Goal: Task Accomplishment & Management: Use online tool/utility

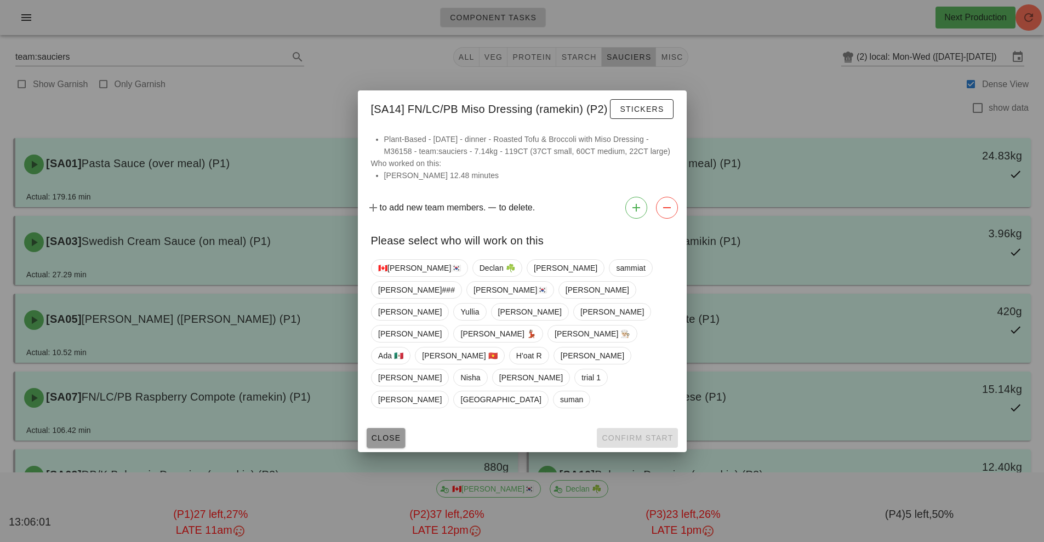
click at [374, 428] on button "Close" at bounding box center [386, 438] width 39 height 20
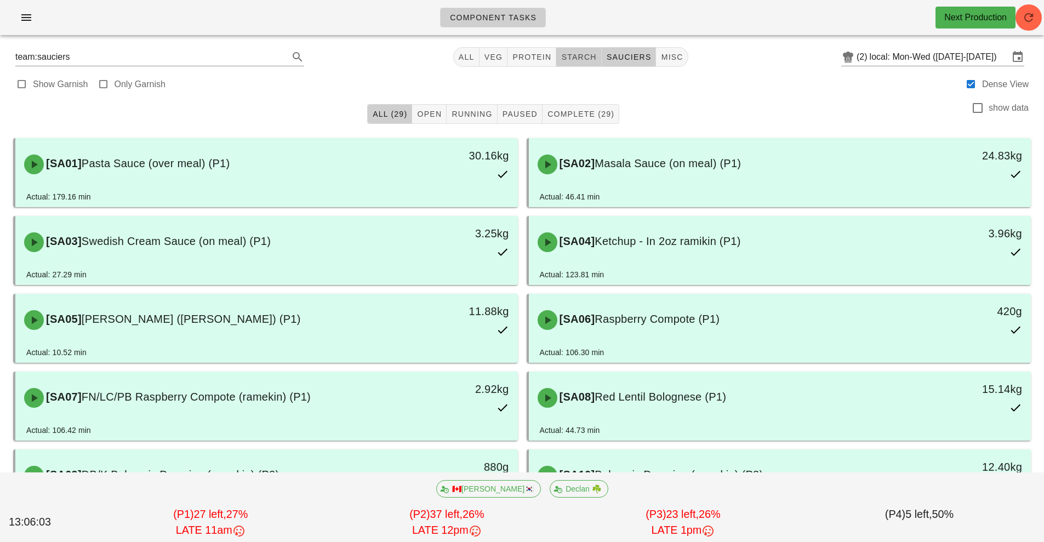
click at [583, 50] on button "starch" at bounding box center [578, 57] width 45 height 20
type input "team:starch"
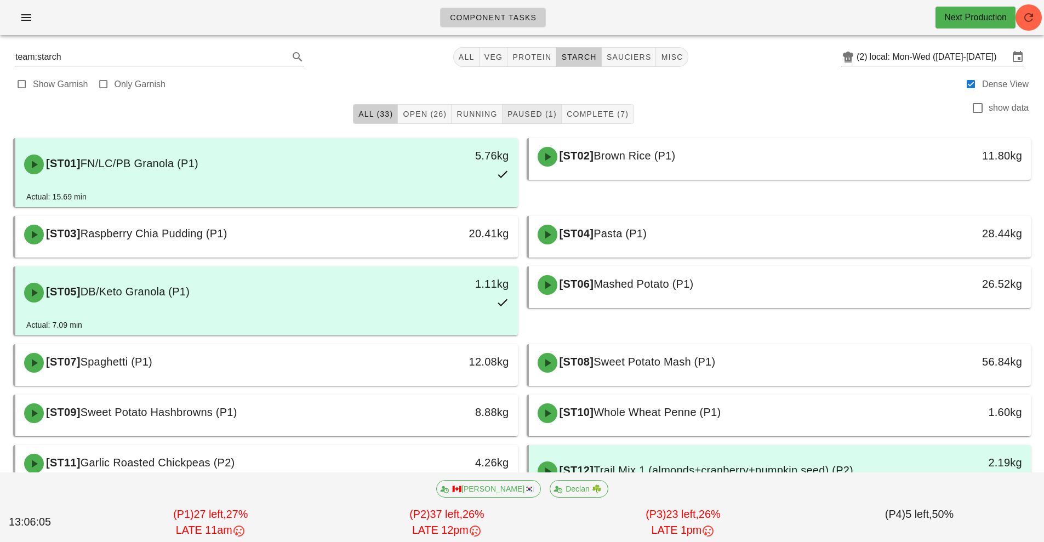
click at [533, 114] on span "Paused (1)" at bounding box center [532, 114] width 50 height 9
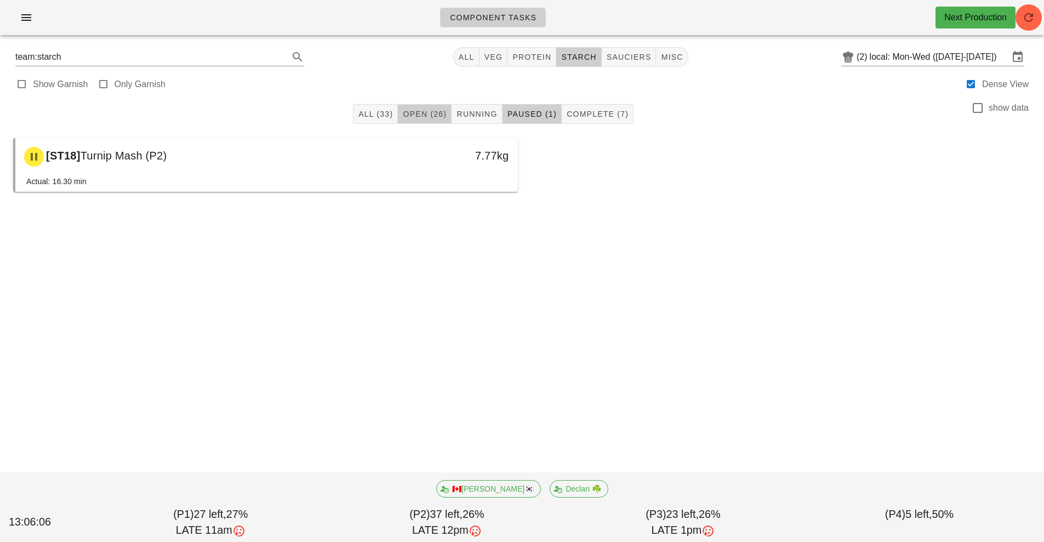
click at [426, 114] on span "Open (26)" at bounding box center [424, 114] width 44 height 9
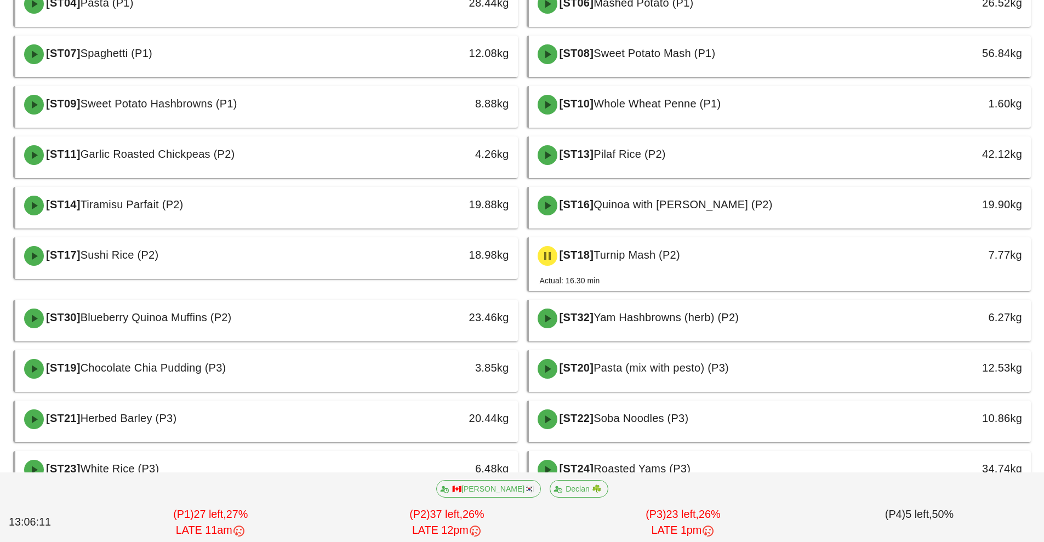
scroll to position [210, 0]
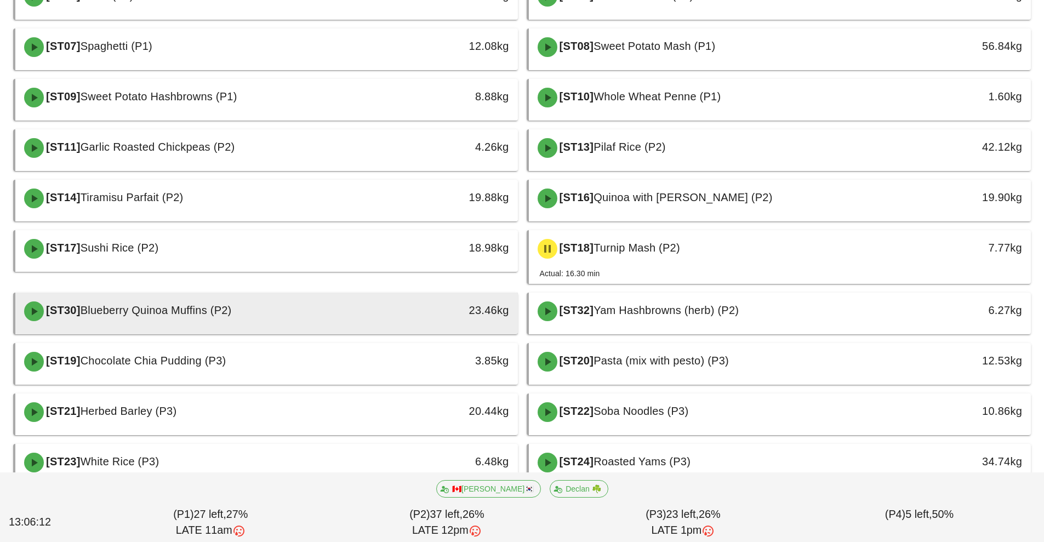
click at [346, 318] on div "[ST30] Blueberry Quinoa Muffins (P2)" at bounding box center [204, 311] width 373 height 33
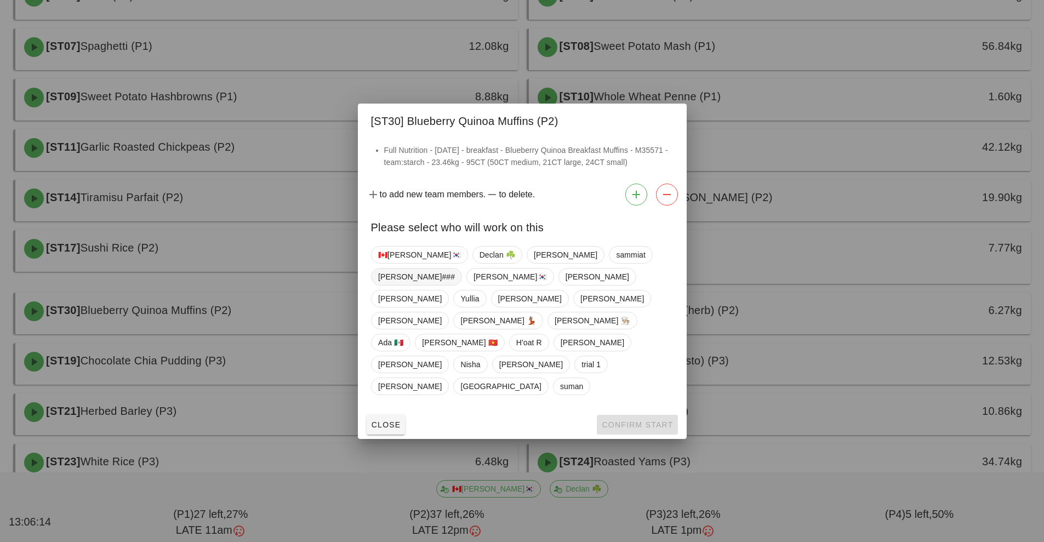
click at [455, 285] on span "[PERSON_NAME]###" at bounding box center [416, 276] width 77 height 16
click at [629, 420] on span "Confirm Start" at bounding box center [637, 424] width 72 height 9
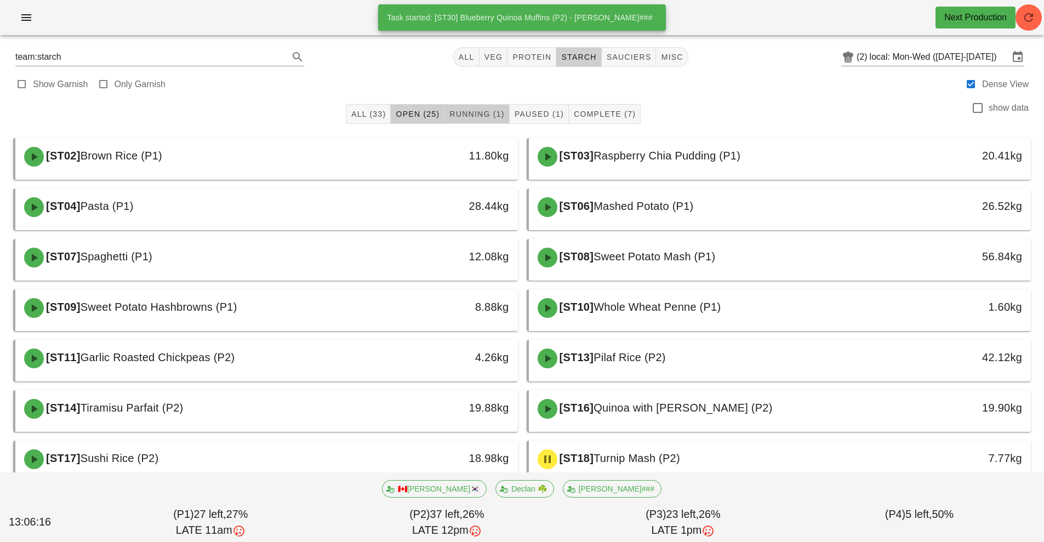
click at [480, 115] on span "Running (1)" at bounding box center [476, 114] width 55 height 9
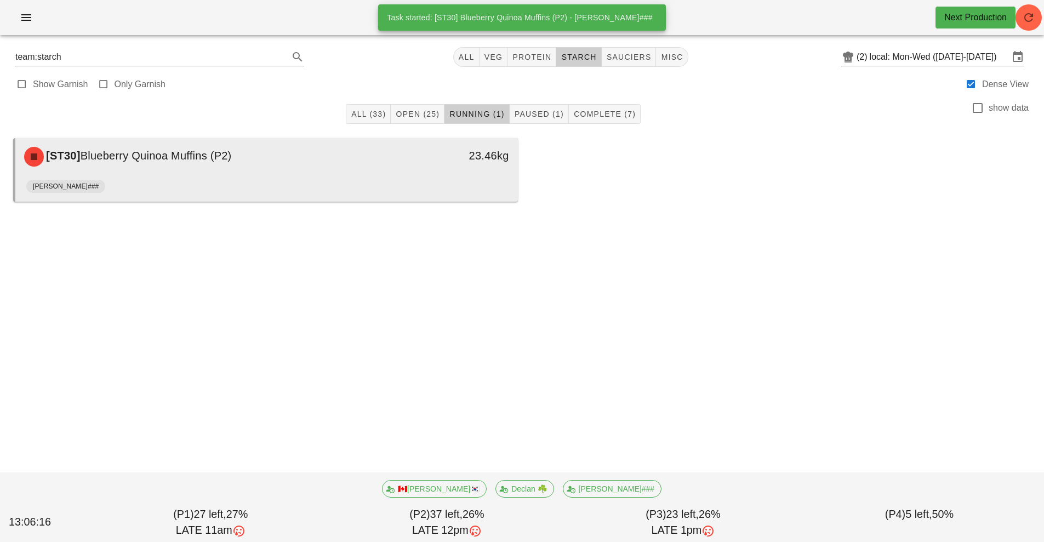
click at [442, 175] on div "[ST30] Blueberry Quinoa Muffins (P2) 23.46kg" at bounding box center [266, 156] width 502 height 37
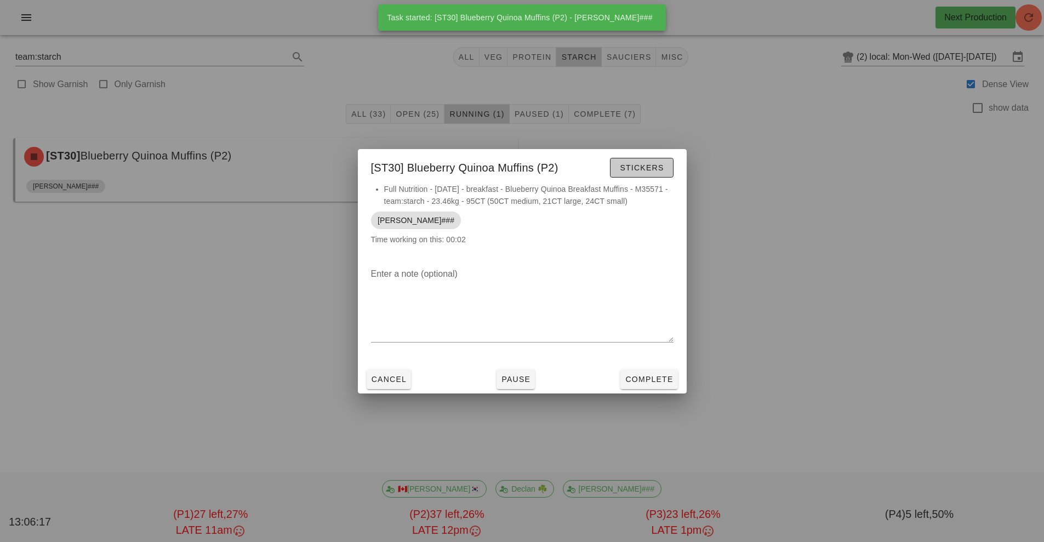
click at [644, 168] on span "Stickers" at bounding box center [641, 167] width 44 height 9
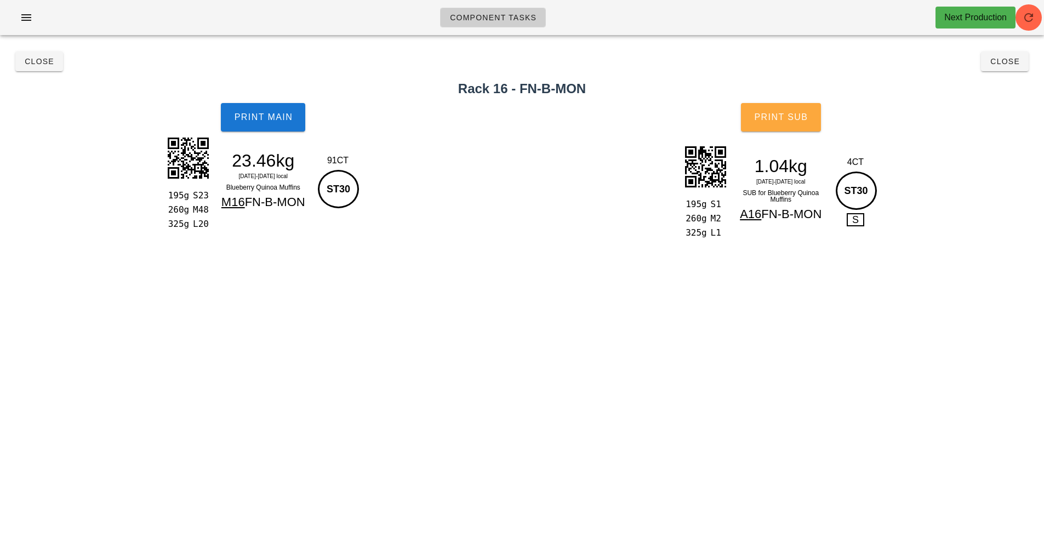
click at [787, 129] on button "Print Sub" at bounding box center [781, 117] width 80 height 28
click at [39, 69] on button "Close" at bounding box center [39, 62] width 48 height 20
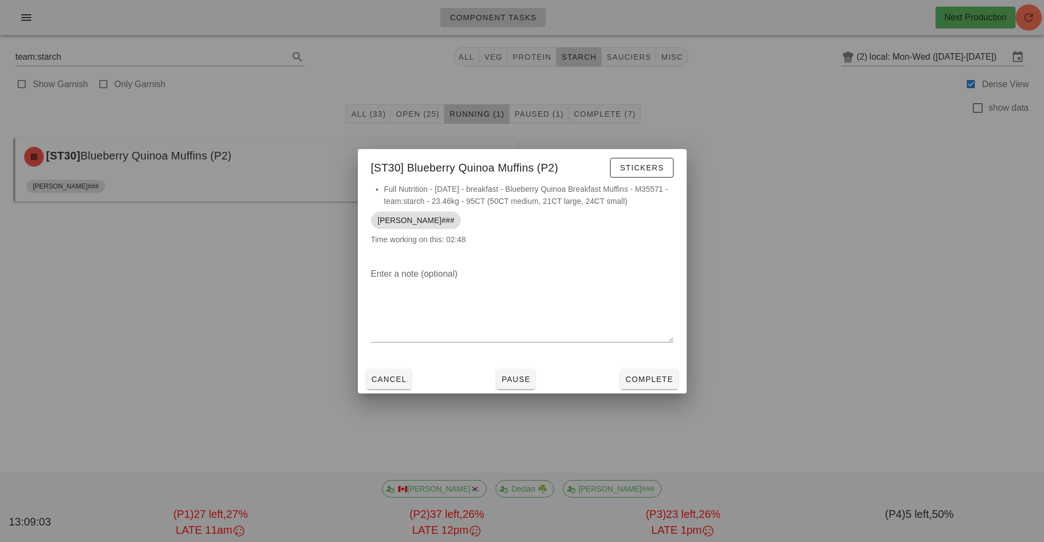
click at [243, 295] on div at bounding box center [522, 271] width 1044 height 542
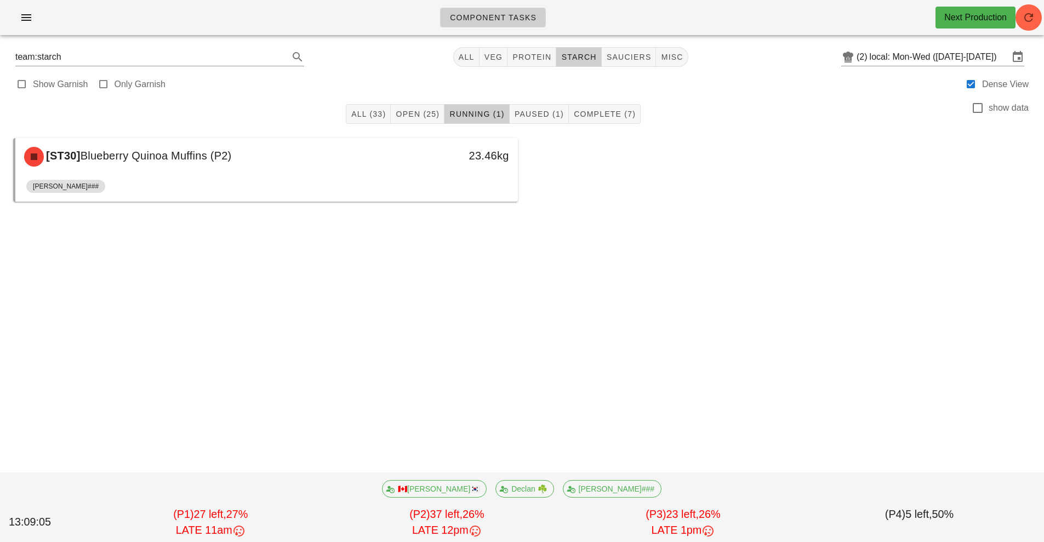
click at [26, 24] on icon "button" at bounding box center [26, 17] width 13 height 13
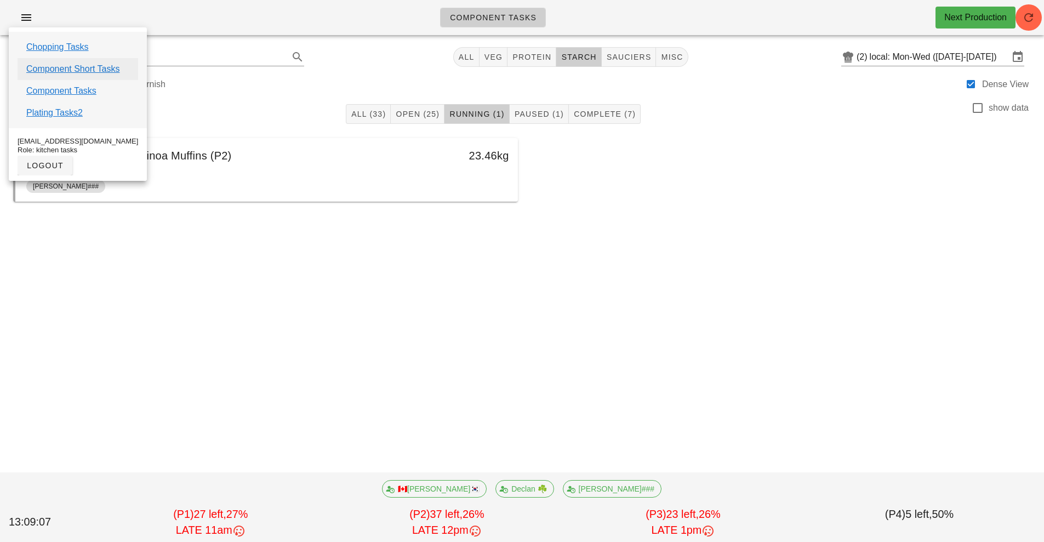
click at [42, 66] on link "Component Short Tasks" at bounding box center [72, 68] width 93 height 13
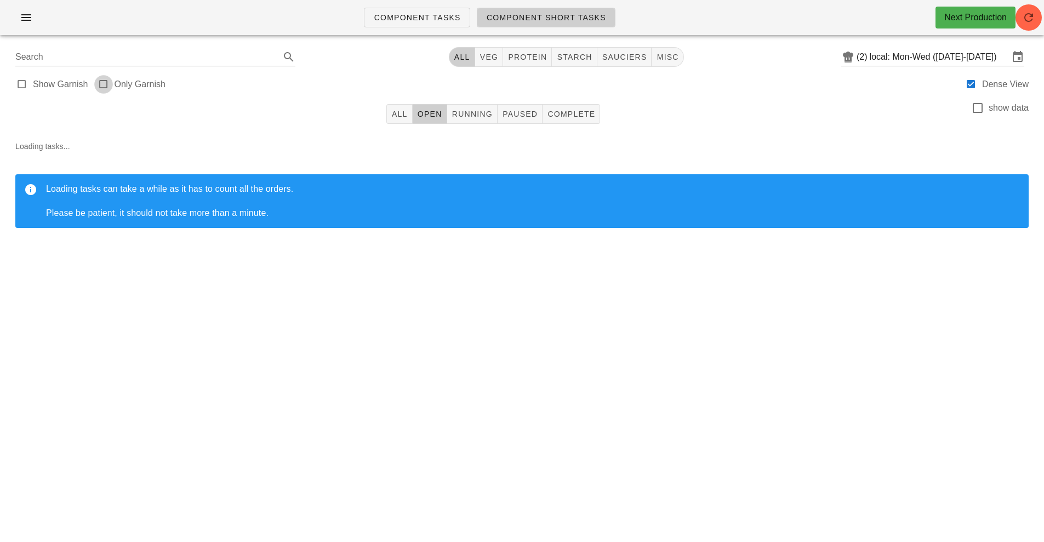
click at [110, 88] on div at bounding box center [103, 84] width 15 height 15
type input "garnish"
checkbox input "true"
click at [677, 58] on span "misc" at bounding box center [671, 57] width 22 height 9
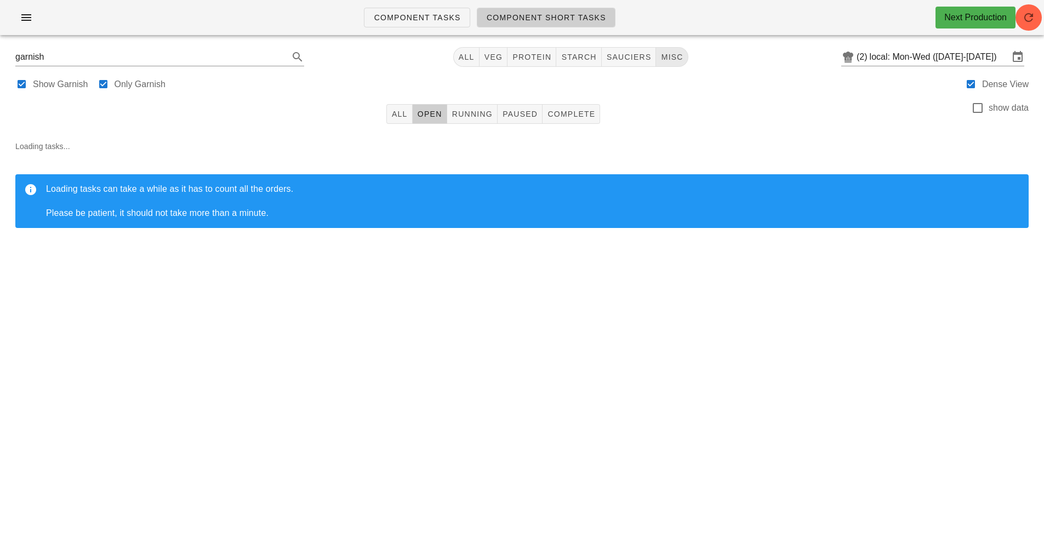
type input "team:misc"
click at [879, 54] on input "local: Mon-Wed ([DATE]-[DATE])" at bounding box center [939, 57] width 139 height 18
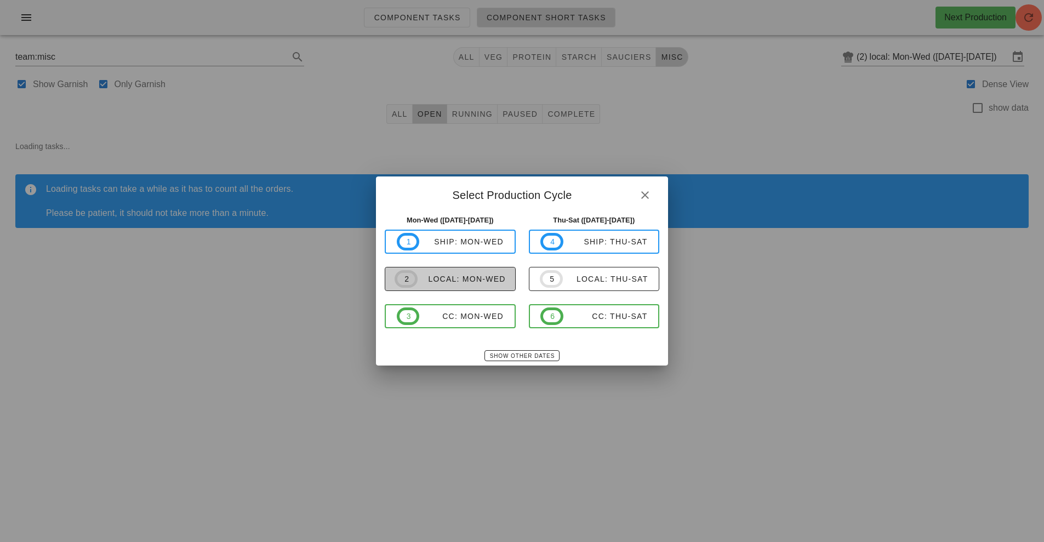
click at [417, 276] on span "2" at bounding box center [406, 279] width 23 height 18
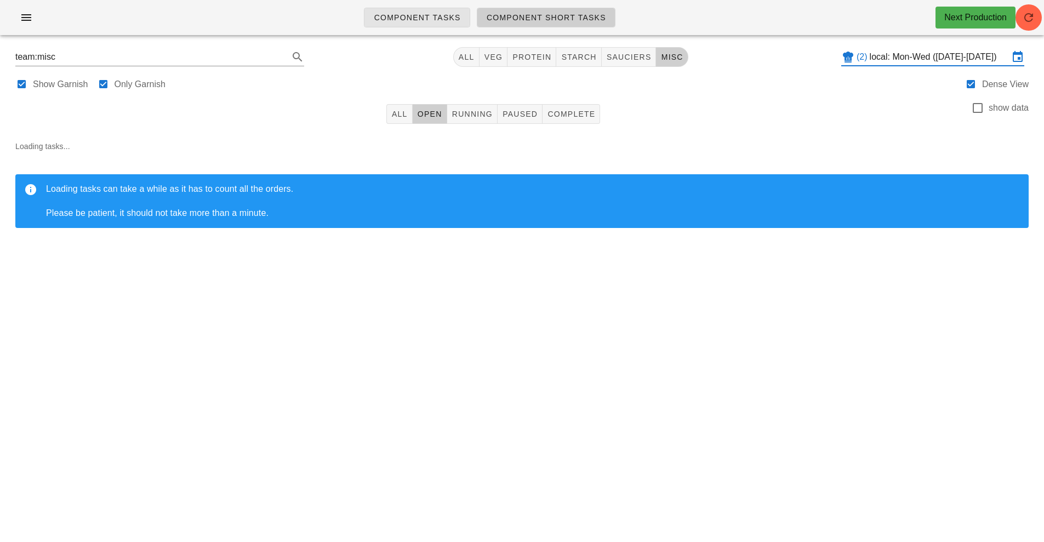
click at [378, 26] on link "Component Tasks" at bounding box center [417, 18] width 106 height 20
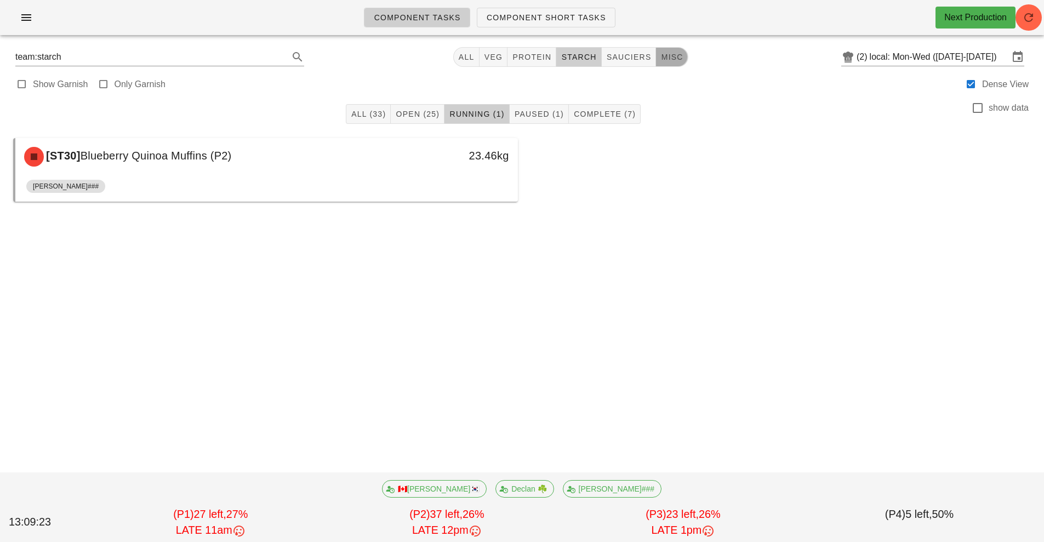
click at [674, 60] on span "misc" at bounding box center [671, 57] width 22 height 9
type input "team:misc"
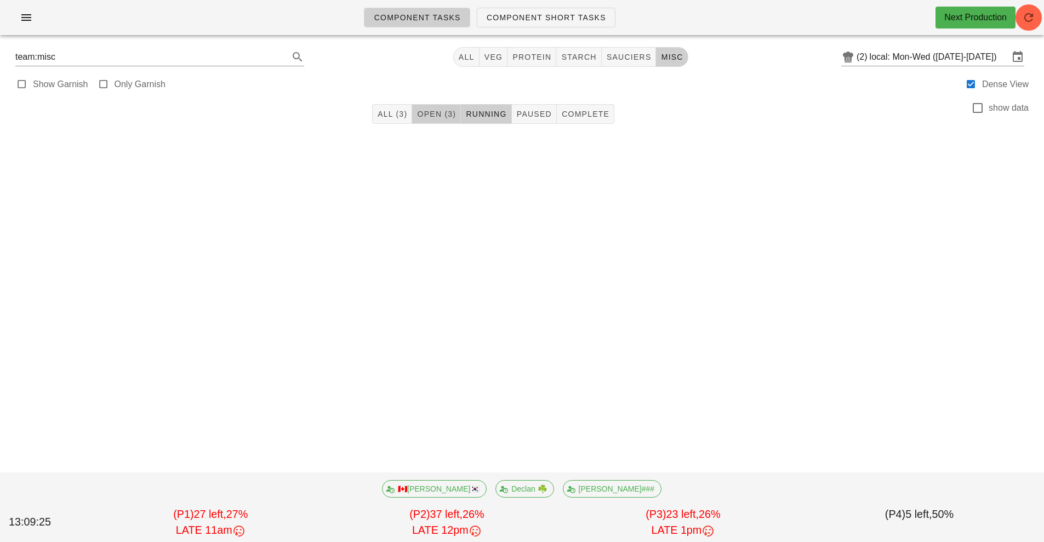
click at [430, 121] on button "Open (3)" at bounding box center [436, 114] width 49 height 20
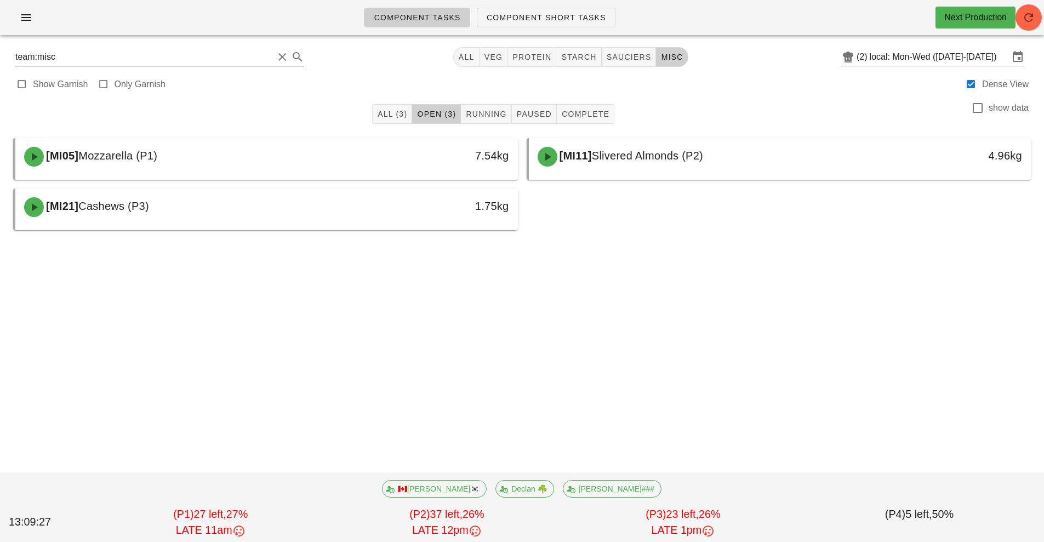
click at [169, 57] on input "team:misc" at bounding box center [144, 57] width 258 height 18
click at [26, 27] on button "button" at bounding box center [26, 18] width 35 height 20
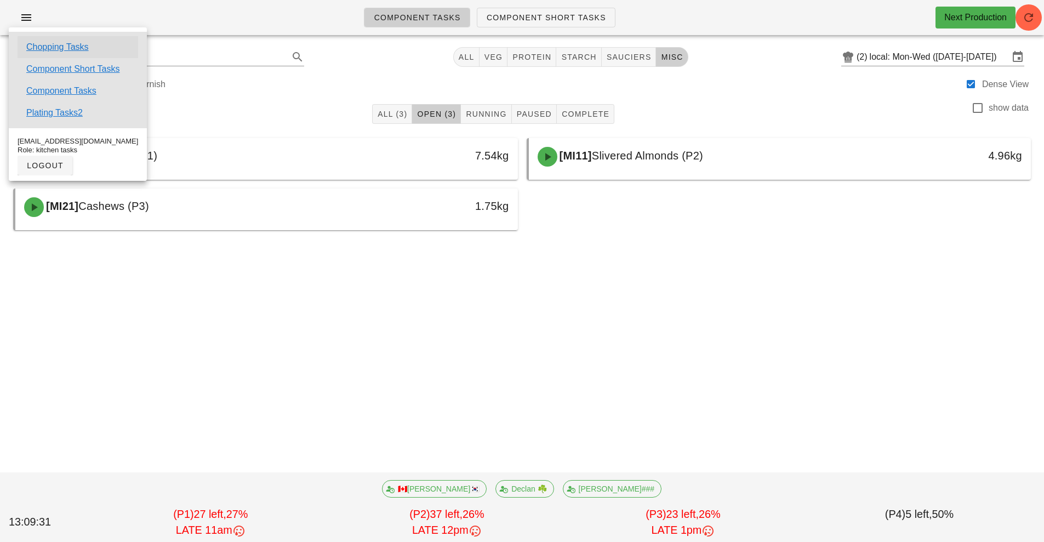
click at [49, 51] on link "Chopping Tasks" at bounding box center [57, 47] width 62 height 13
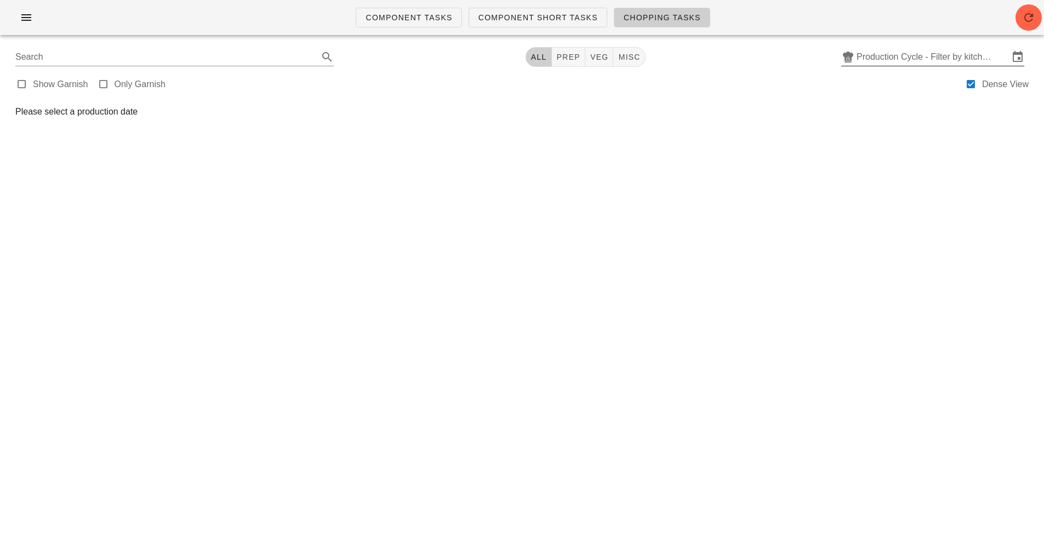
click at [900, 55] on input "Production Cycle - Filter by kitchen production schedules" at bounding box center [932, 57] width 152 height 18
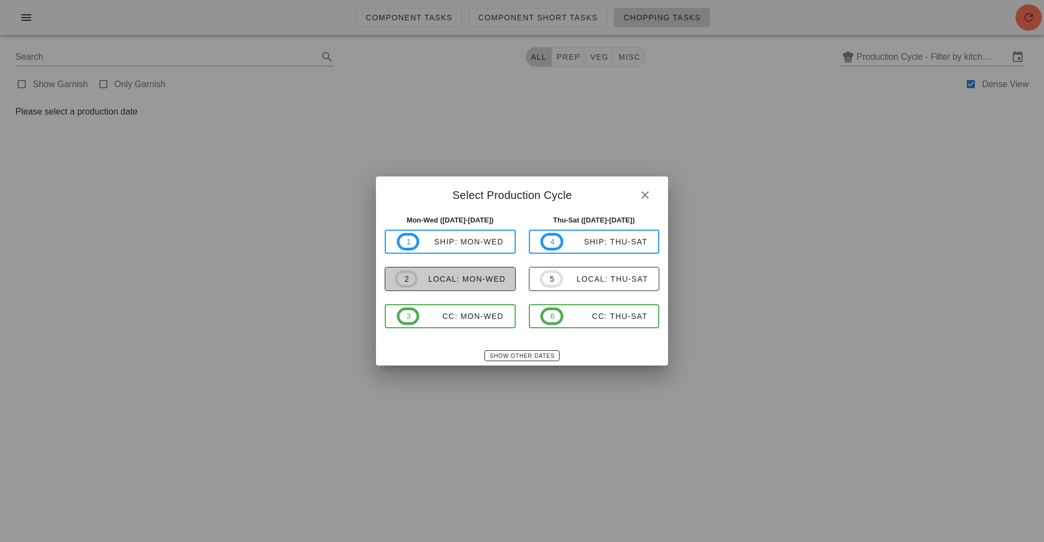
click at [454, 270] on span "2 local: Mon-Wed" at bounding box center [450, 279] width 111 height 18
type input "local: Mon-Wed ([DATE]-[DATE])"
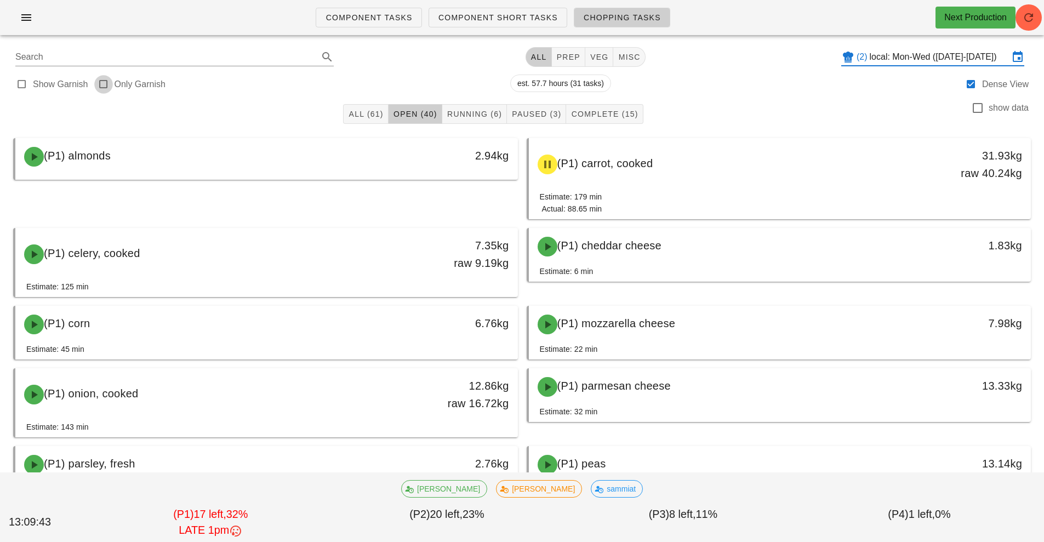
click at [102, 86] on div at bounding box center [103, 84] width 15 height 15
type input "garnish"
checkbox input "true"
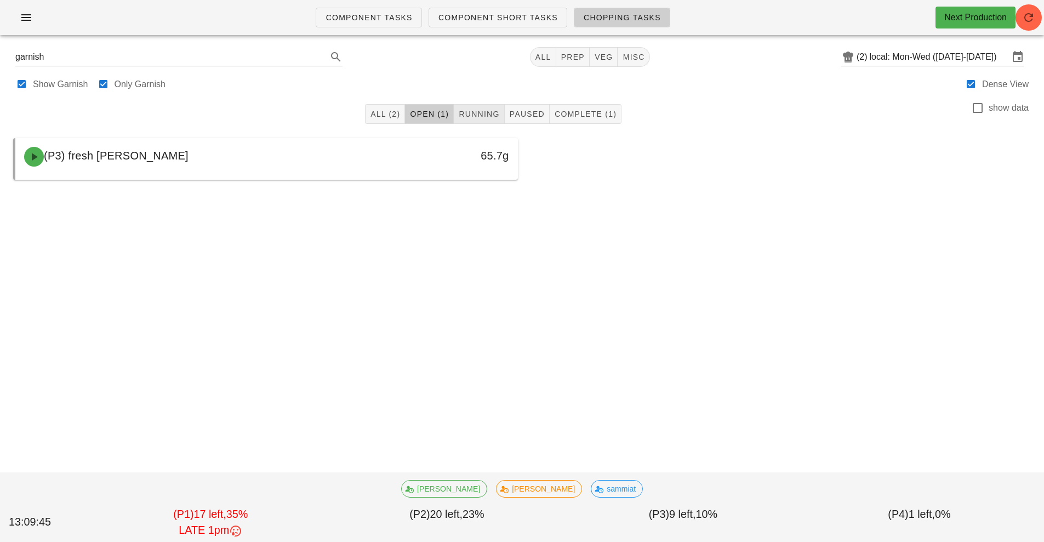
click at [494, 110] on span "Running" at bounding box center [478, 114] width 41 height 9
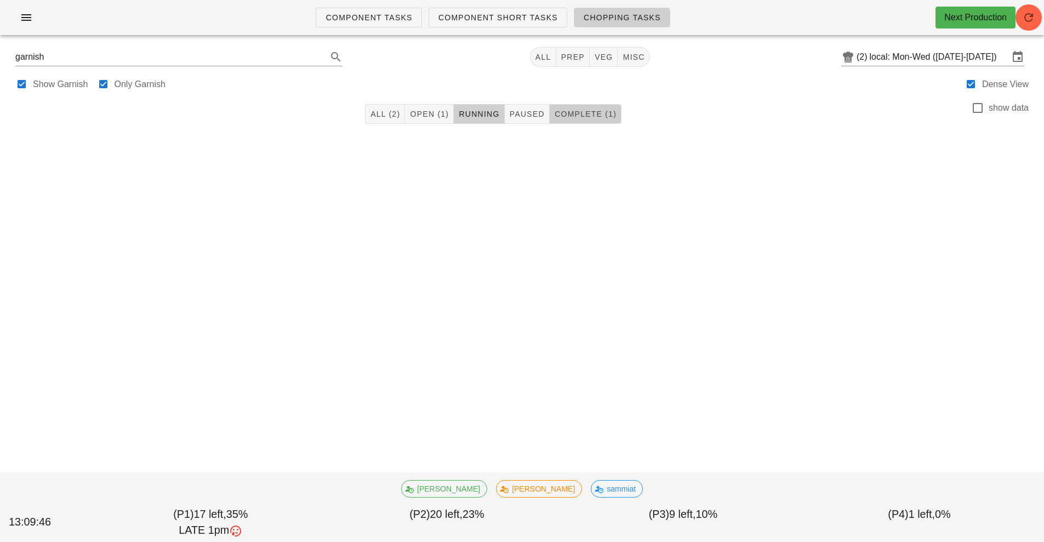
click at [608, 114] on span "Complete (1)" at bounding box center [585, 114] width 62 height 9
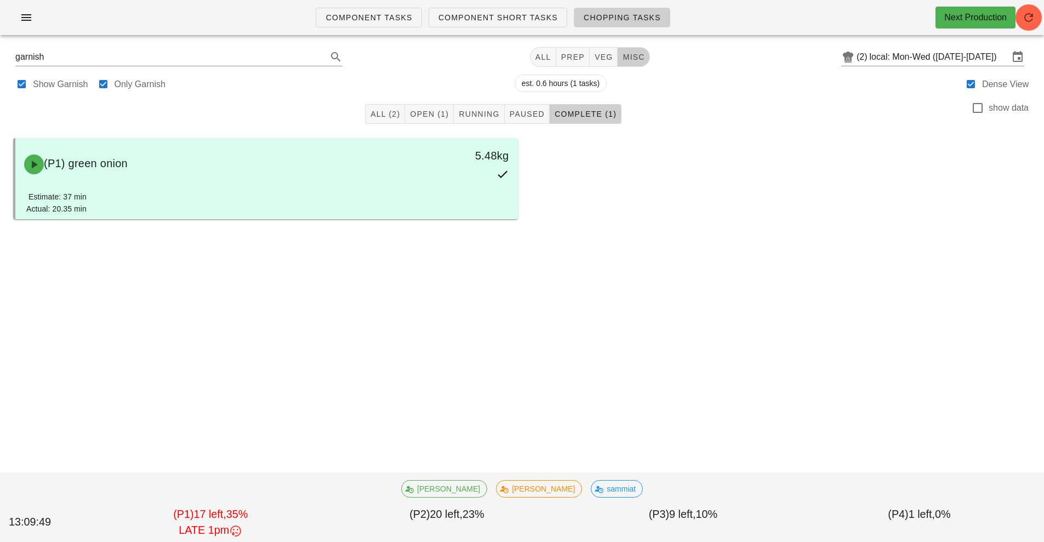
click at [636, 65] on button "misc" at bounding box center [634, 57] width 32 height 20
type input "team:misc"
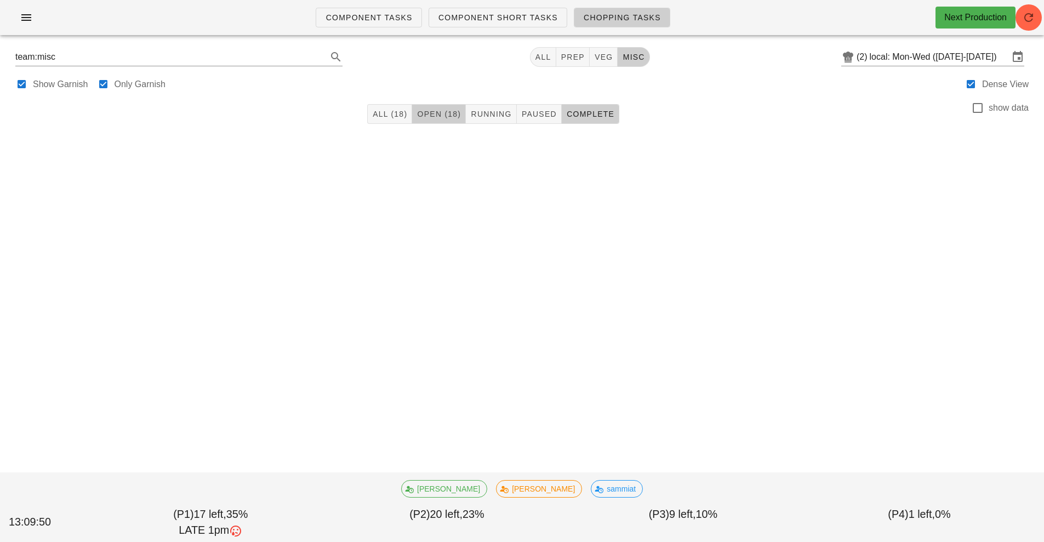
click at [452, 115] on span "Open (18)" at bounding box center [438, 114] width 44 height 9
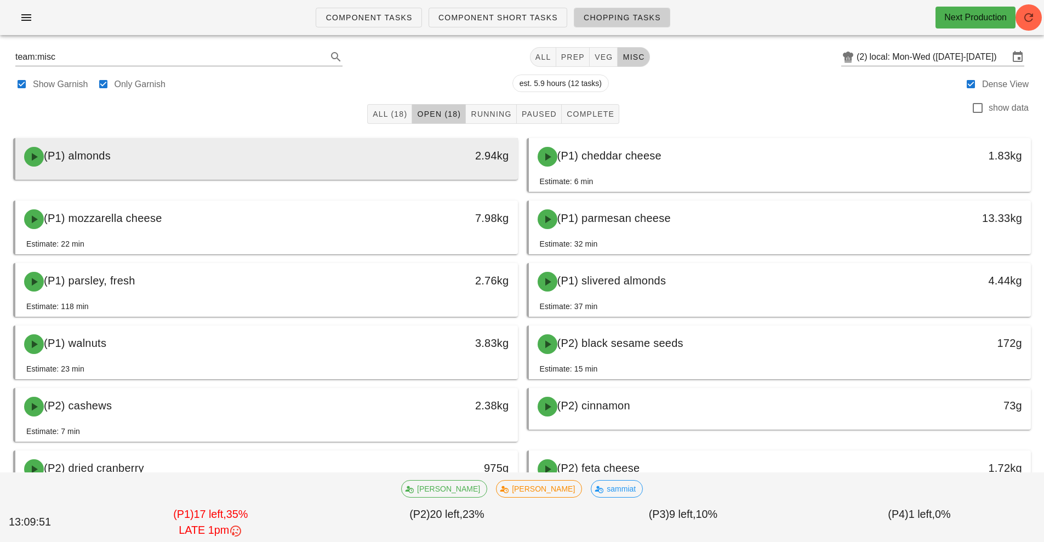
click at [455, 164] on div "2.94kg" at bounding box center [453, 156] width 124 height 33
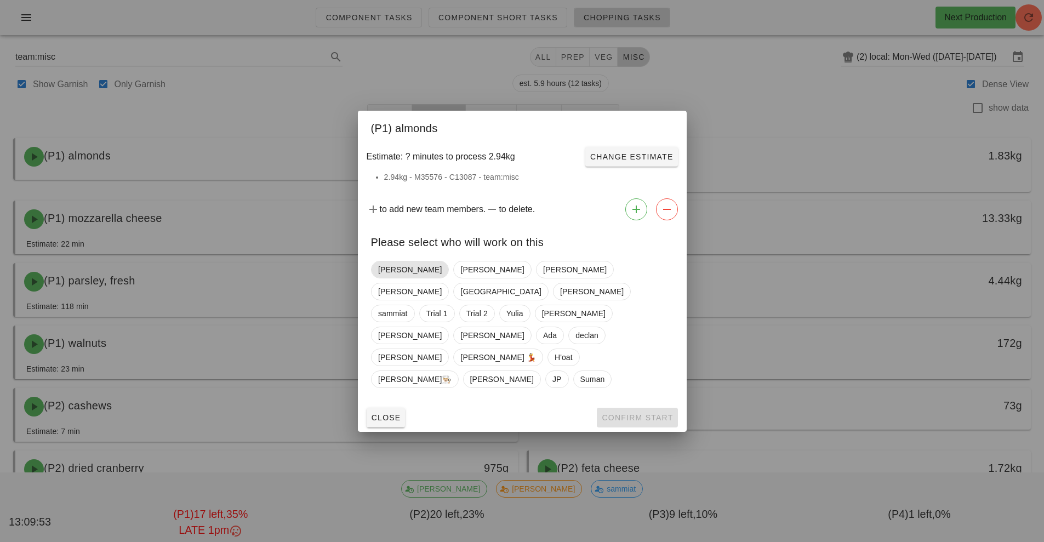
click at [397, 278] on span "[PERSON_NAME]" at bounding box center [410, 269] width 64 height 16
click at [646, 413] on span "Confirm Start" at bounding box center [637, 417] width 72 height 9
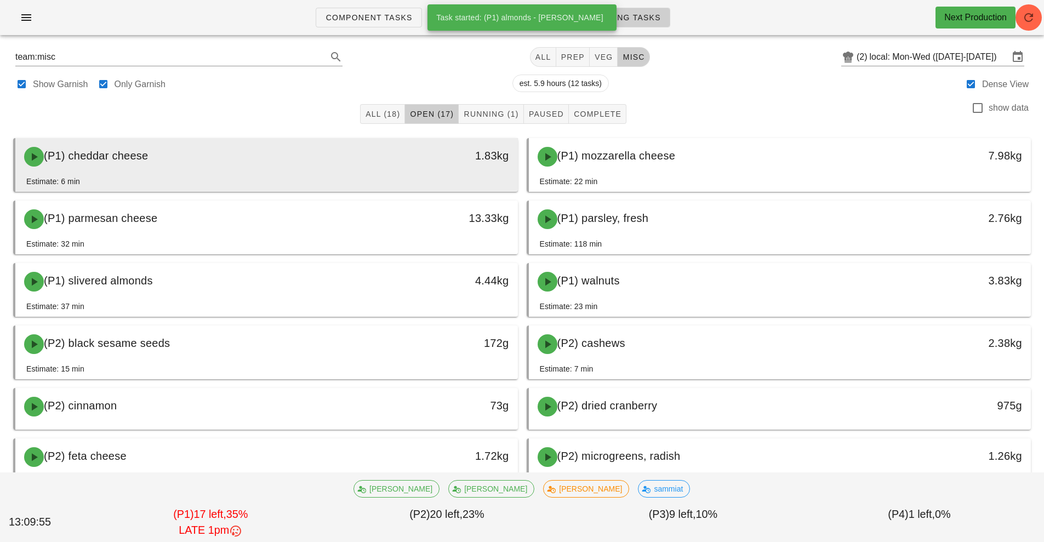
click at [476, 154] on div "1.83kg" at bounding box center [452, 156] width 111 height 18
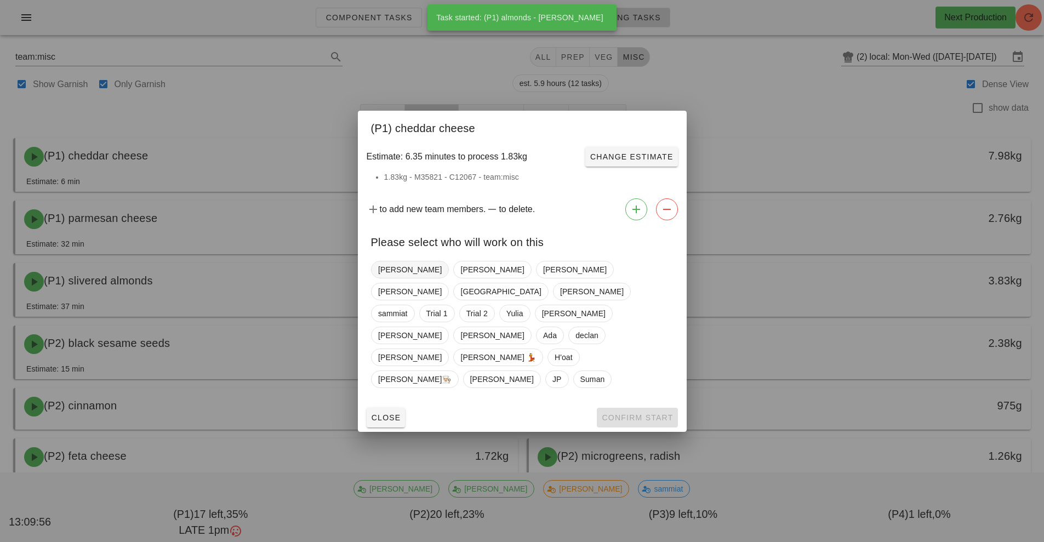
click at [385, 278] on span "[PERSON_NAME]" at bounding box center [410, 269] width 64 height 16
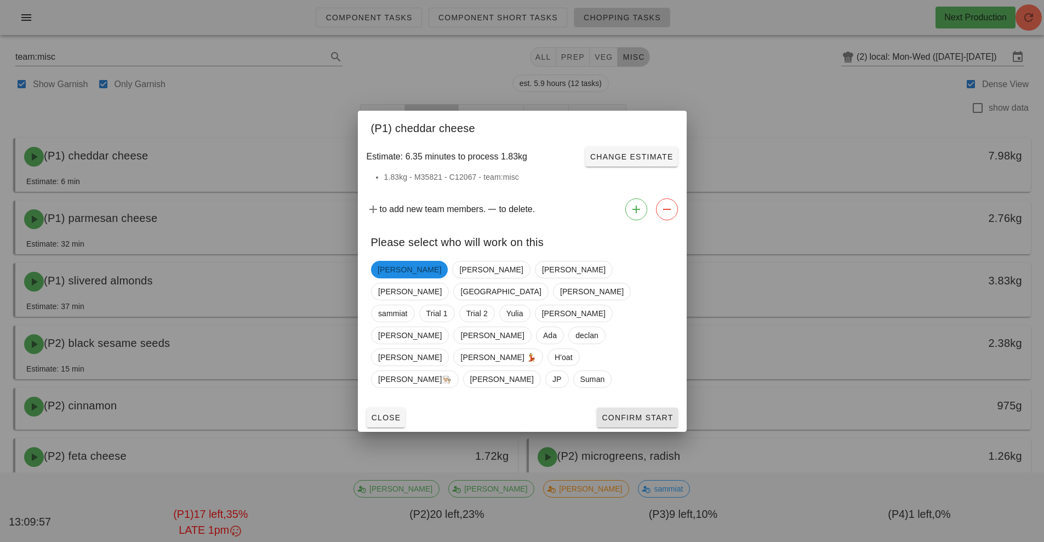
click at [632, 413] on span "Confirm Start" at bounding box center [637, 417] width 72 height 9
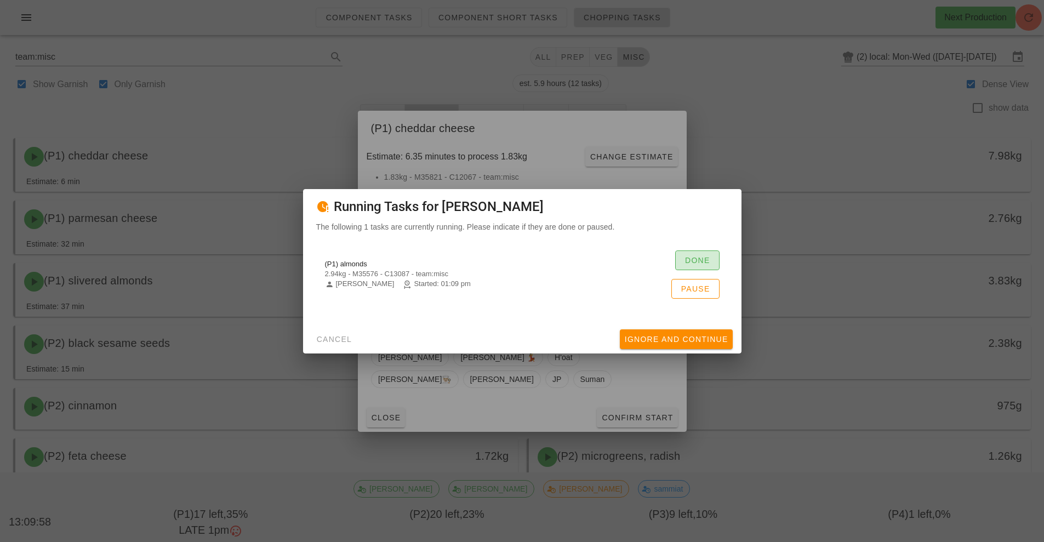
click at [705, 256] on span "Done" at bounding box center [697, 260] width 26 height 9
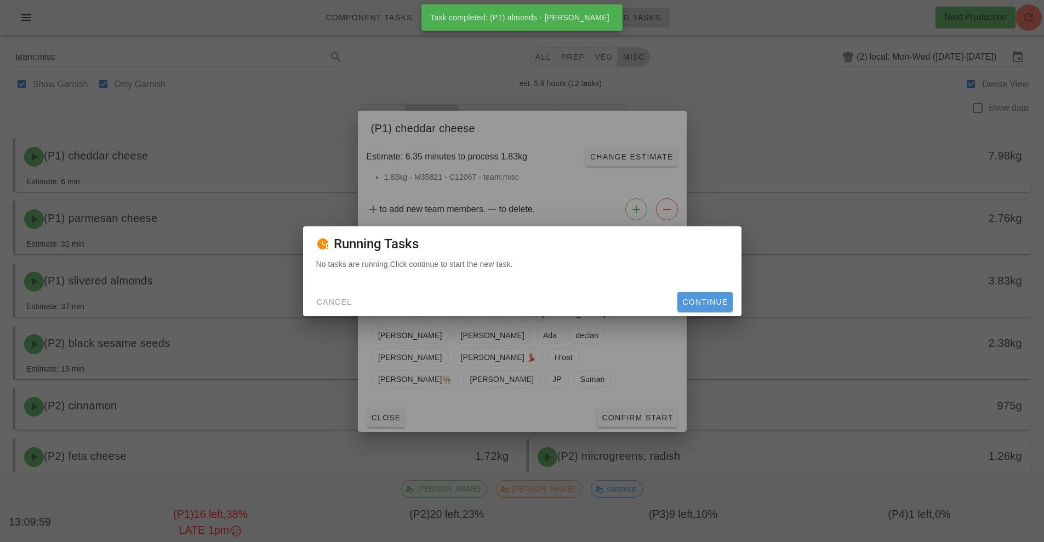
click at [709, 301] on span "Continue" at bounding box center [705, 302] width 46 height 9
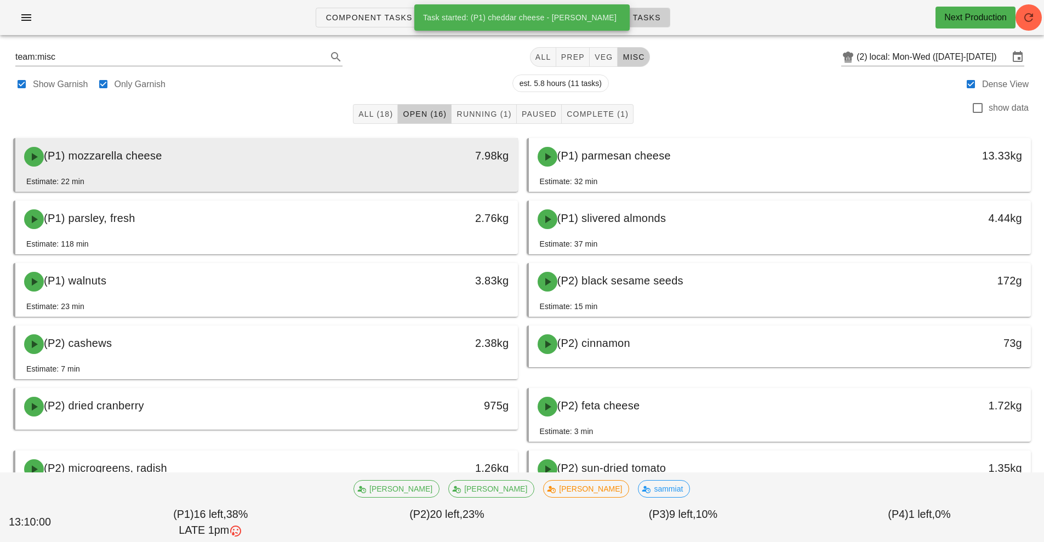
click at [456, 157] on div "7.98kg" at bounding box center [452, 156] width 111 height 18
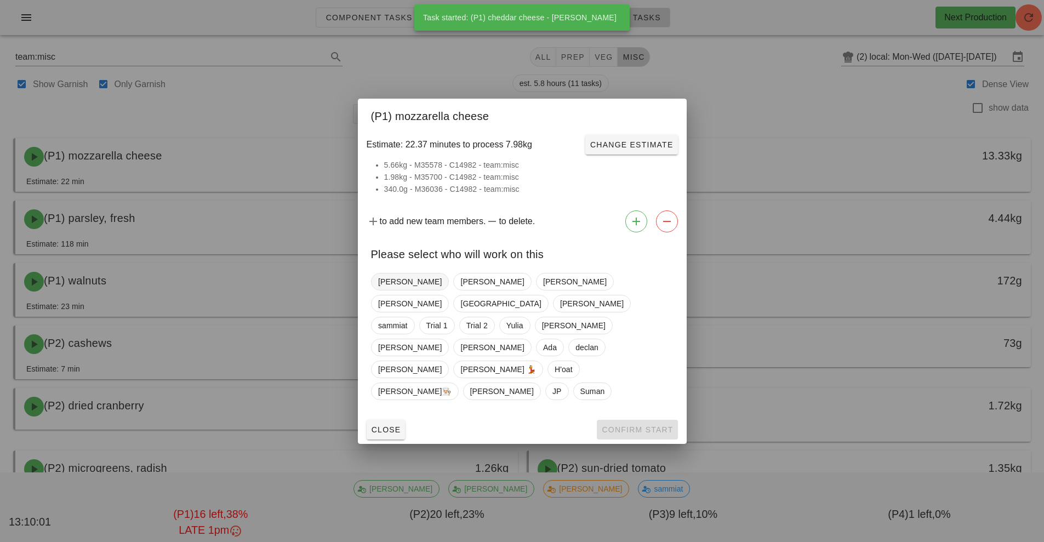
click at [392, 290] on span "[PERSON_NAME]" at bounding box center [410, 281] width 64 height 16
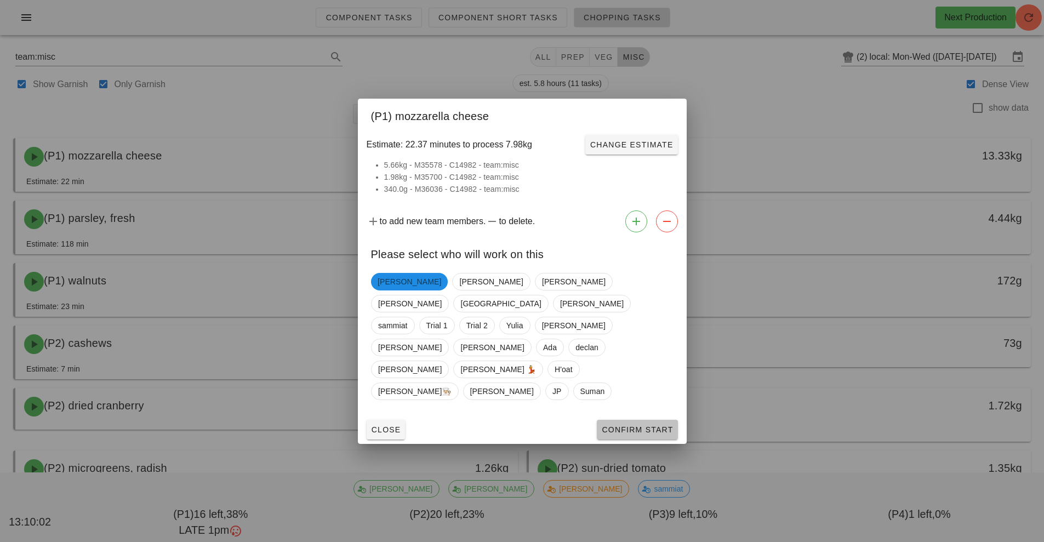
click at [644, 425] on span "Confirm Start" at bounding box center [637, 429] width 72 height 9
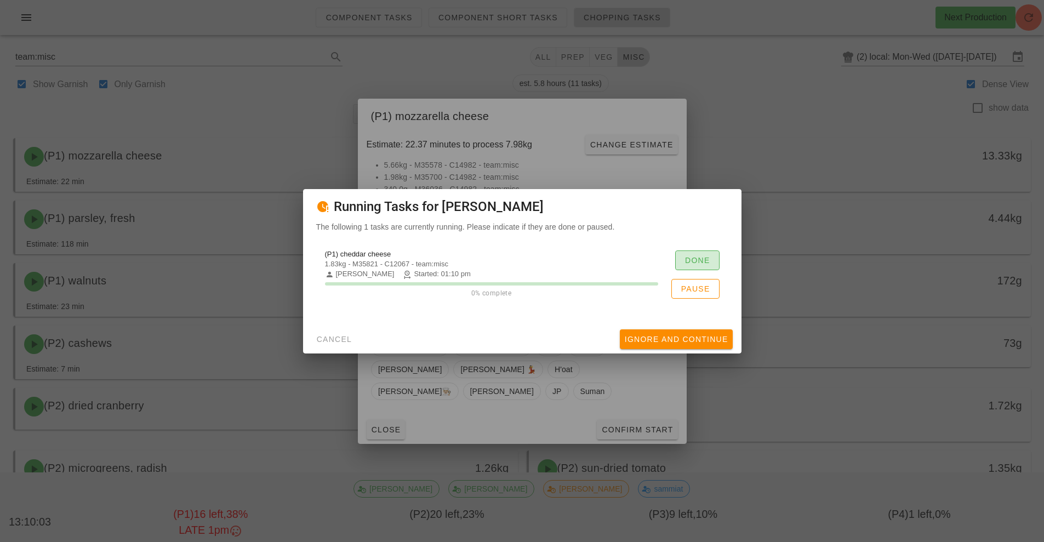
click at [706, 262] on span "Done" at bounding box center [697, 260] width 26 height 9
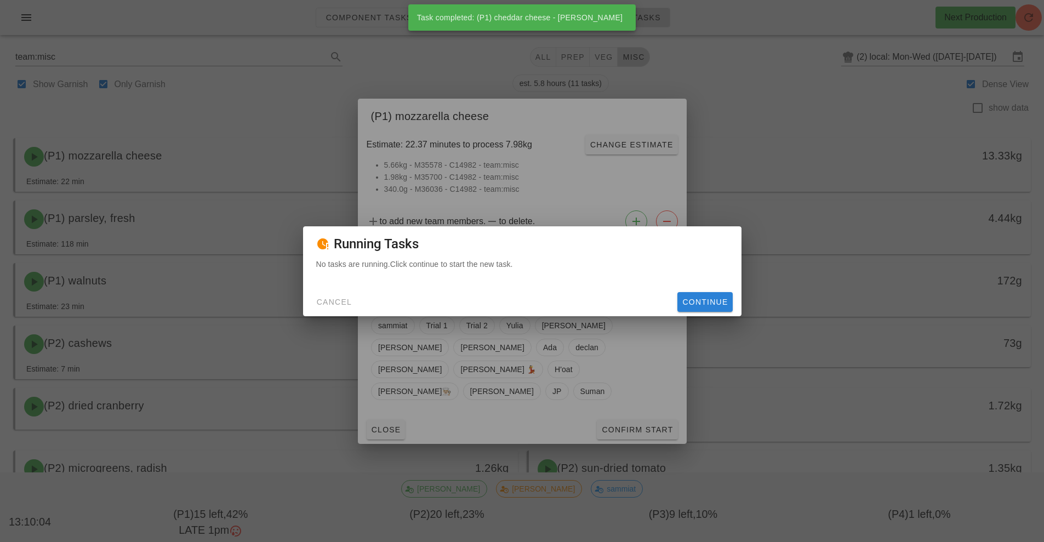
click at [715, 300] on span "Continue" at bounding box center [705, 302] width 46 height 9
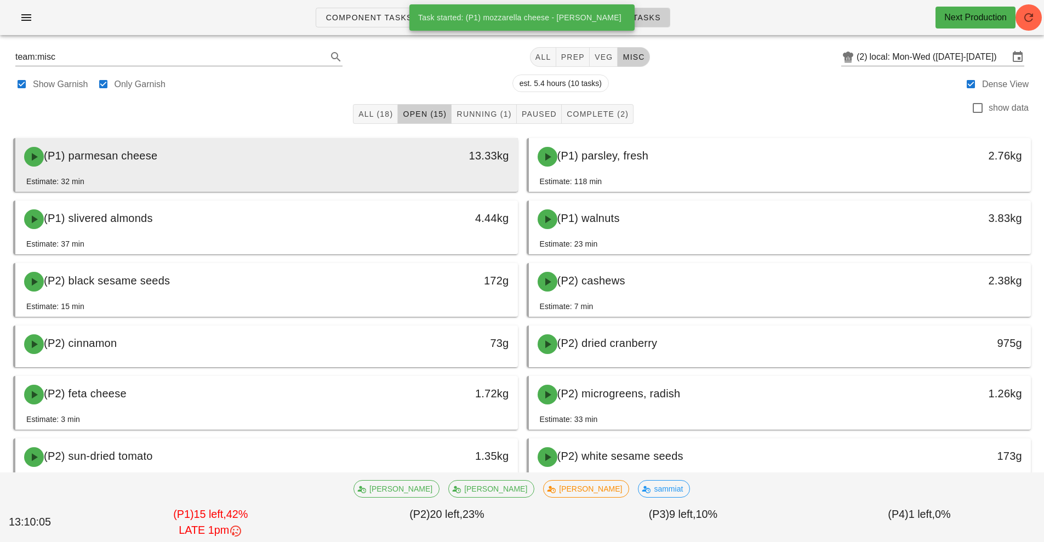
click at [442, 157] on div "13.33kg" at bounding box center [452, 156] width 111 height 18
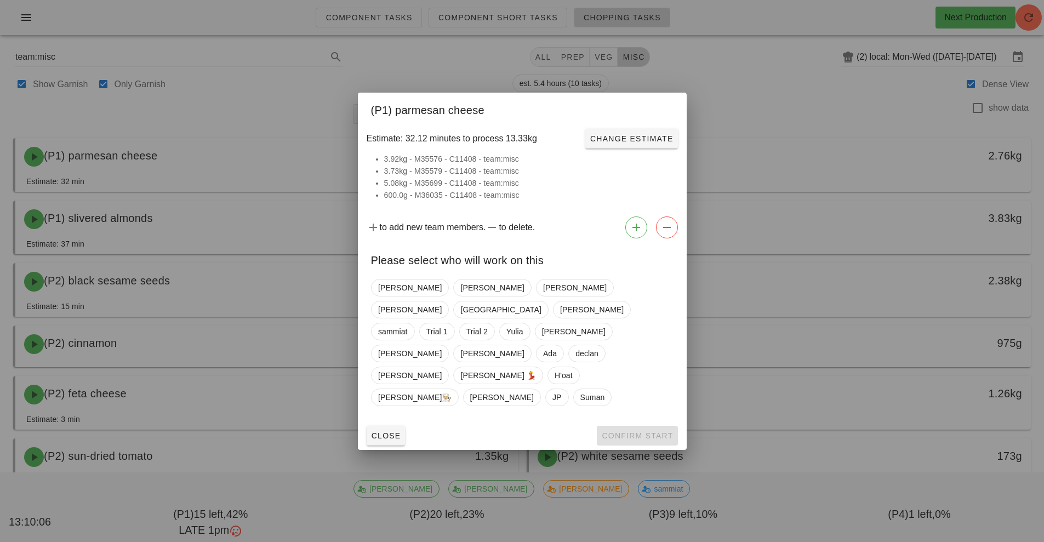
click at [391, 300] on div "Adrian binesh Megan Megan Milan Peter sammiat Trial 1 Trial 2 Yulia Shawn Ken R…" at bounding box center [522, 343] width 302 height 136
click at [389, 296] on span "[PERSON_NAME]" at bounding box center [410, 287] width 64 height 16
click at [654, 426] on button "Confirm Start" at bounding box center [637, 436] width 81 height 20
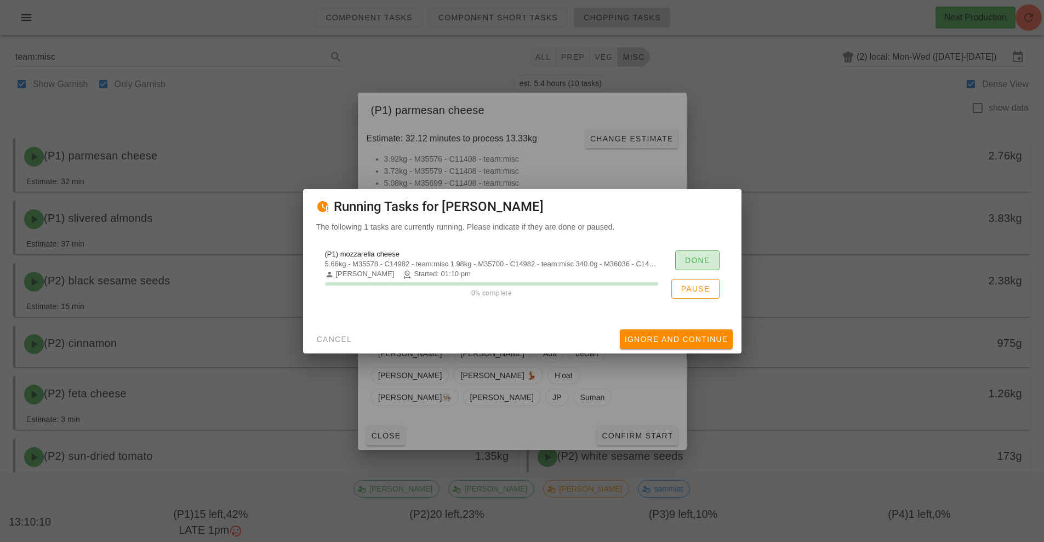
click at [706, 259] on span "Done" at bounding box center [697, 260] width 26 height 9
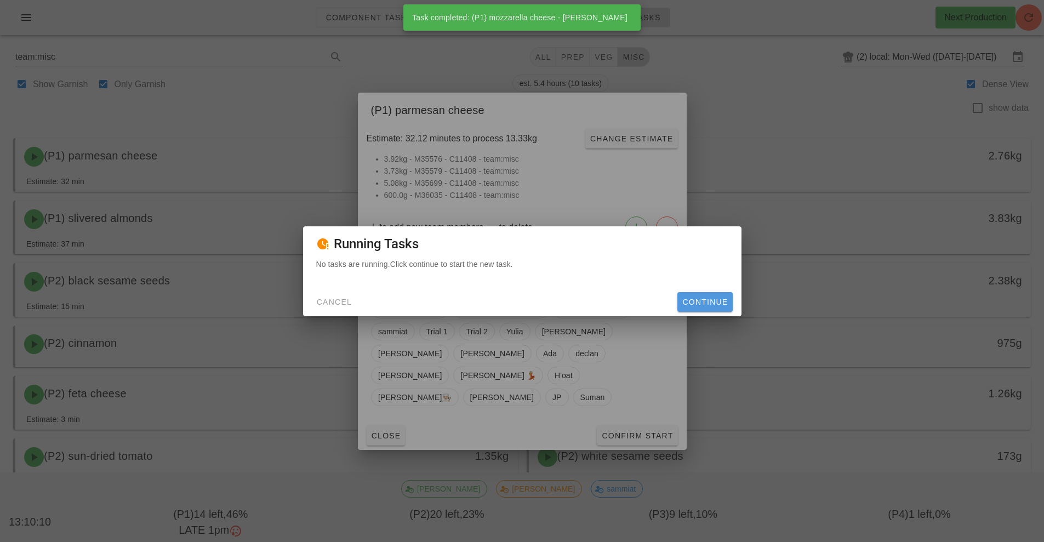
click at [699, 305] on span "Continue" at bounding box center [705, 302] width 46 height 9
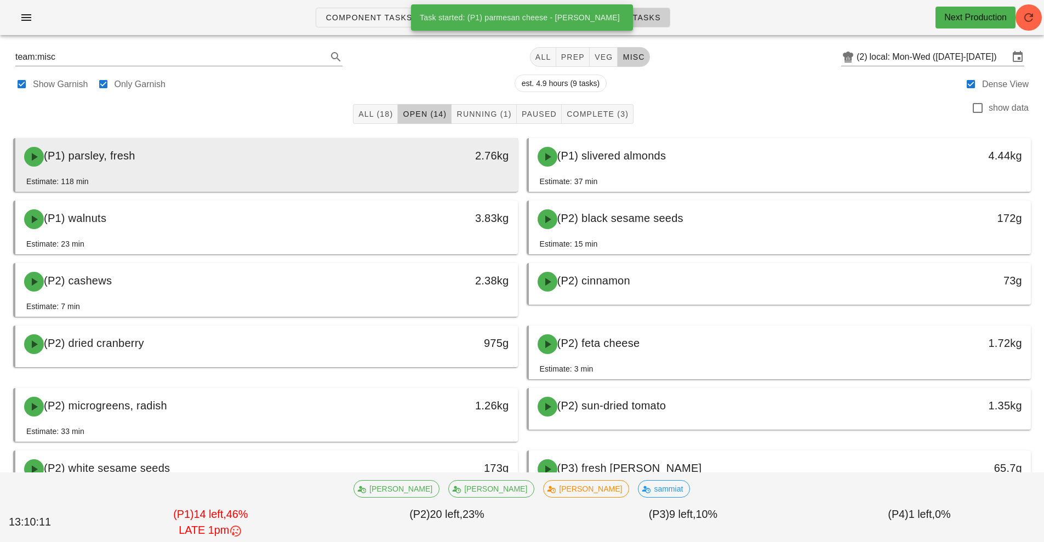
click at [437, 162] on div "2.76kg" at bounding box center [452, 156] width 111 height 18
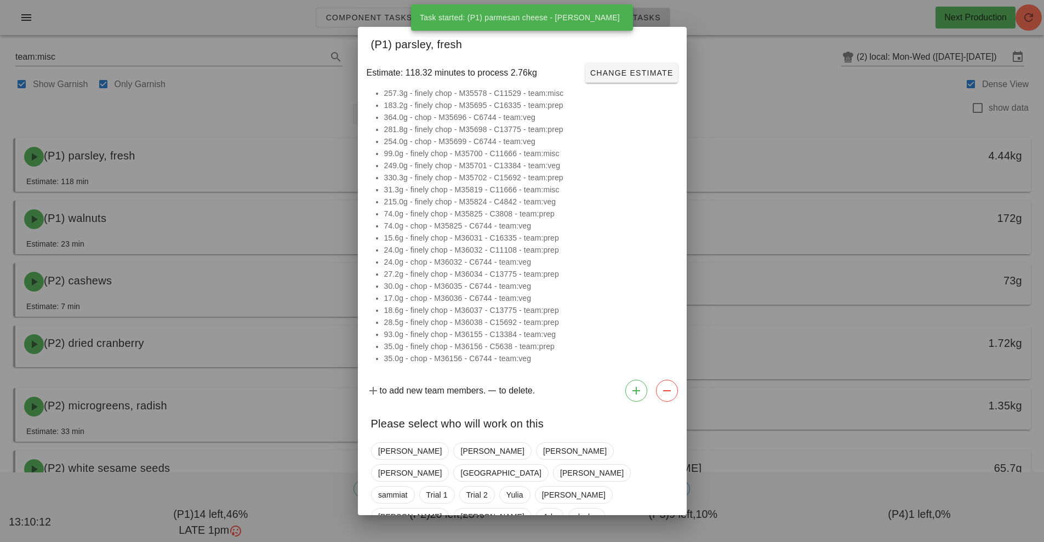
click at [785, 281] on div at bounding box center [522, 271] width 1044 height 542
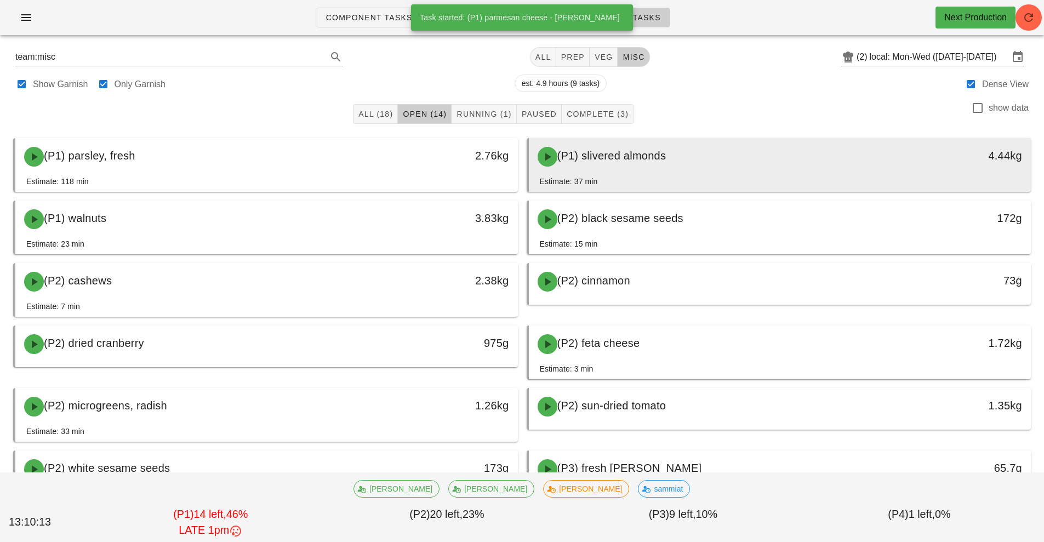
click at [666, 164] on div "(P1) slivered almonds" at bounding box center [717, 156] width 373 height 33
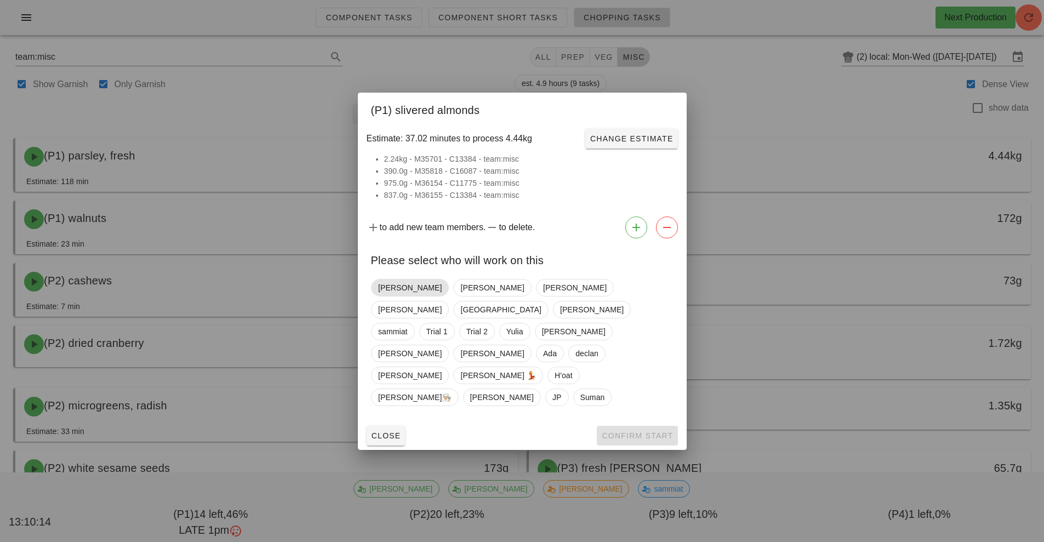
click at [394, 296] on span "[PERSON_NAME]" at bounding box center [410, 287] width 64 height 16
click at [657, 431] on span "Confirm Start" at bounding box center [637, 435] width 72 height 9
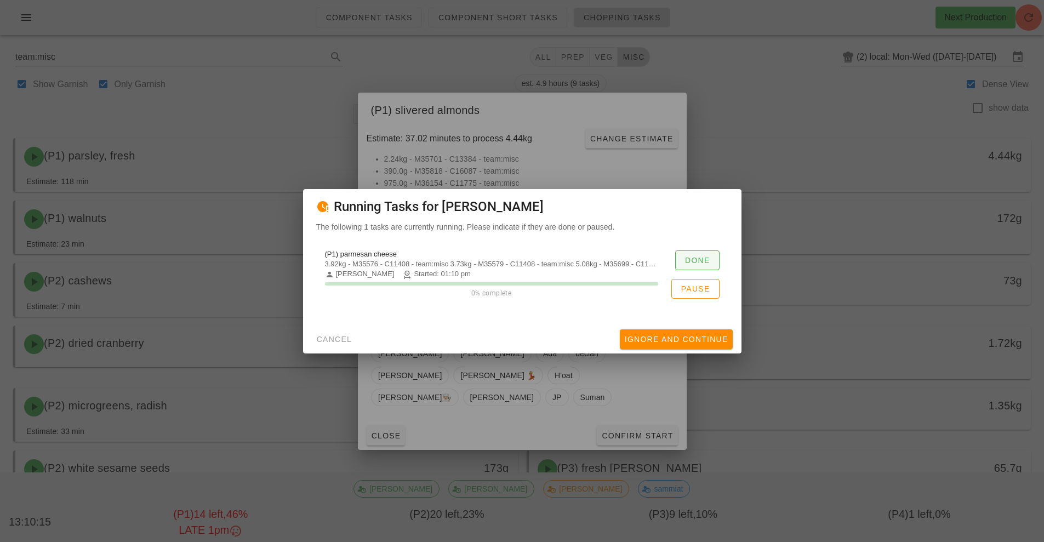
click at [704, 253] on button "Done" at bounding box center [697, 260] width 44 height 20
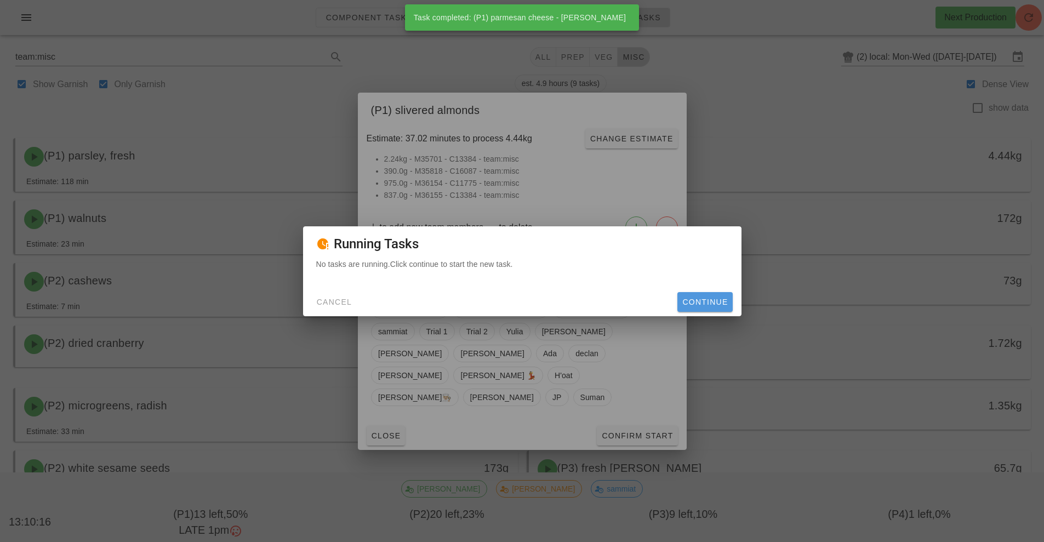
click at [705, 305] on span "Continue" at bounding box center [705, 302] width 46 height 9
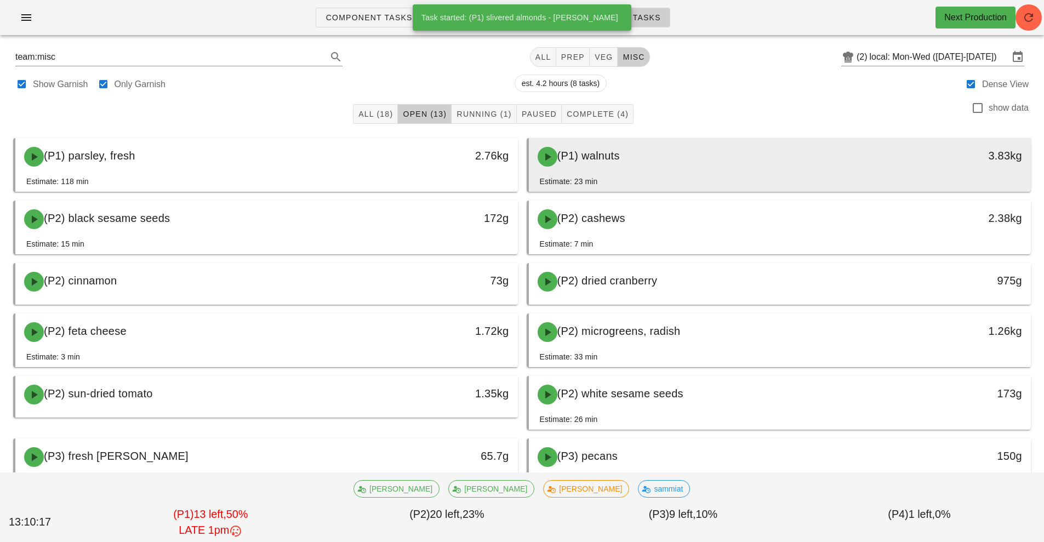
click at [686, 172] on div "(P1) walnuts" at bounding box center [717, 156] width 373 height 33
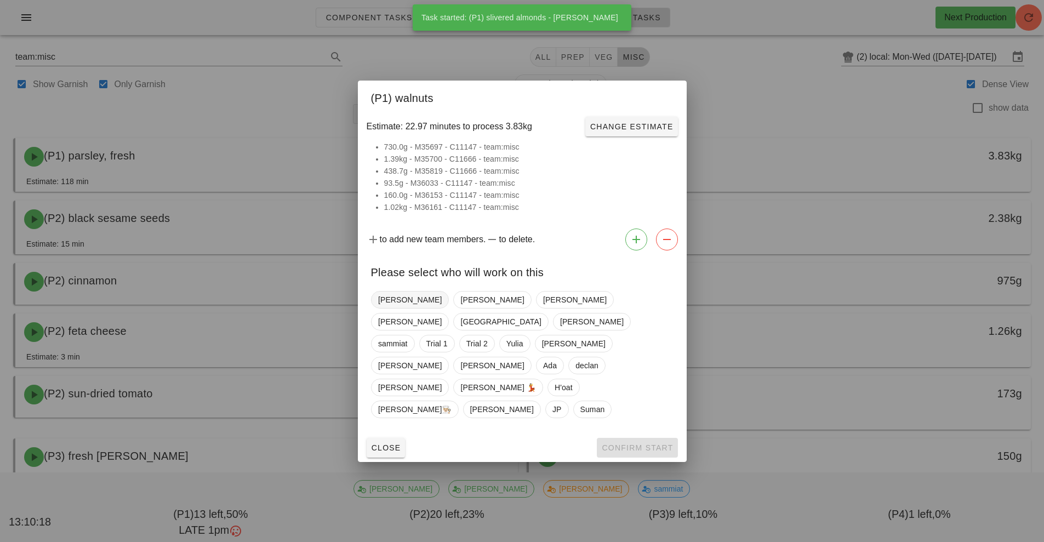
click at [397, 308] on span "[PERSON_NAME]" at bounding box center [410, 300] width 64 height 16
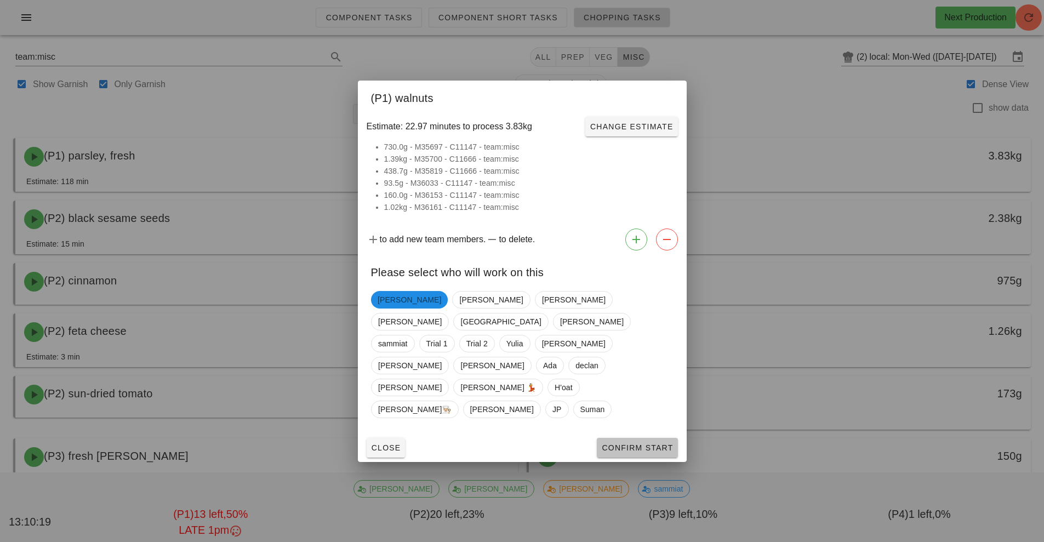
click at [654, 443] on span "Confirm Start" at bounding box center [637, 447] width 72 height 9
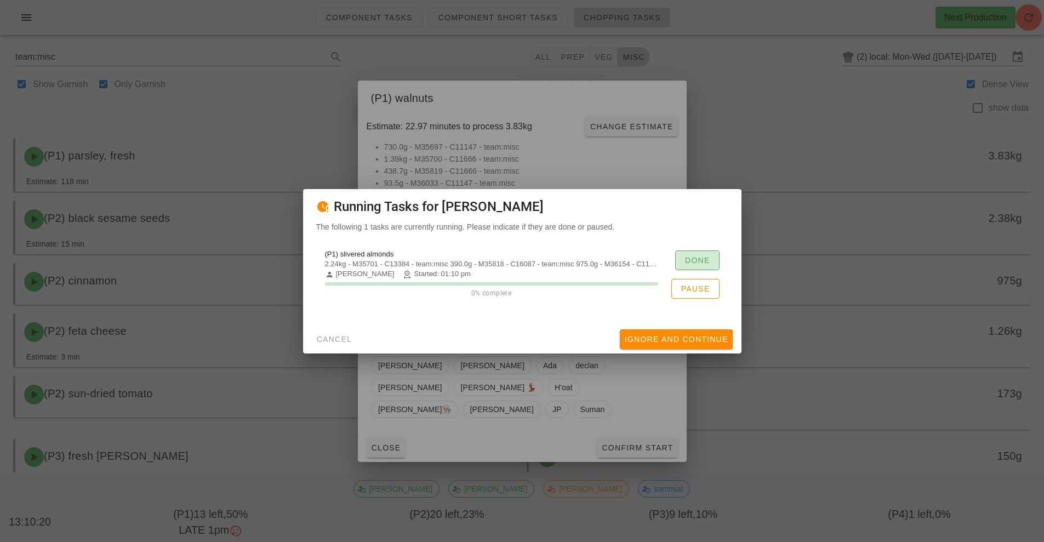
click at [704, 254] on button "Done" at bounding box center [697, 260] width 44 height 20
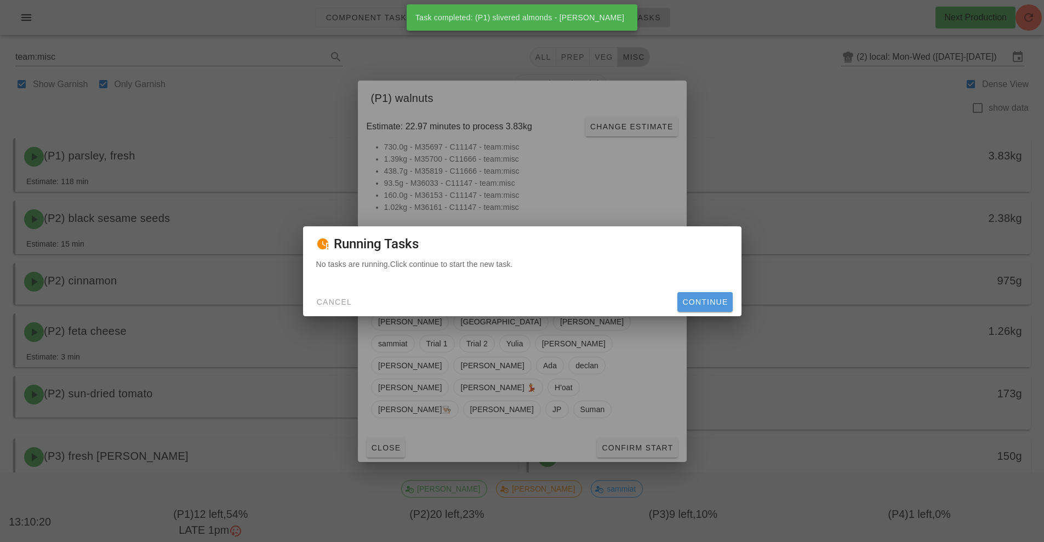
click at [706, 302] on span "Continue" at bounding box center [705, 302] width 46 height 9
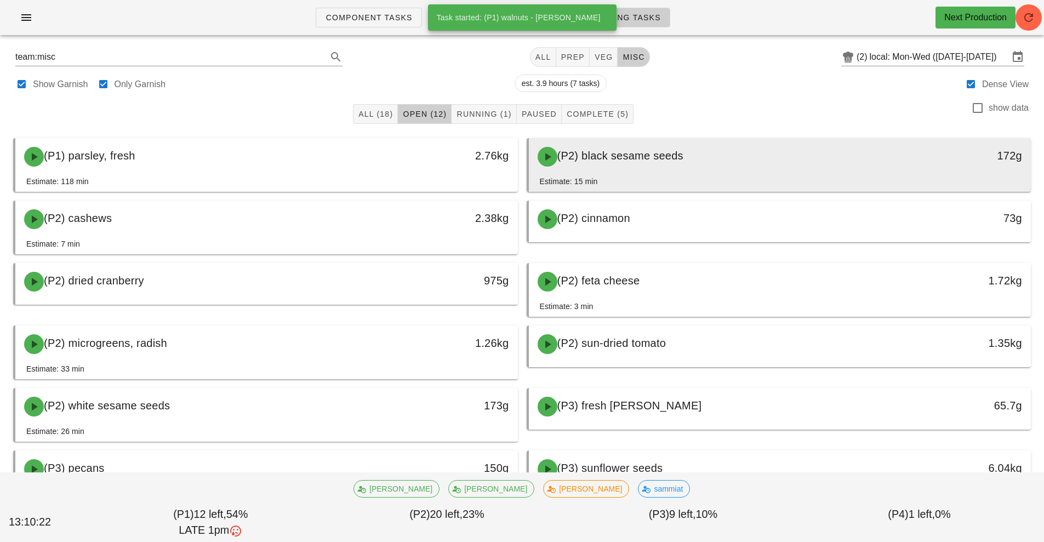
click at [731, 165] on div "(P2) black sesame seeds" at bounding box center [717, 156] width 373 height 33
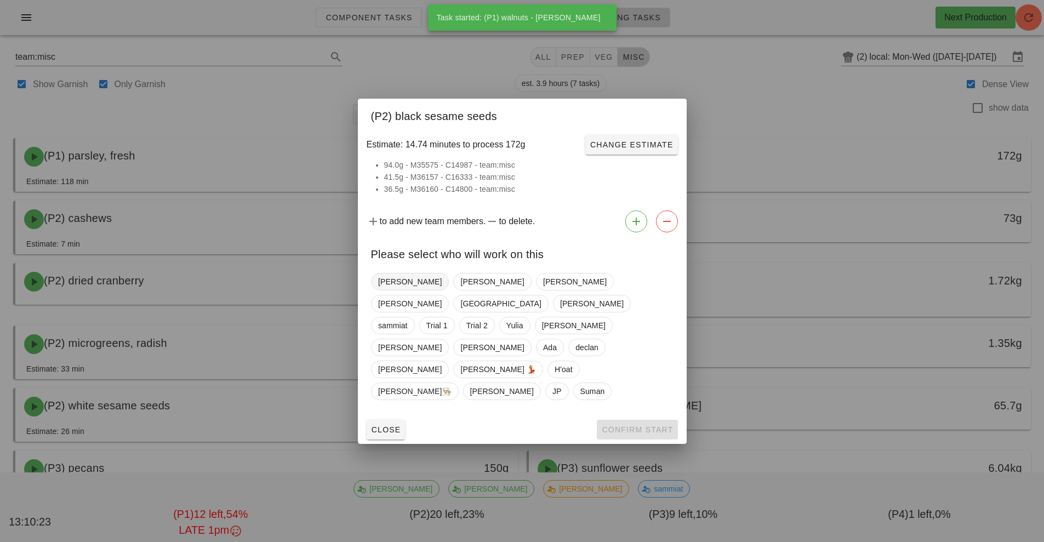
click at [388, 290] on span "[PERSON_NAME]" at bounding box center [410, 281] width 64 height 16
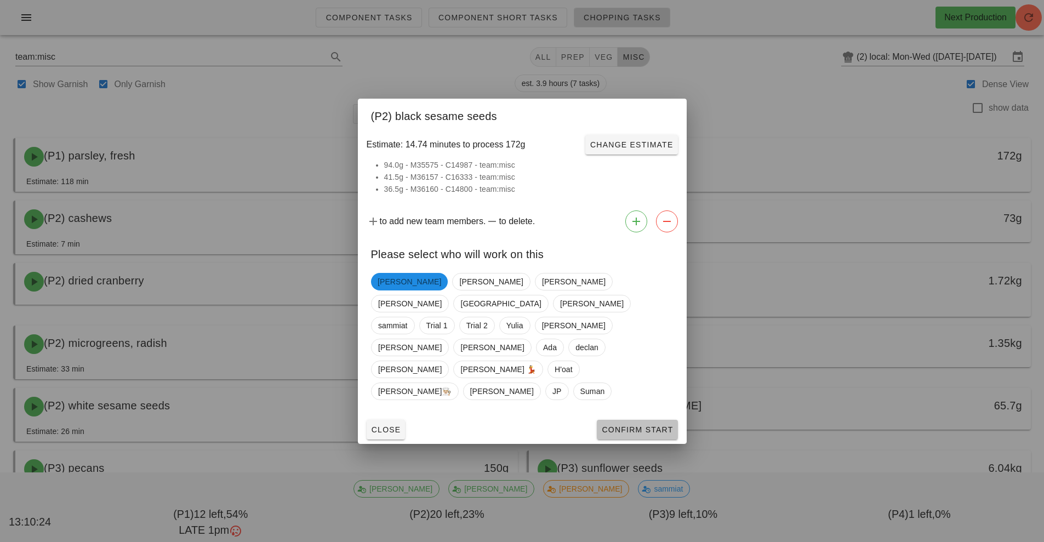
click at [636, 425] on span "Confirm Start" at bounding box center [637, 429] width 72 height 9
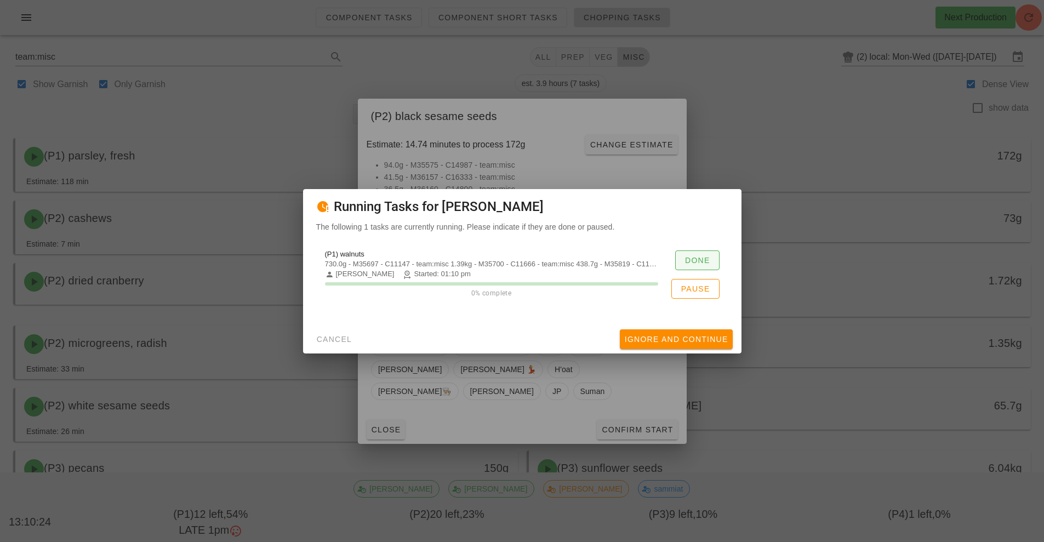
click at [688, 265] on button "Done" at bounding box center [697, 260] width 44 height 20
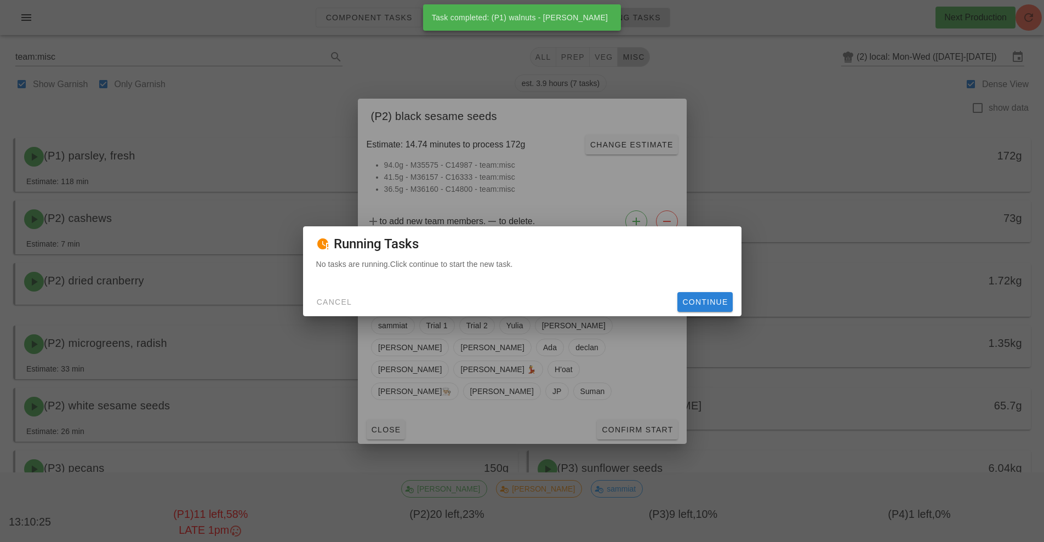
click at [711, 305] on span "Continue" at bounding box center [705, 302] width 46 height 9
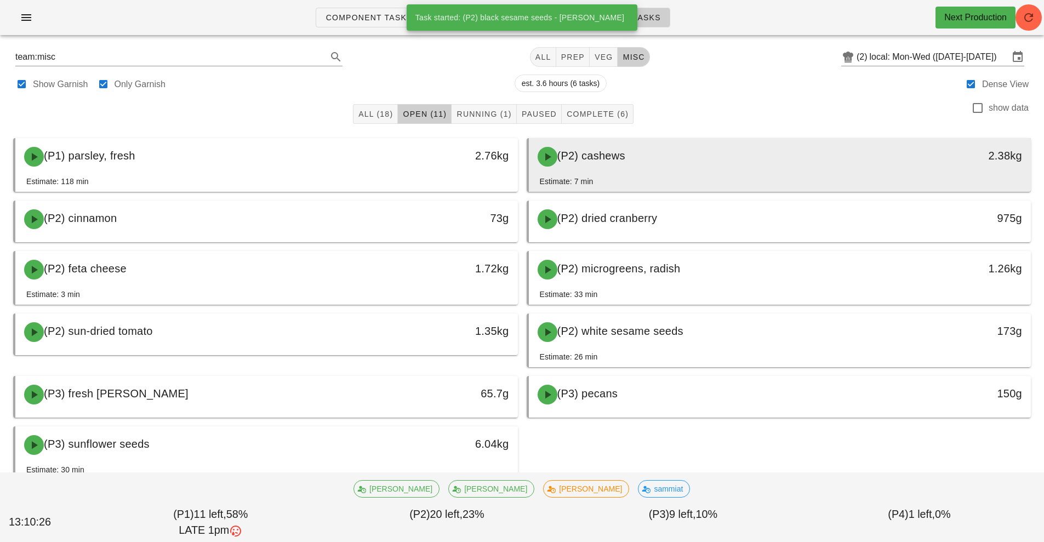
click at [657, 167] on div "(P2) cashews" at bounding box center [717, 156] width 373 height 33
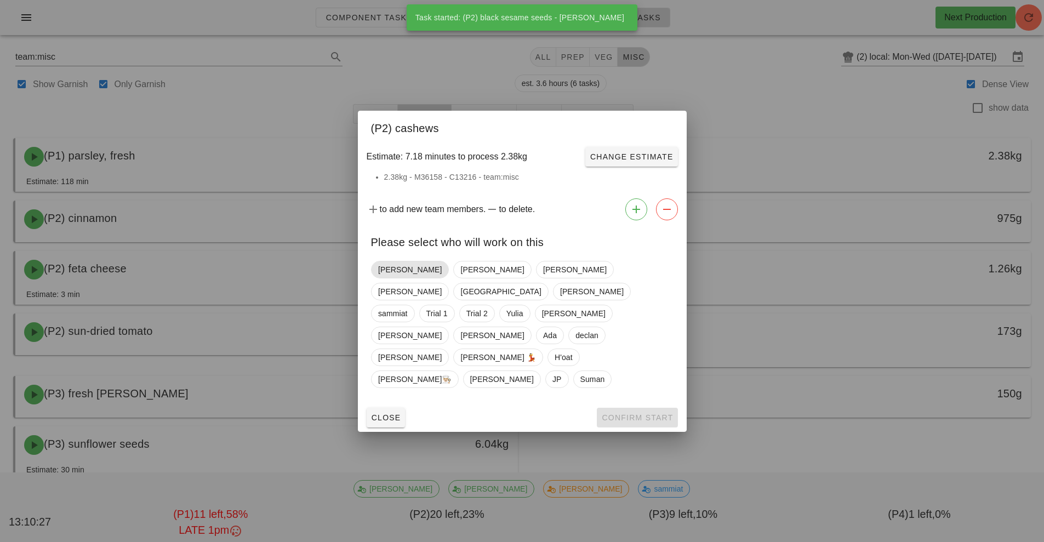
click at [390, 278] on span "[PERSON_NAME]" at bounding box center [410, 269] width 64 height 16
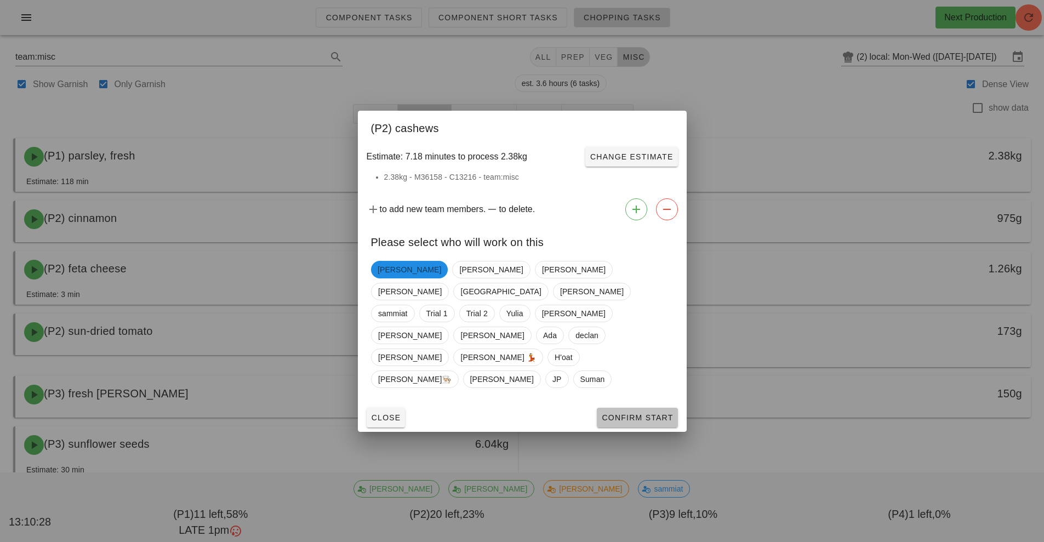
click at [638, 408] on button "Confirm Start" at bounding box center [637, 418] width 81 height 20
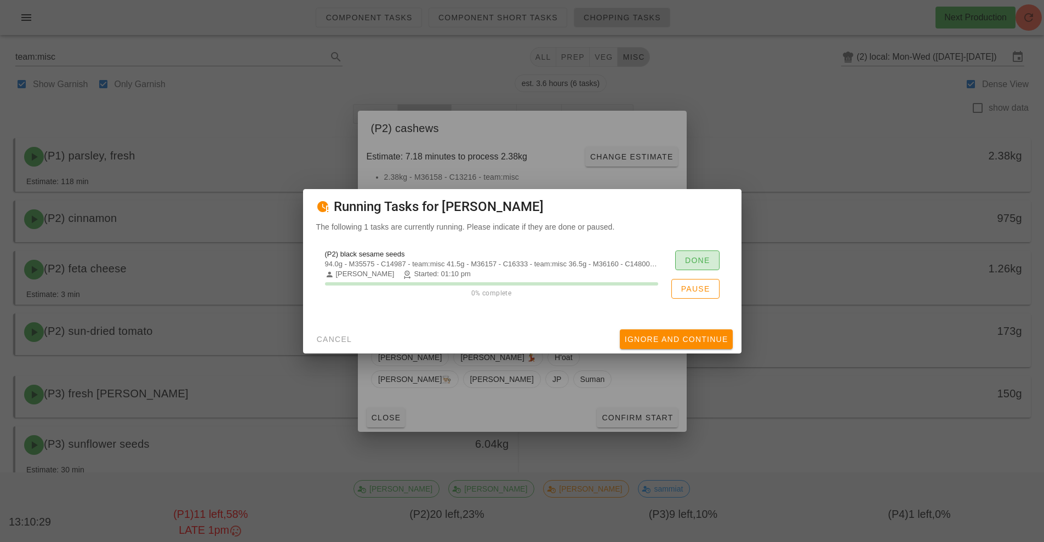
click at [702, 260] on span "Done" at bounding box center [697, 260] width 26 height 9
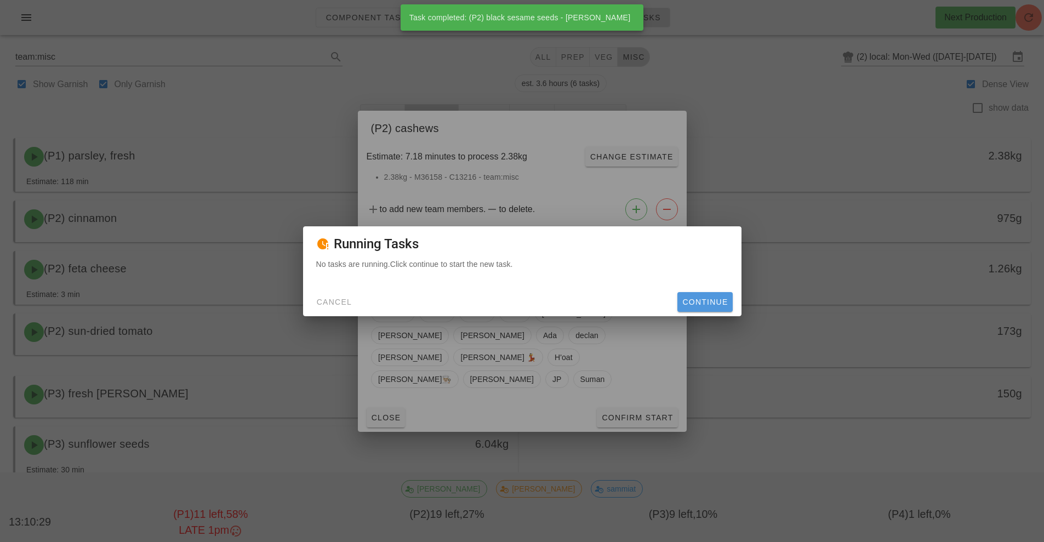
click at [711, 308] on button "Continue" at bounding box center [704, 302] width 55 height 20
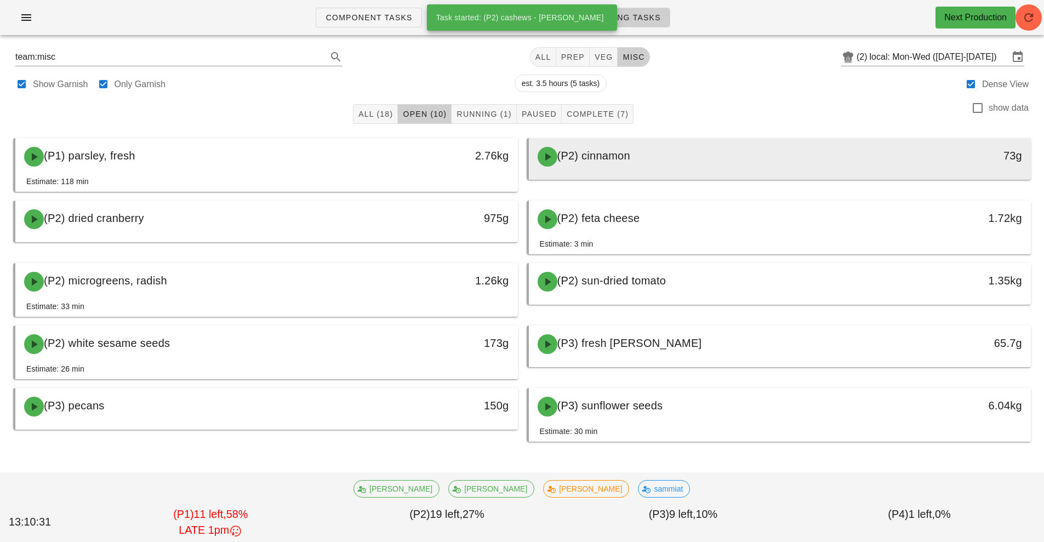
click at [677, 169] on div "(P2) cinnamon" at bounding box center [717, 156] width 373 height 33
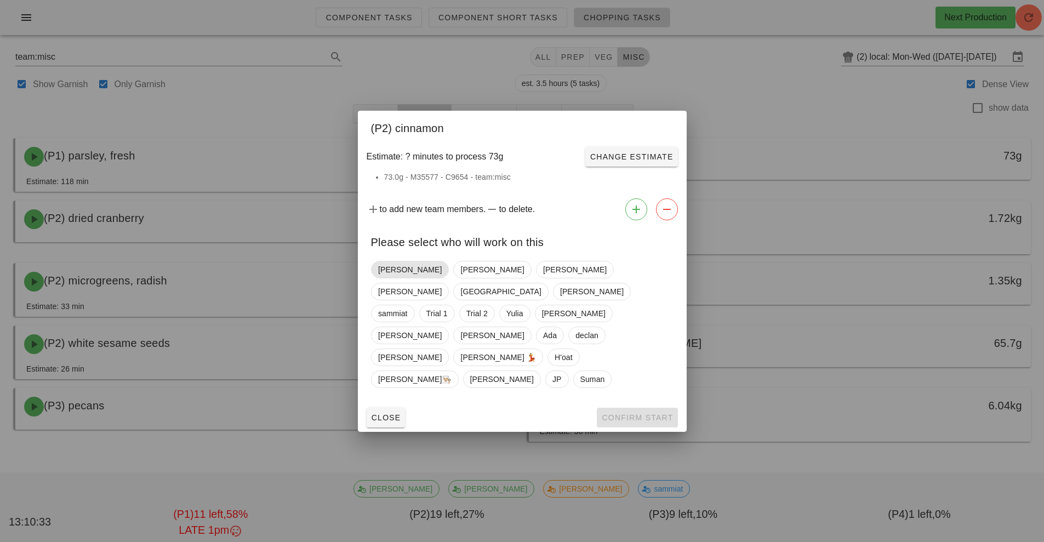
click at [392, 278] on span "[PERSON_NAME]" at bounding box center [410, 269] width 64 height 16
click at [644, 413] on span "Confirm Start" at bounding box center [637, 417] width 72 height 9
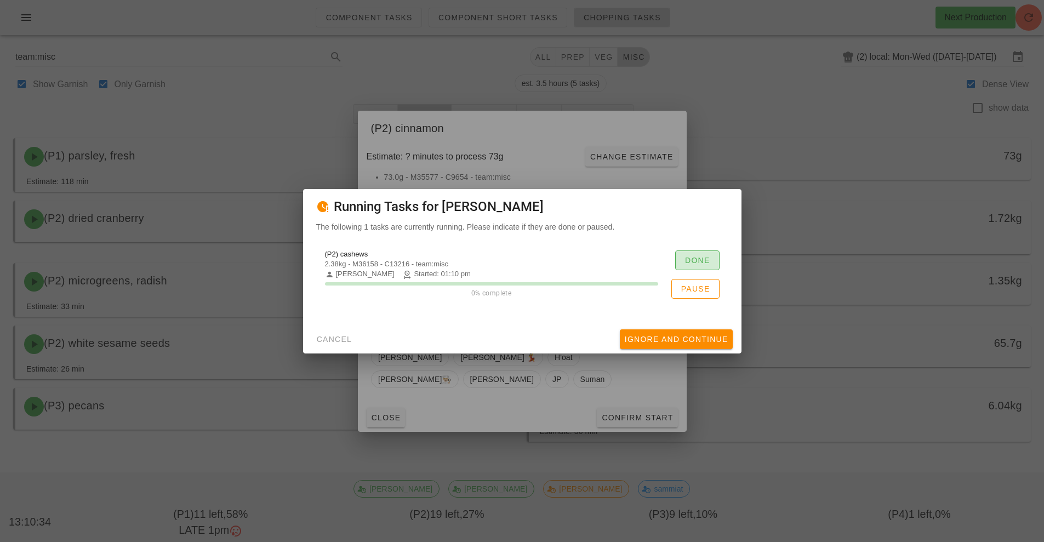
click at [711, 259] on button "Done" at bounding box center [697, 260] width 44 height 20
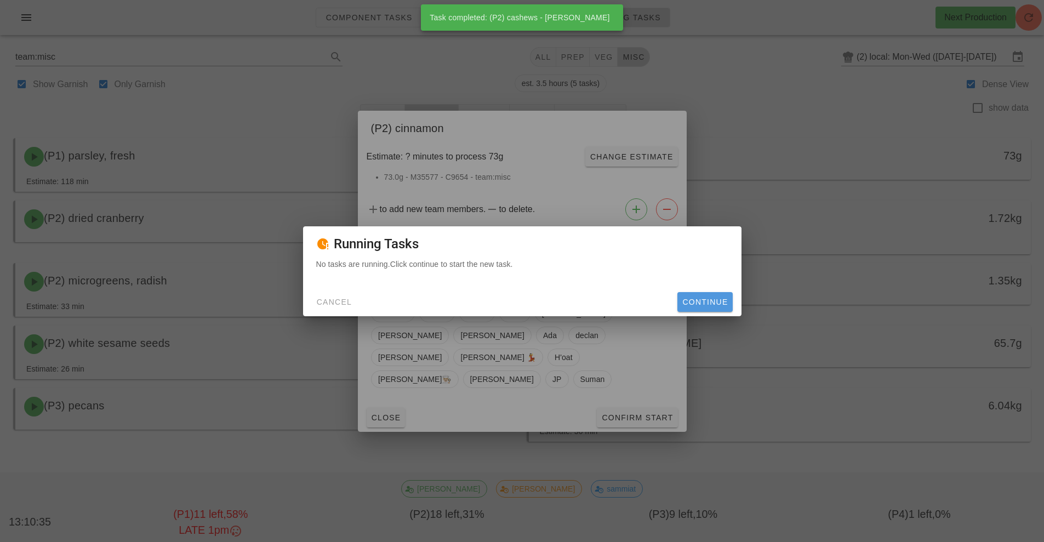
click at [708, 302] on span "Continue" at bounding box center [705, 302] width 46 height 9
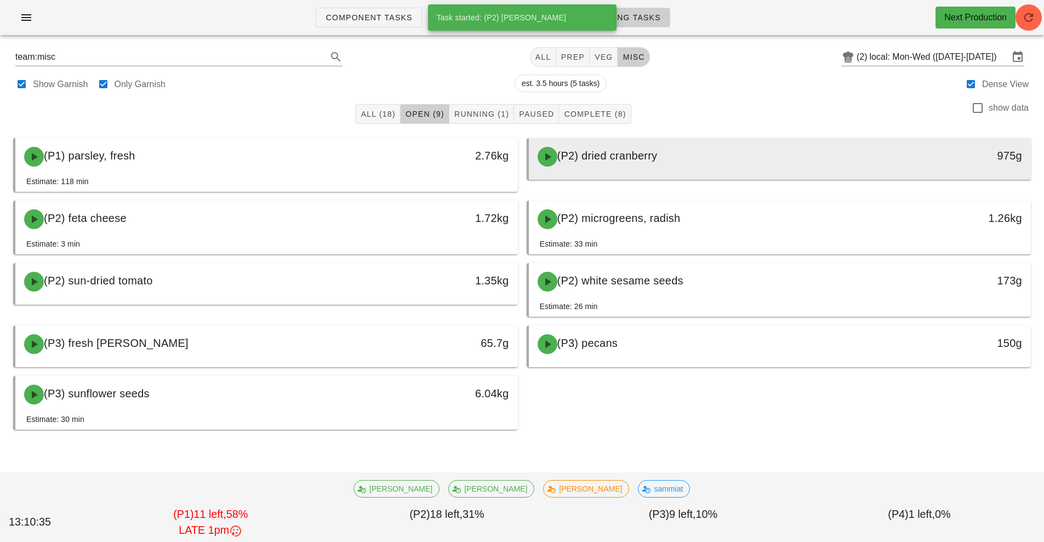
click at [711, 163] on div "(P2) dried cranberry" at bounding box center [717, 156] width 373 height 33
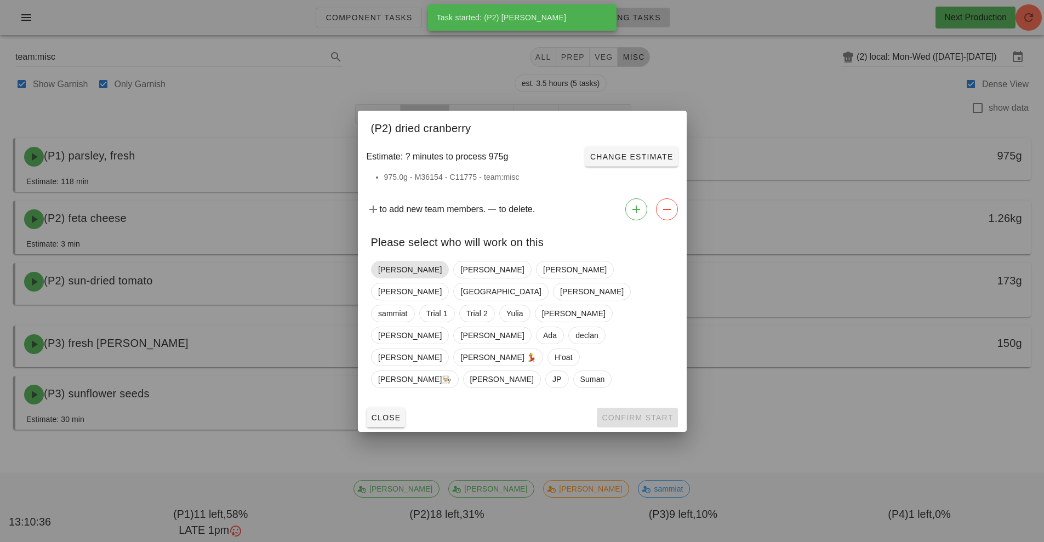
click at [388, 278] on span "[PERSON_NAME]" at bounding box center [410, 269] width 64 height 16
click at [641, 408] on button "Confirm Start" at bounding box center [637, 418] width 81 height 20
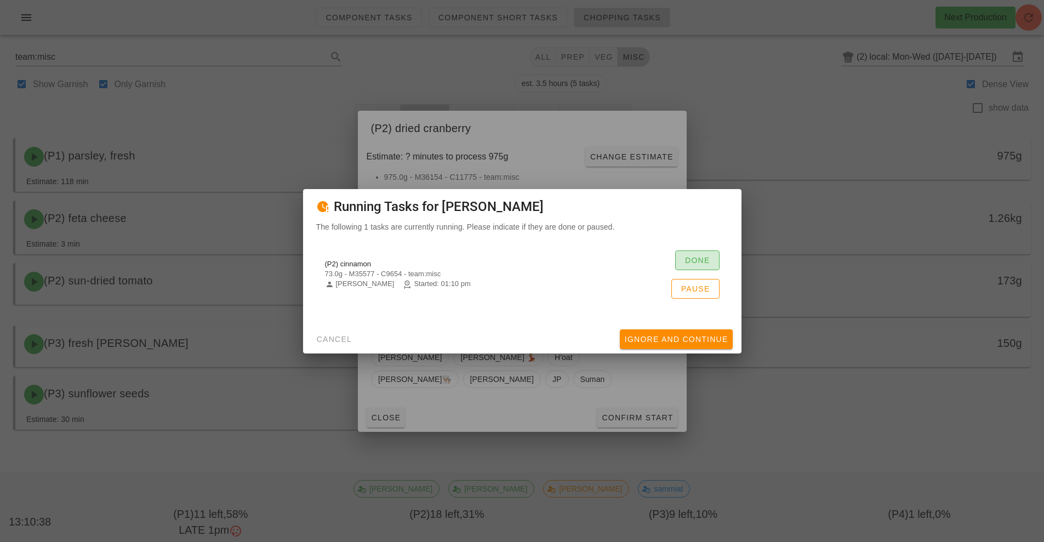
click at [706, 261] on span "Done" at bounding box center [697, 260] width 26 height 9
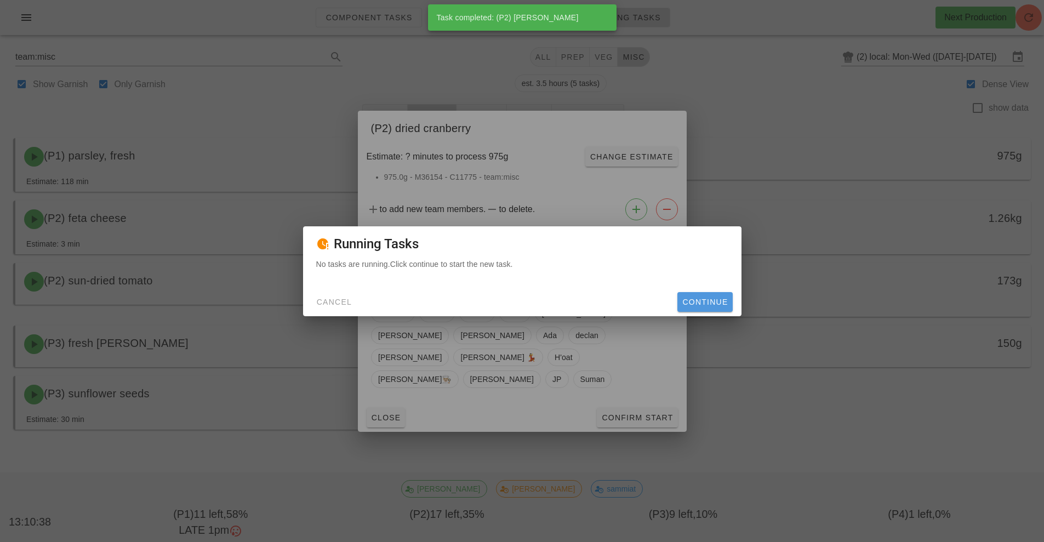
click at [716, 300] on span "Continue" at bounding box center [705, 302] width 46 height 9
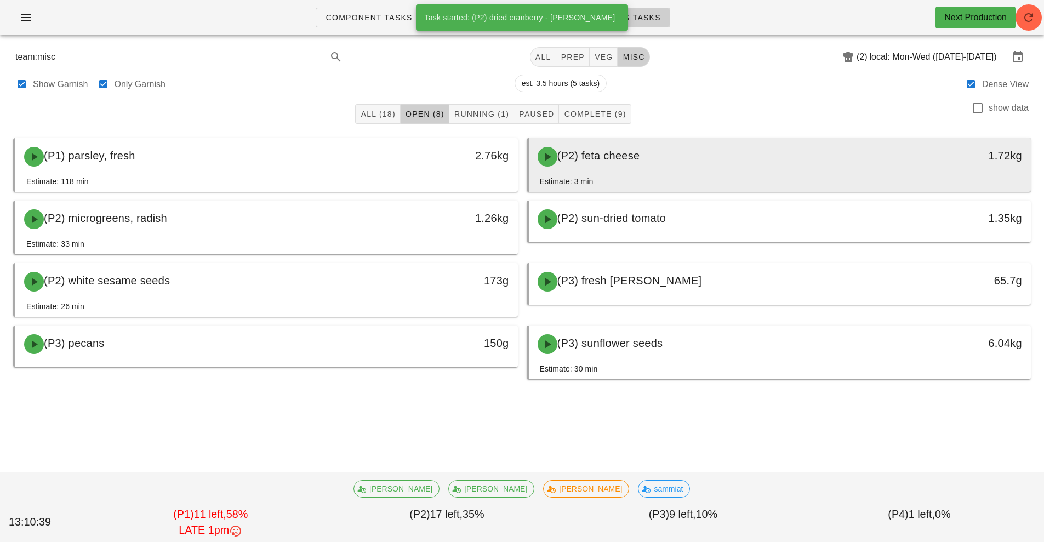
click at [672, 169] on div "(P2) feta cheese" at bounding box center [717, 156] width 373 height 33
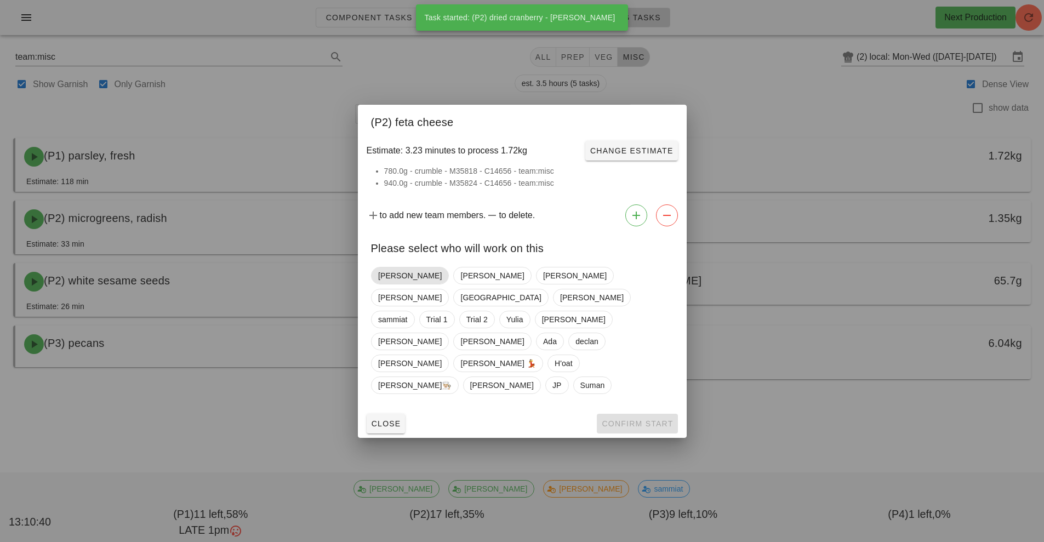
click at [393, 284] on span "[PERSON_NAME]" at bounding box center [410, 275] width 64 height 16
click at [655, 419] on span "Confirm Start" at bounding box center [637, 423] width 72 height 9
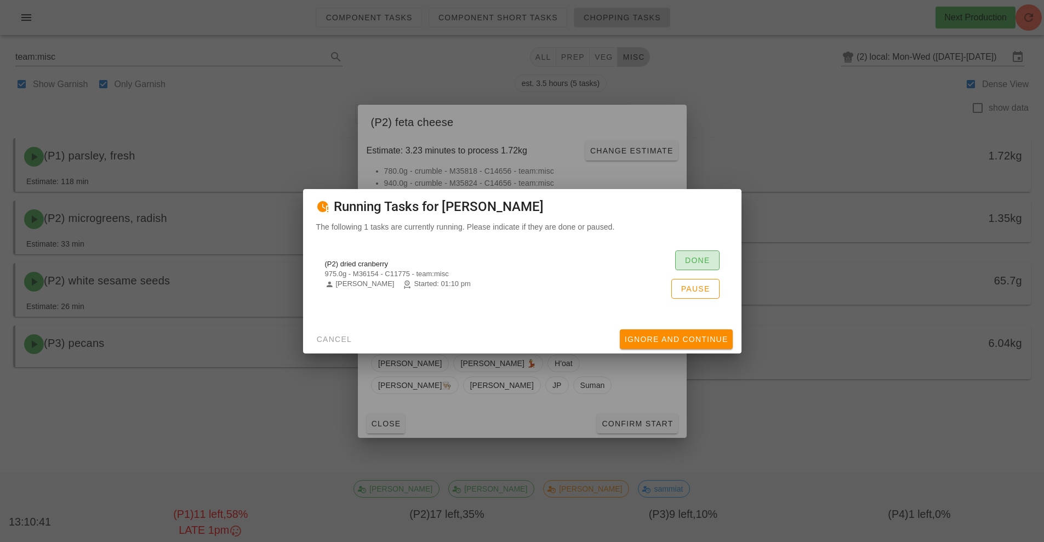
click at [696, 257] on span "Done" at bounding box center [697, 260] width 26 height 9
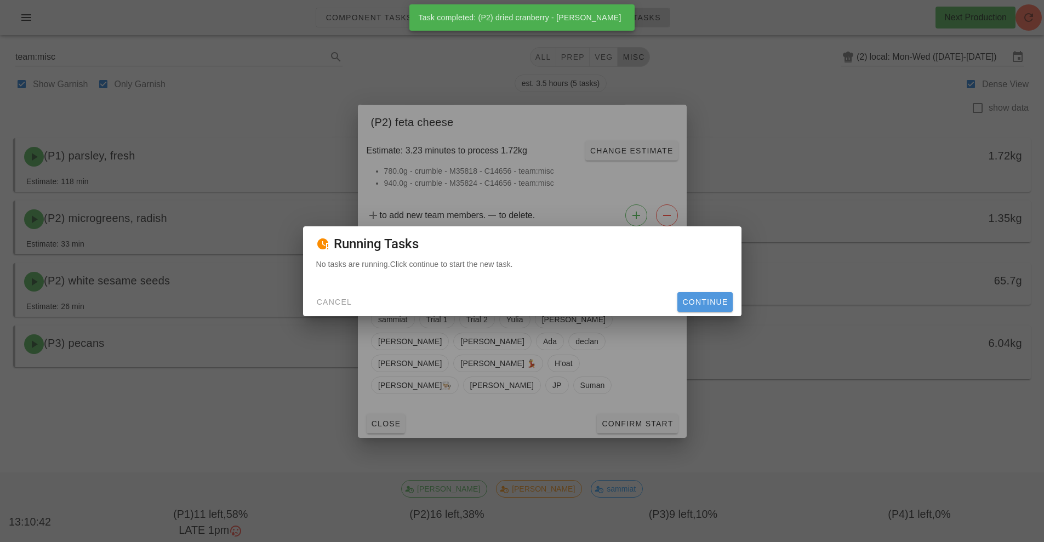
click at [705, 298] on span "Continue" at bounding box center [705, 302] width 46 height 9
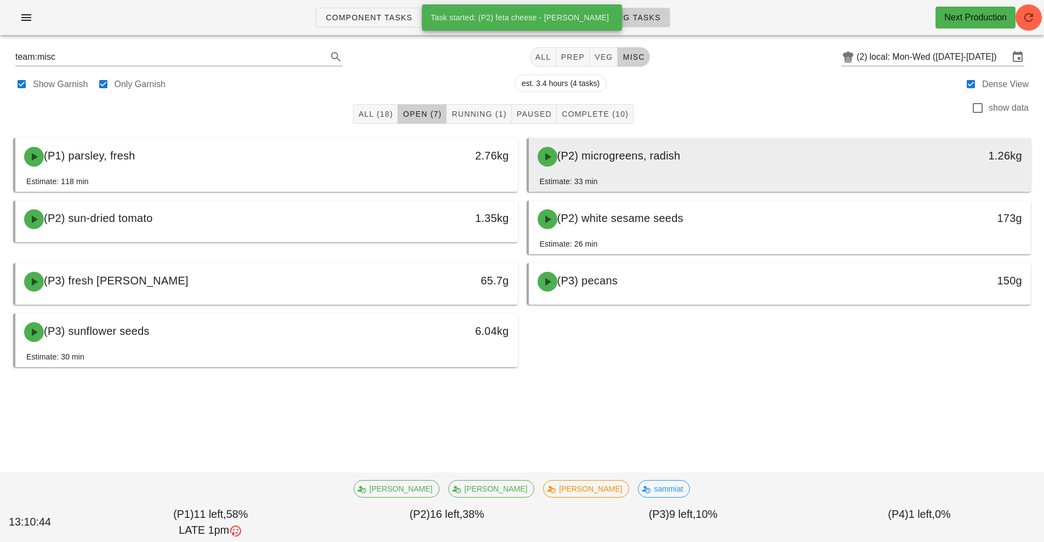
click at [712, 168] on div "(P2) microgreens, radish" at bounding box center [717, 156] width 373 height 33
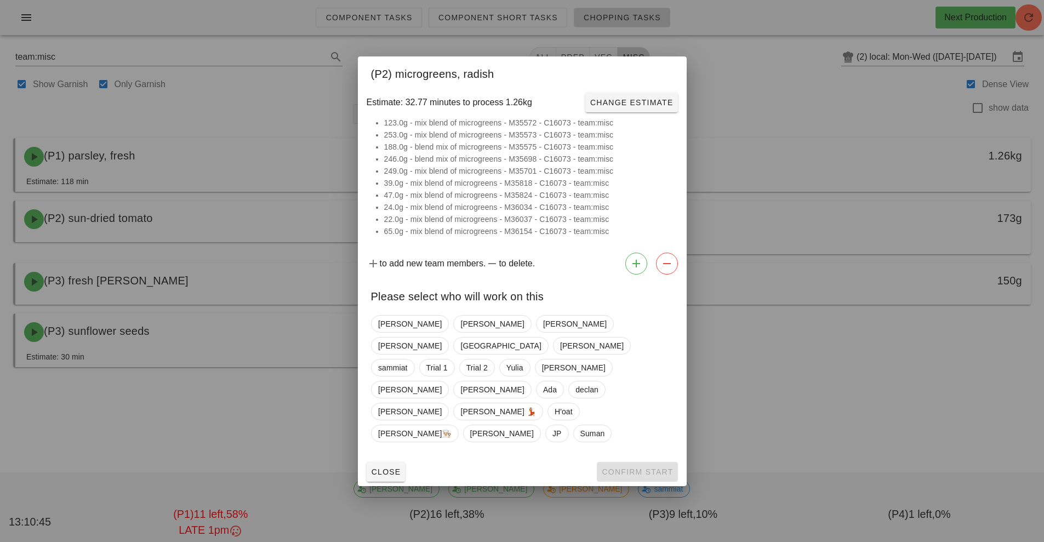
click at [751, 390] on div at bounding box center [522, 271] width 1044 height 542
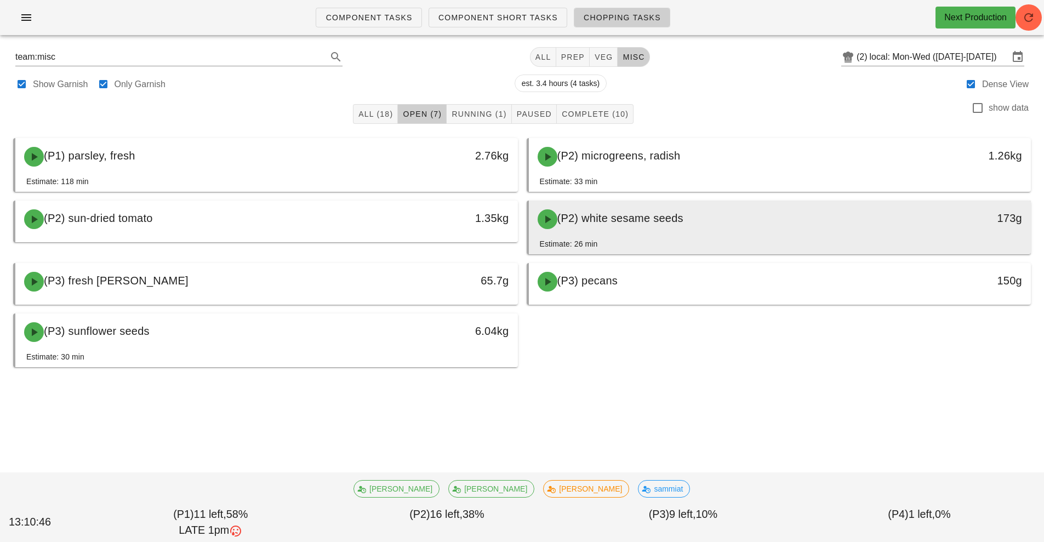
click at [658, 236] on div "(P2) white sesame seeds 173g" at bounding box center [780, 219] width 502 height 37
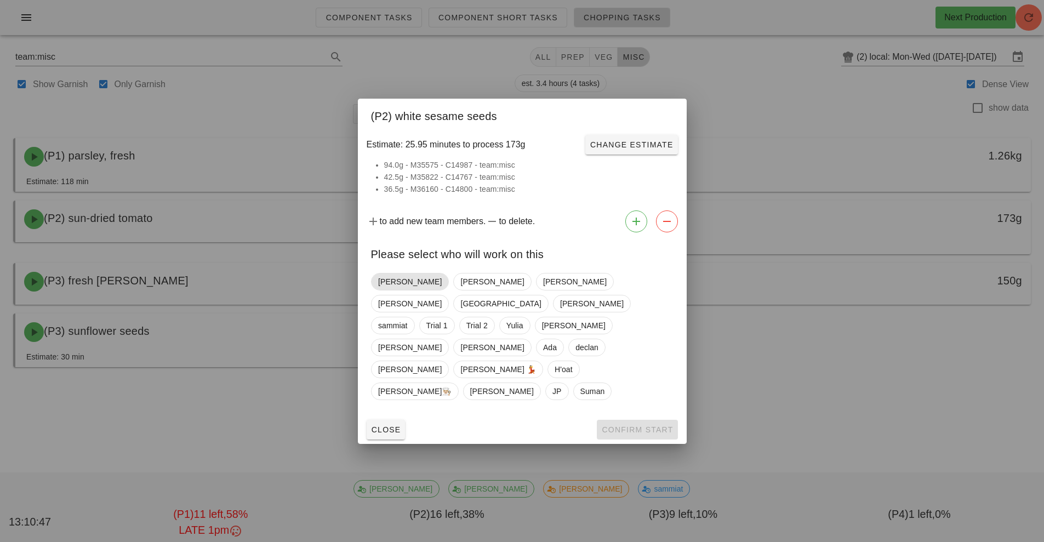
click at [391, 290] on span "[PERSON_NAME]" at bounding box center [410, 281] width 64 height 16
click at [666, 425] on span "Confirm Start" at bounding box center [637, 429] width 72 height 9
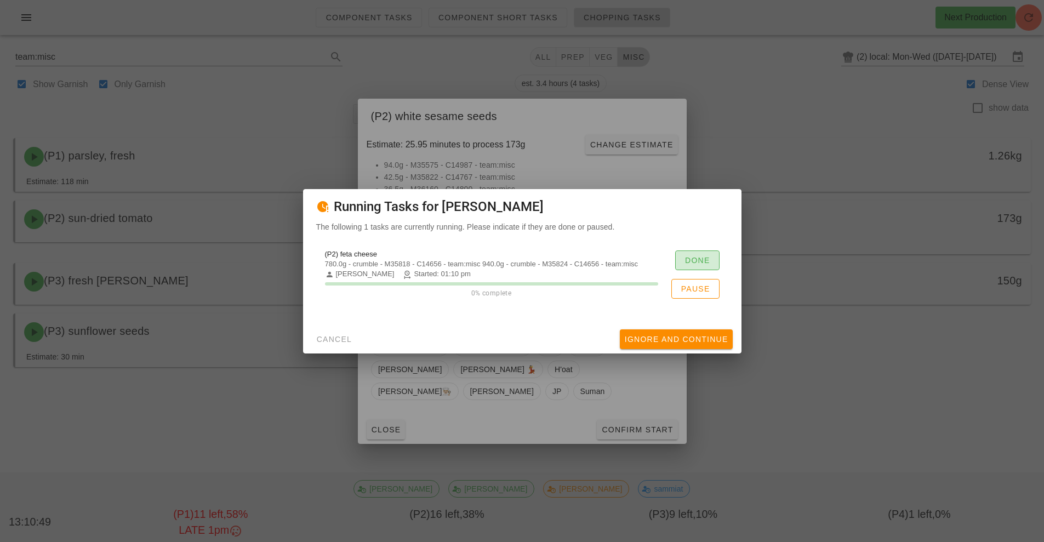
click at [707, 259] on span "Done" at bounding box center [697, 260] width 26 height 9
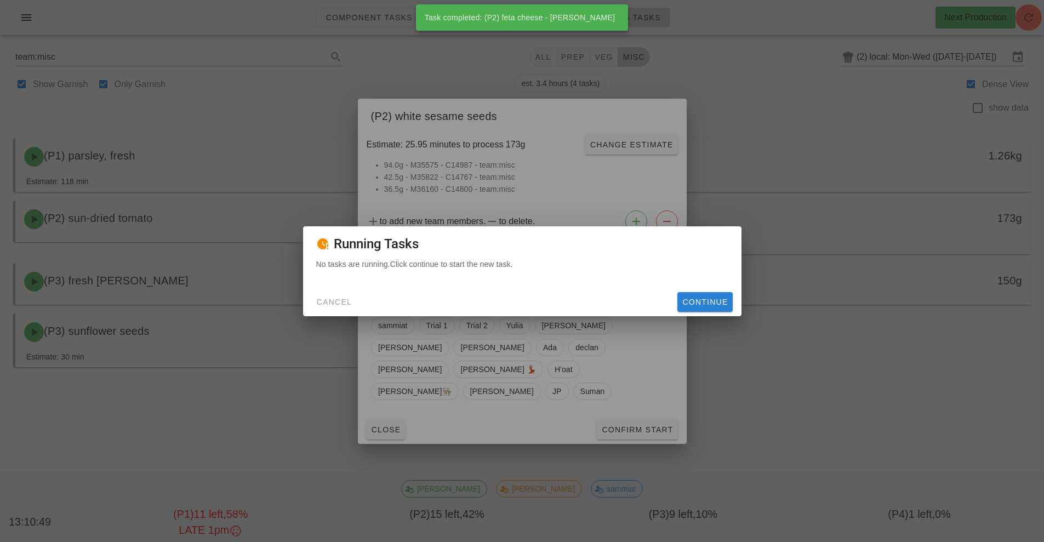
click at [703, 301] on span "Continue" at bounding box center [705, 302] width 46 height 9
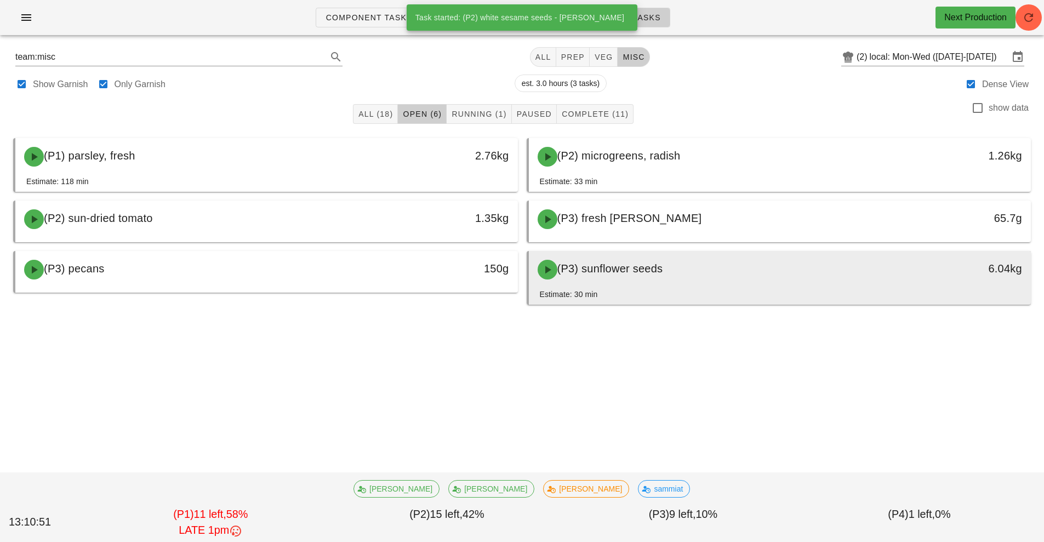
click at [691, 281] on div "(P3) sunflower seeds" at bounding box center [717, 269] width 373 height 33
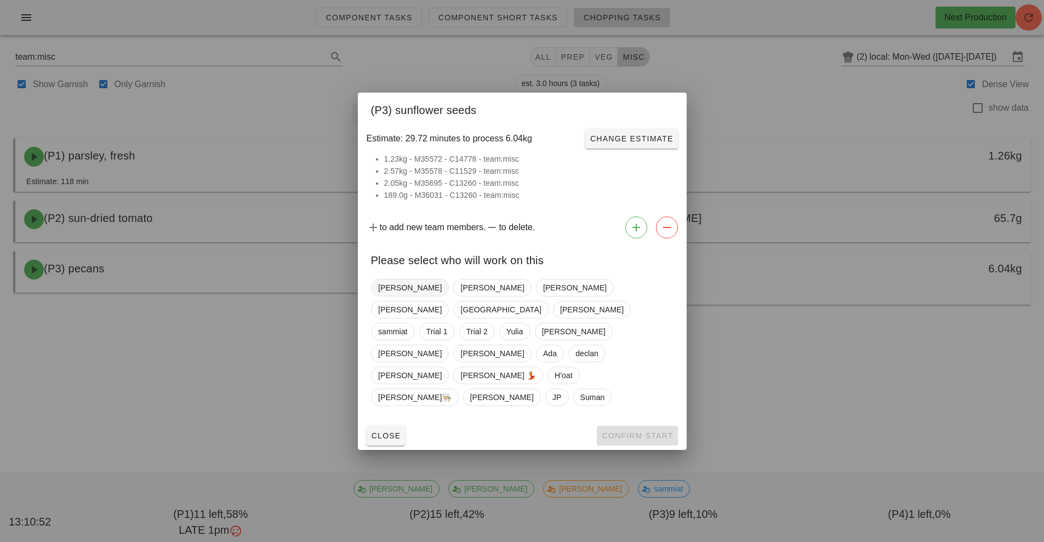
click at [388, 296] on span "[PERSON_NAME]" at bounding box center [410, 287] width 64 height 16
click at [656, 431] on span "Confirm Start" at bounding box center [637, 435] width 72 height 9
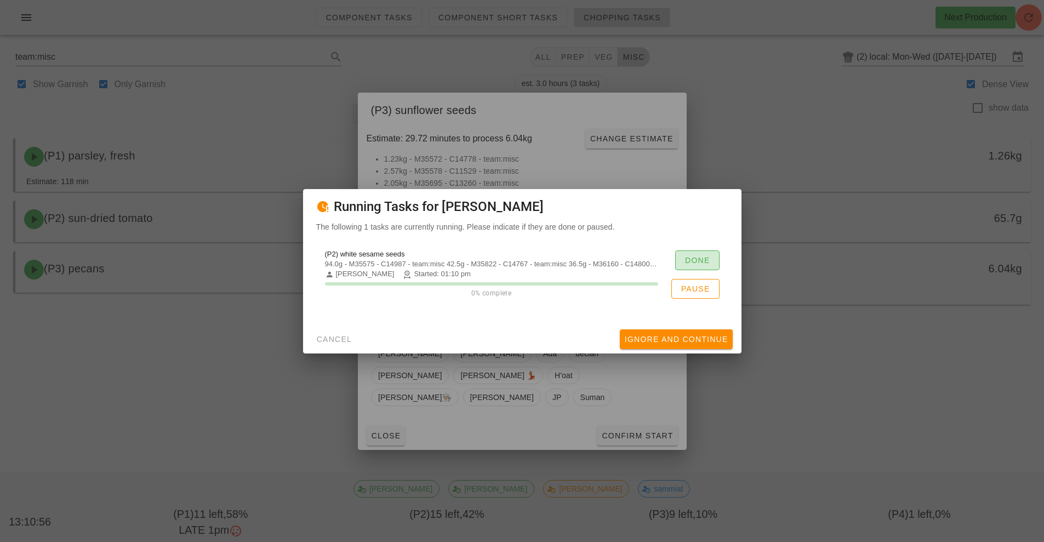
click at [695, 261] on span "Done" at bounding box center [697, 260] width 26 height 9
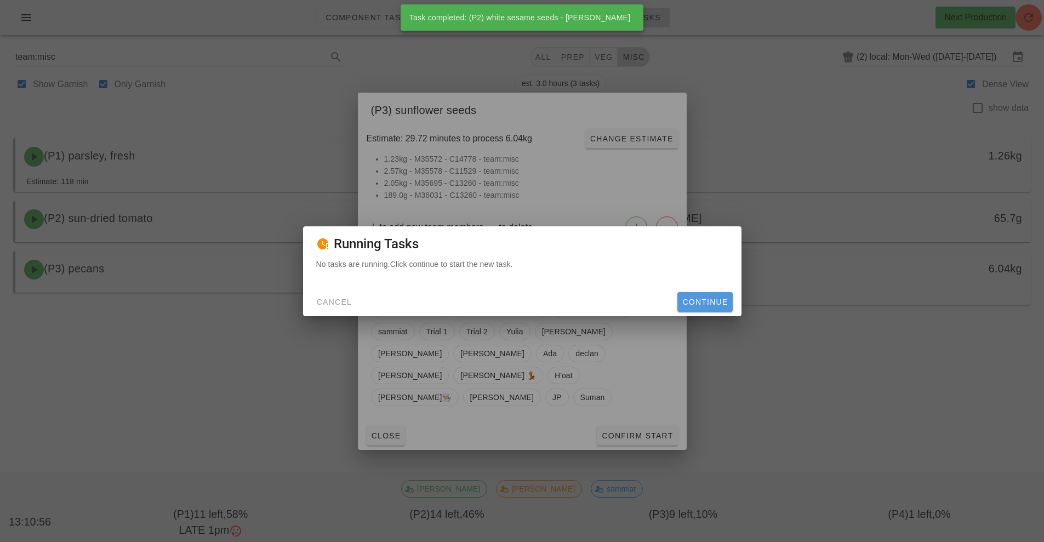
click at [709, 302] on span "Continue" at bounding box center [705, 302] width 46 height 9
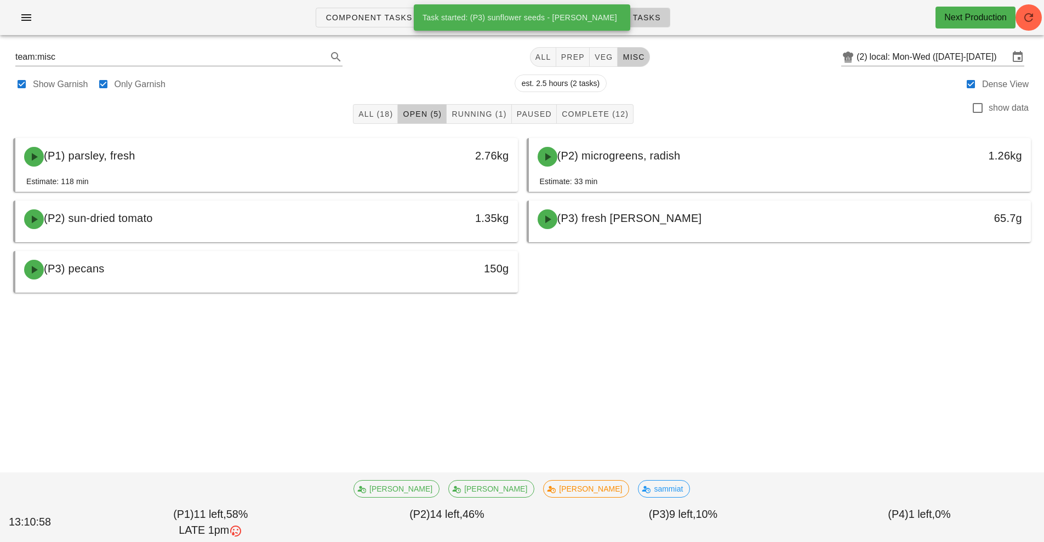
click at [442, 290] on div at bounding box center [266, 290] width 481 height 4
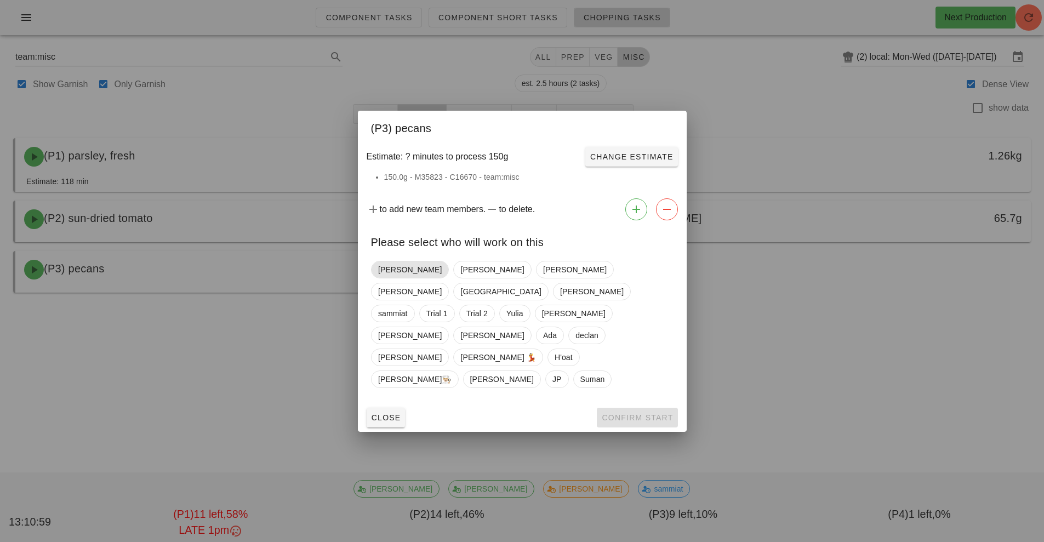
click at [395, 278] on span "[PERSON_NAME]" at bounding box center [410, 269] width 64 height 16
click at [650, 413] on span "Confirm Start" at bounding box center [637, 417] width 72 height 9
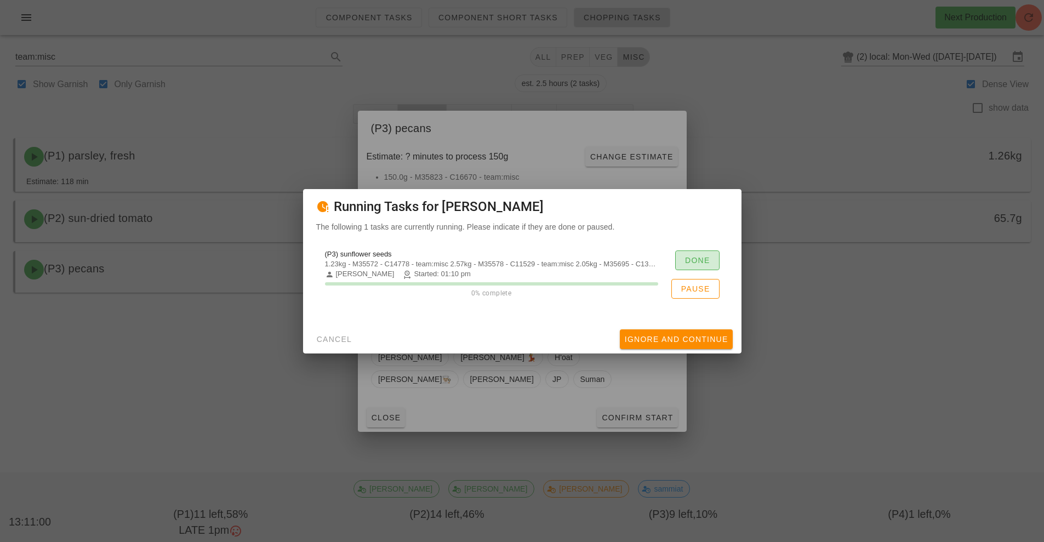
click at [702, 253] on button "Done" at bounding box center [697, 260] width 44 height 20
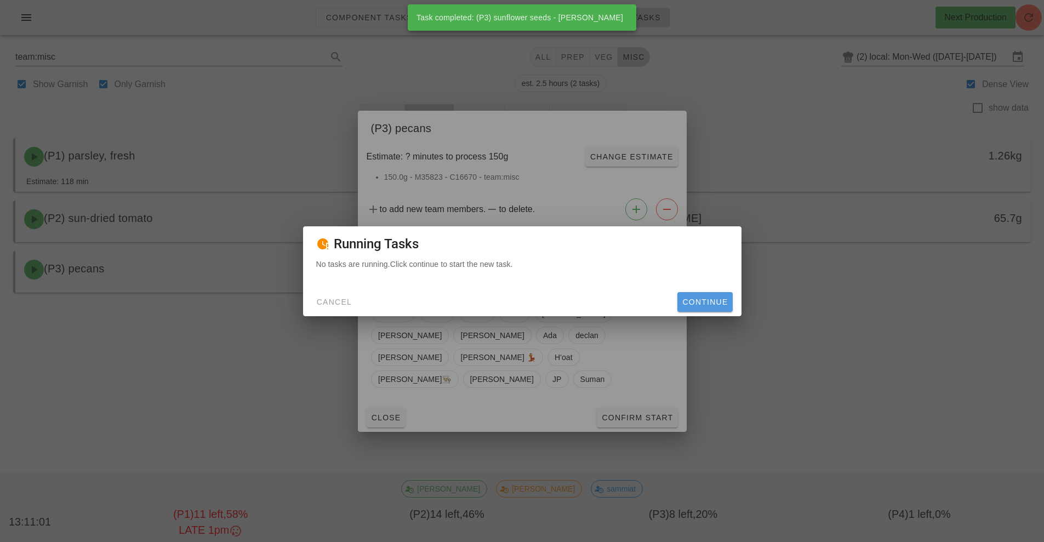
click at [712, 302] on span "Continue" at bounding box center [705, 302] width 46 height 9
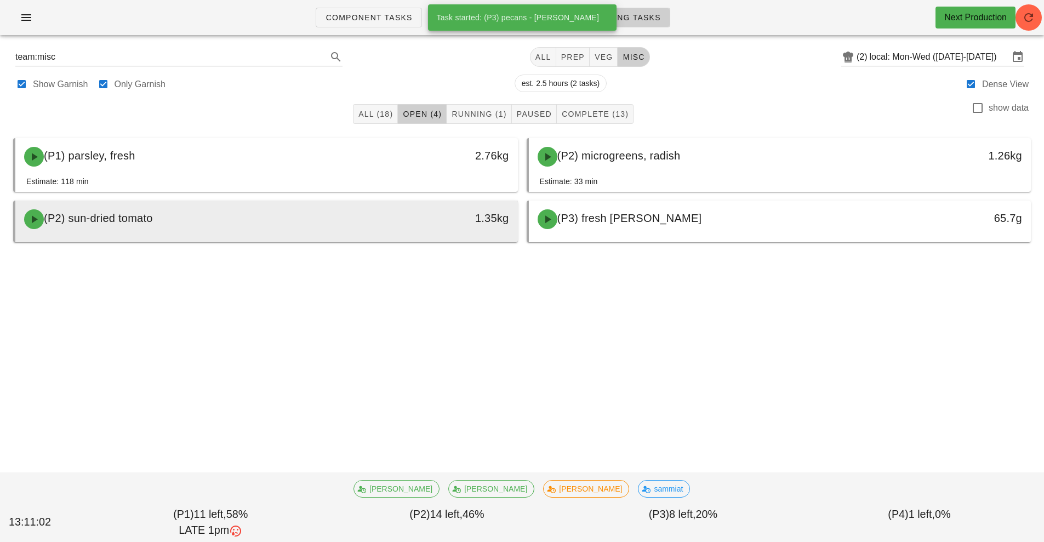
click at [504, 219] on div "1.35kg" at bounding box center [452, 218] width 111 height 18
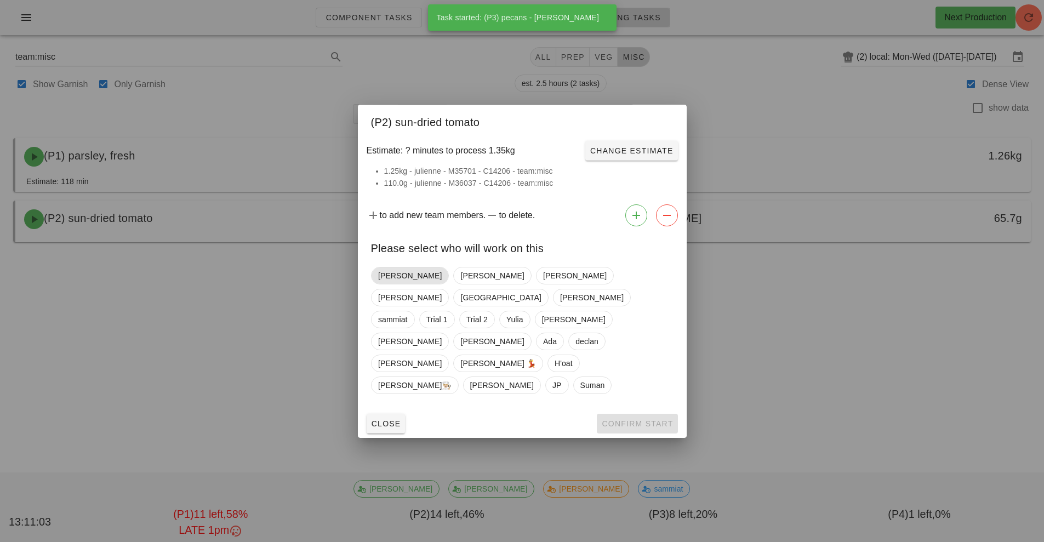
click at [394, 284] on span "[PERSON_NAME]" at bounding box center [410, 275] width 64 height 16
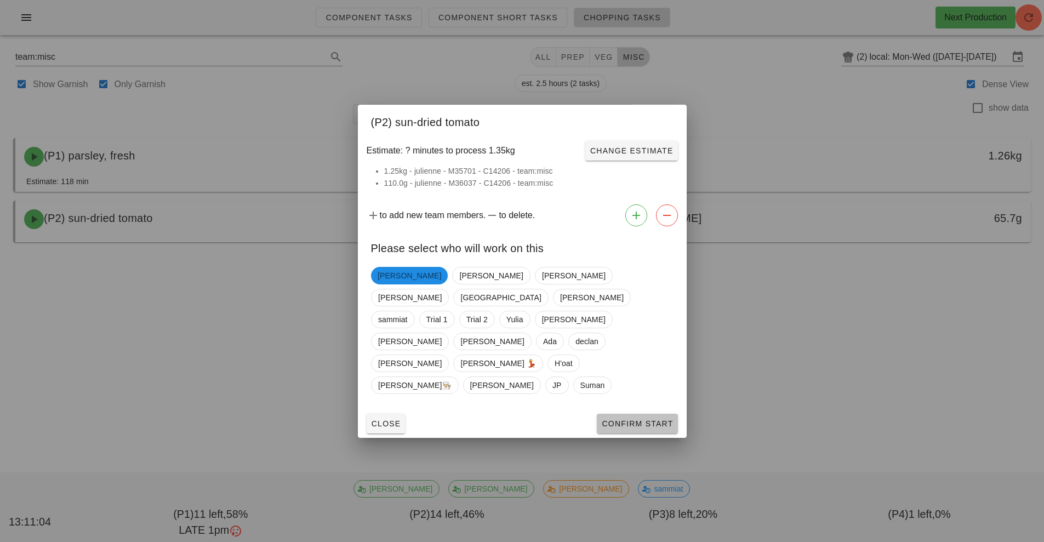
click at [659, 419] on span "Confirm Start" at bounding box center [637, 423] width 72 height 9
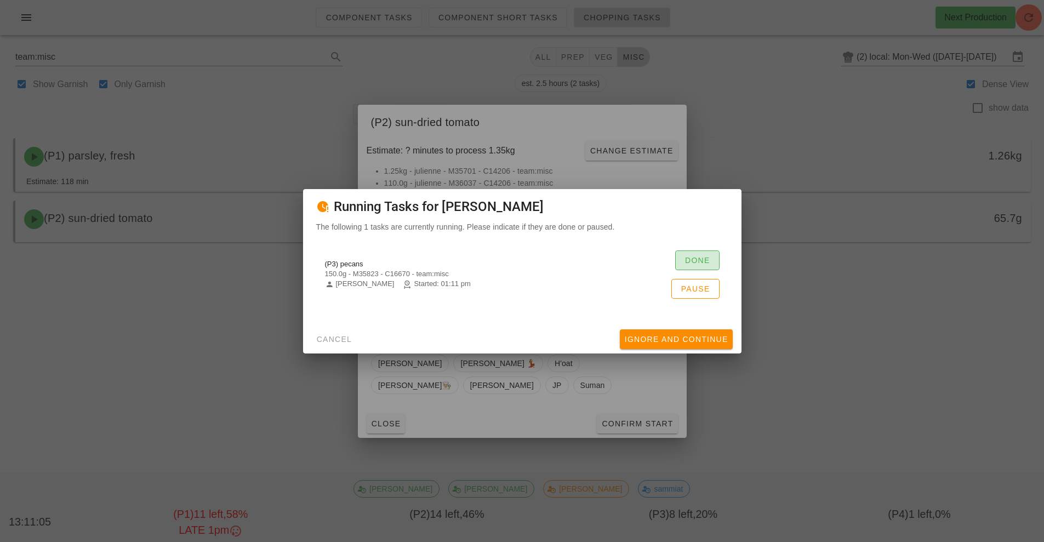
click at [688, 259] on span "Done" at bounding box center [697, 260] width 26 height 9
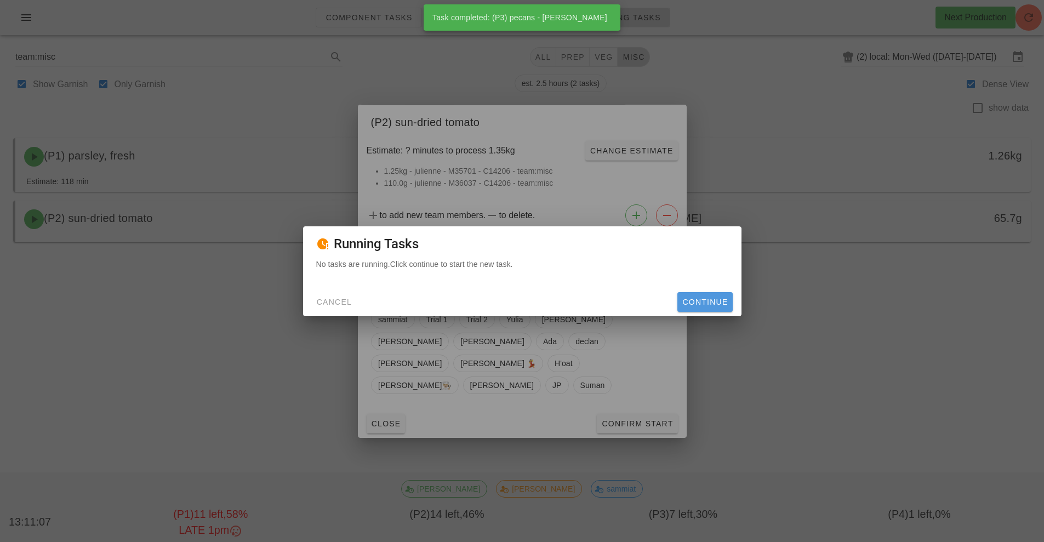
click at [700, 308] on button "Continue" at bounding box center [704, 302] width 55 height 20
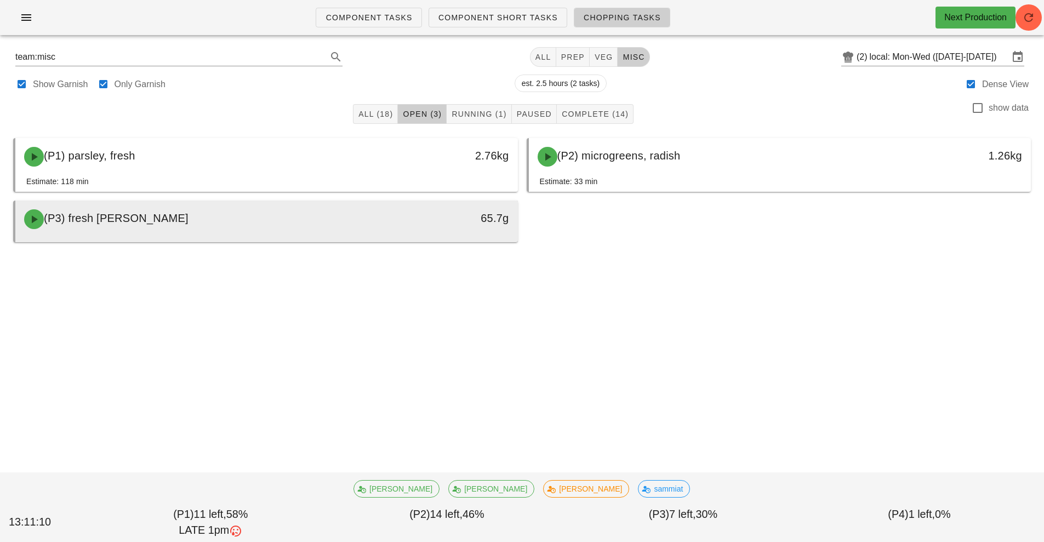
click at [502, 233] on div "65.7g" at bounding box center [453, 219] width 124 height 33
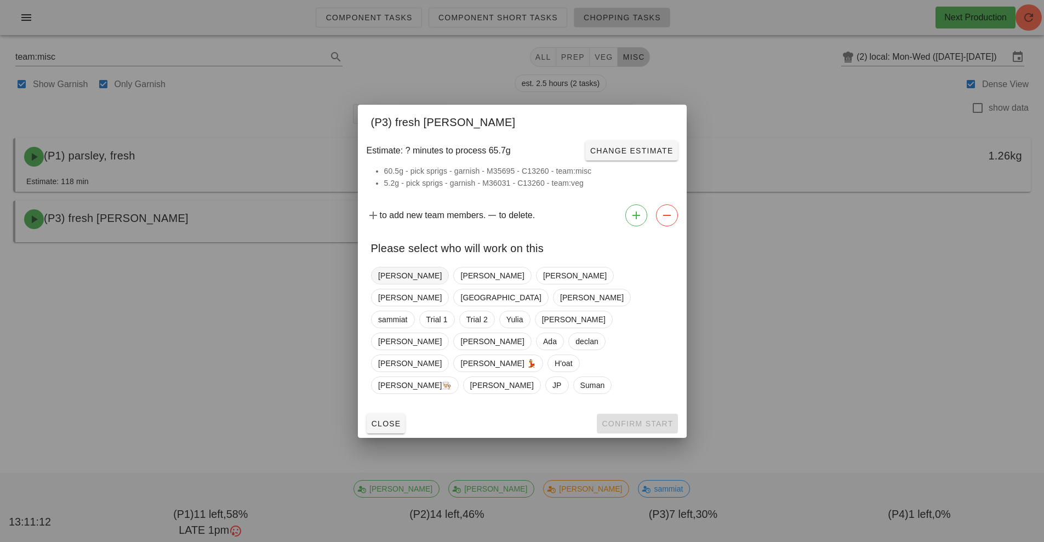
click at [386, 284] on span "[PERSON_NAME]" at bounding box center [410, 275] width 64 height 16
click at [666, 419] on span "Confirm Start" at bounding box center [637, 423] width 72 height 9
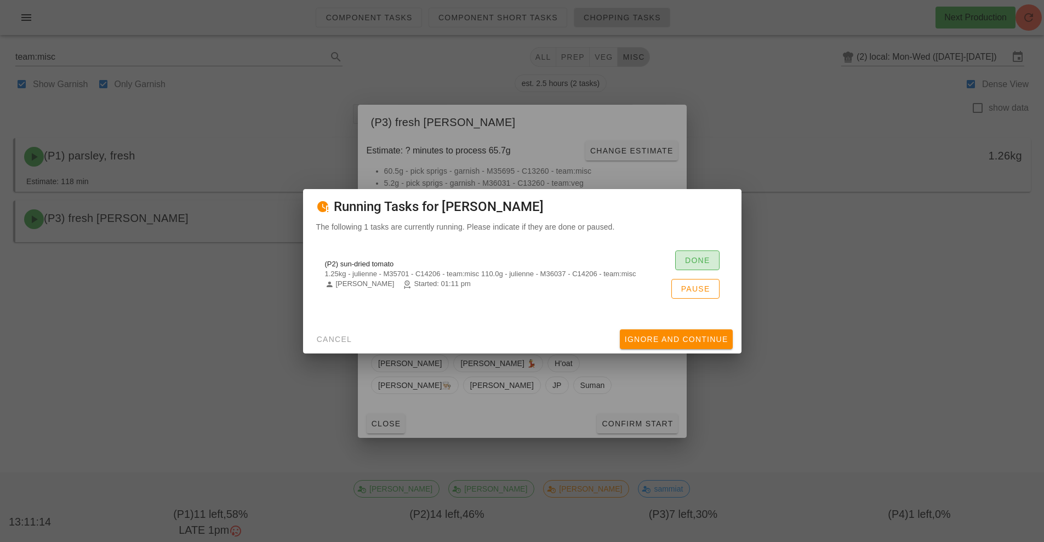
click at [702, 257] on span "Done" at bounding box center [697, 260] width 26 height 9
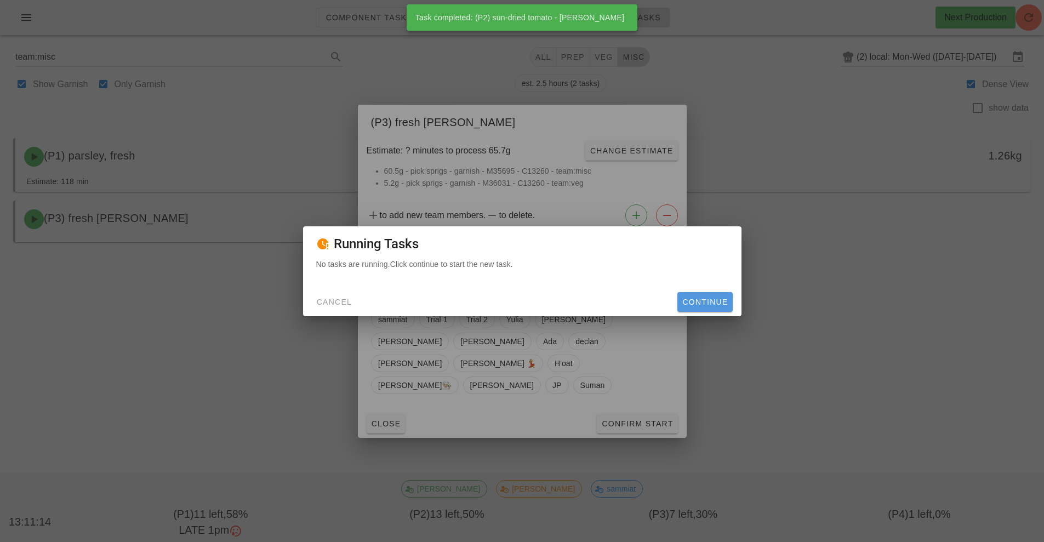
click at [706, 305] on span "Continue" at bounding box center [705, 302] width 46 height 9
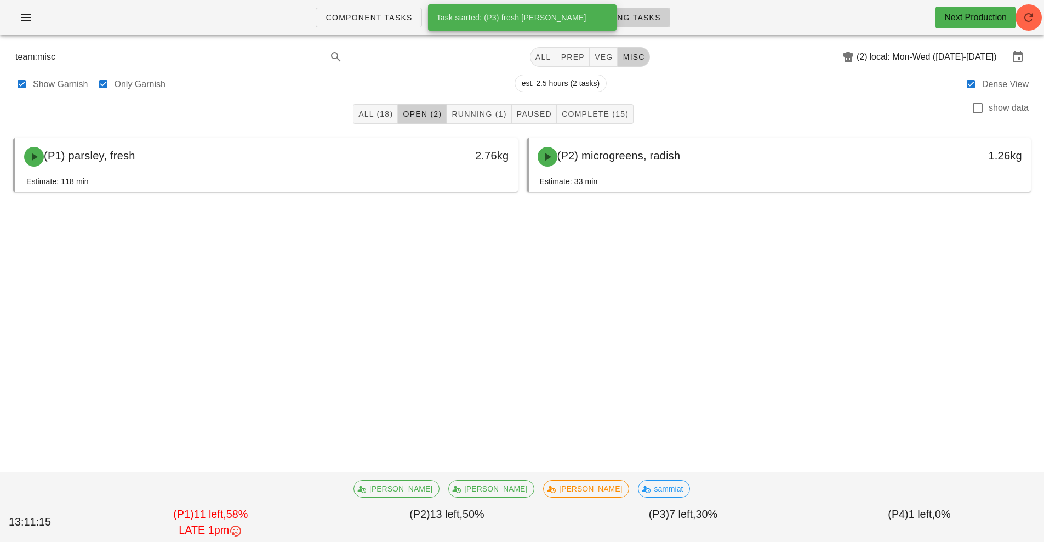
click at [544, 277] on div "Component Tasks Component Short Tasks Chopping Tasks Next Production team:misc …" at bounding box center [522, 271] width 1044 height 542
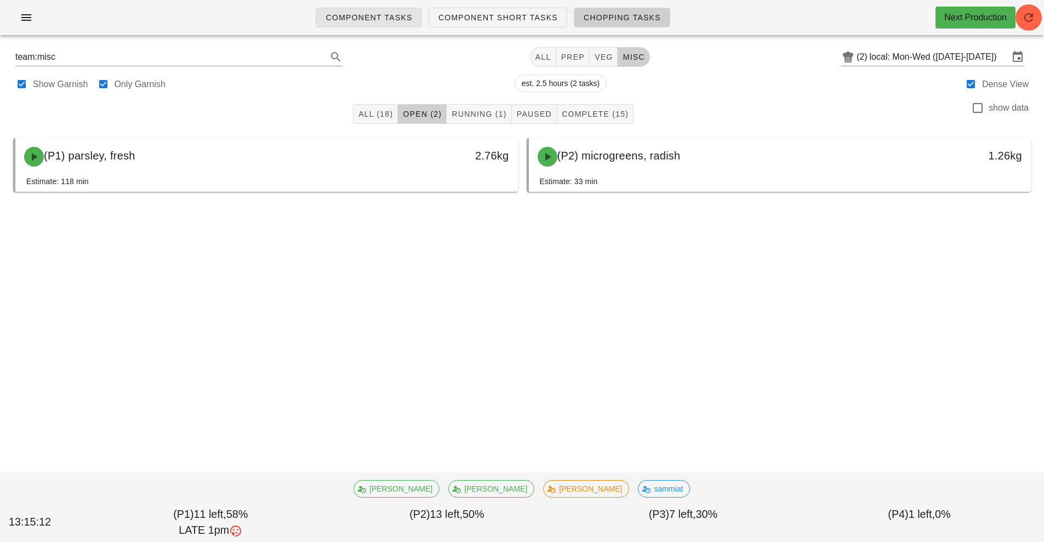
click at [386, 26] on link "Component Tasks" at bounding box center [369, 18] width 106 height 20
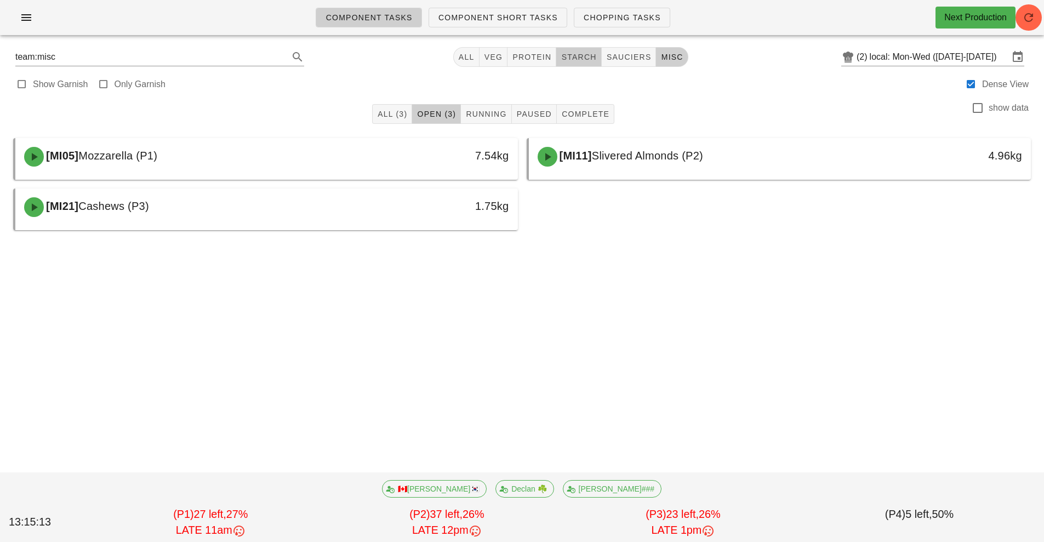
click at [576, 57] on span "starch" at bounding box center [579, 57] width 36 height 9
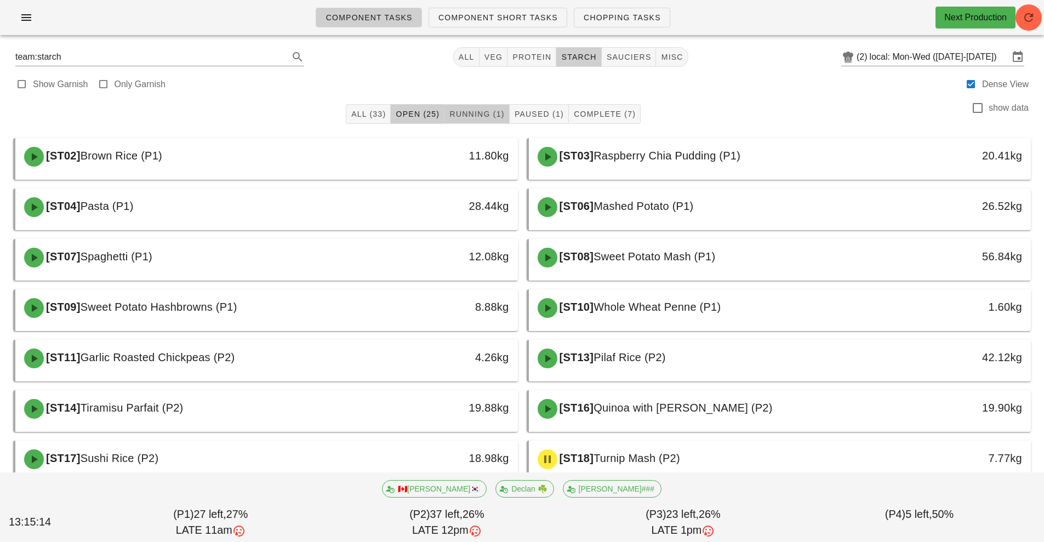
click at [484, 122] on button "Running (1)" at bounding box center [476, 114] width 65 height 20
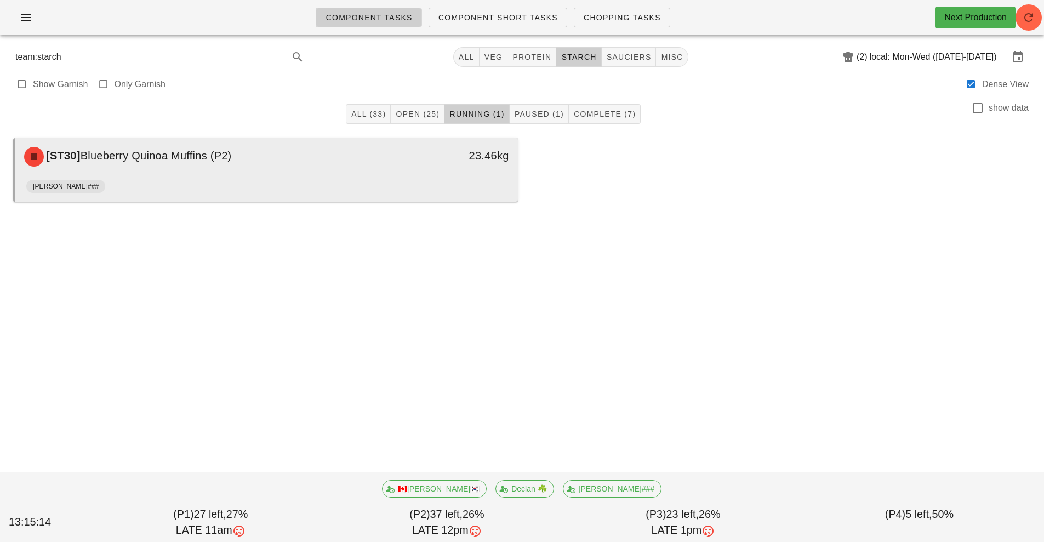
click at [436, 175] on div "[ST30] Blueberry Quinoa Muffins (P2) 23.46kg" at bounding box center [266, 156] width 502 height 37
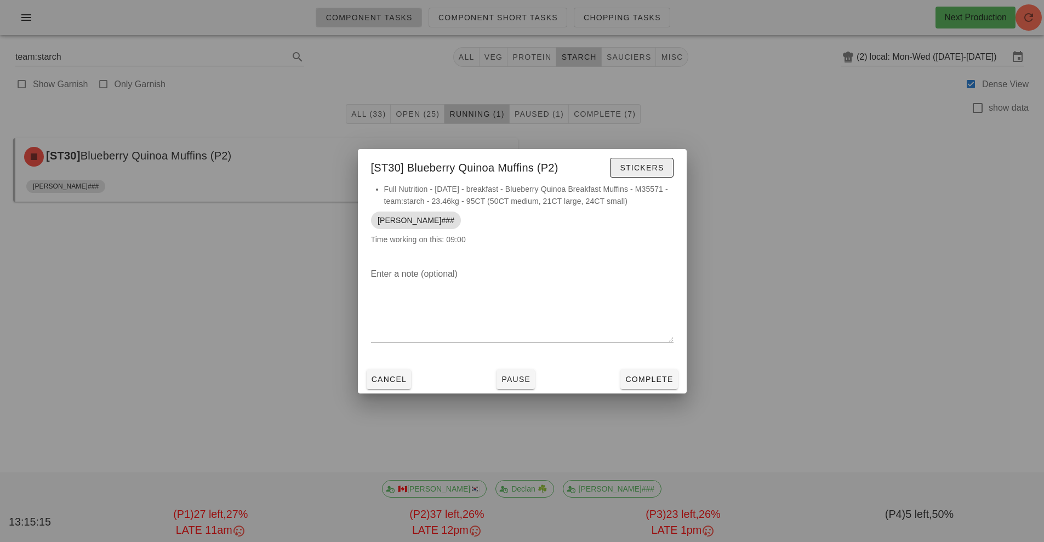
click at [645, 169] on span "Stickers" at bounding box center [641, 167] width 44 height 9
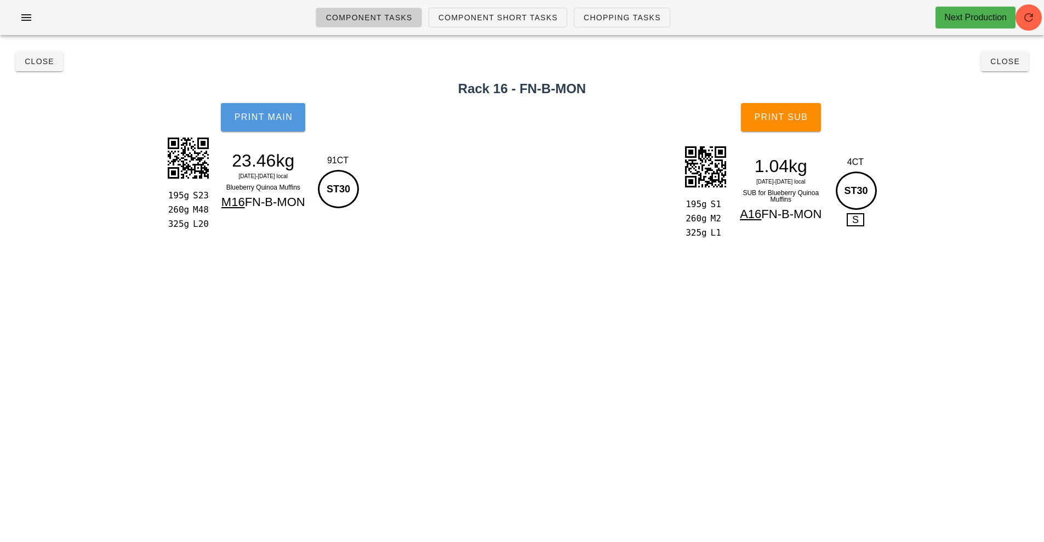
click at [271, 121] on span "Print Main" at bounding box center [262, 117] width 59 height 10
click at [261, 115] on span "Print Main" at bounding box center [262, 117] width 59 height 10
click at [265, 118] on span "Print Main" at bounding box center [262, 117] width 59 height 10
click at [253, 123] on button "Print Main" at bounding box center [263, 117] width 84 height 28
click at [44, 68] on button "Close" at bounding box center [39, 62] width 48 height 20
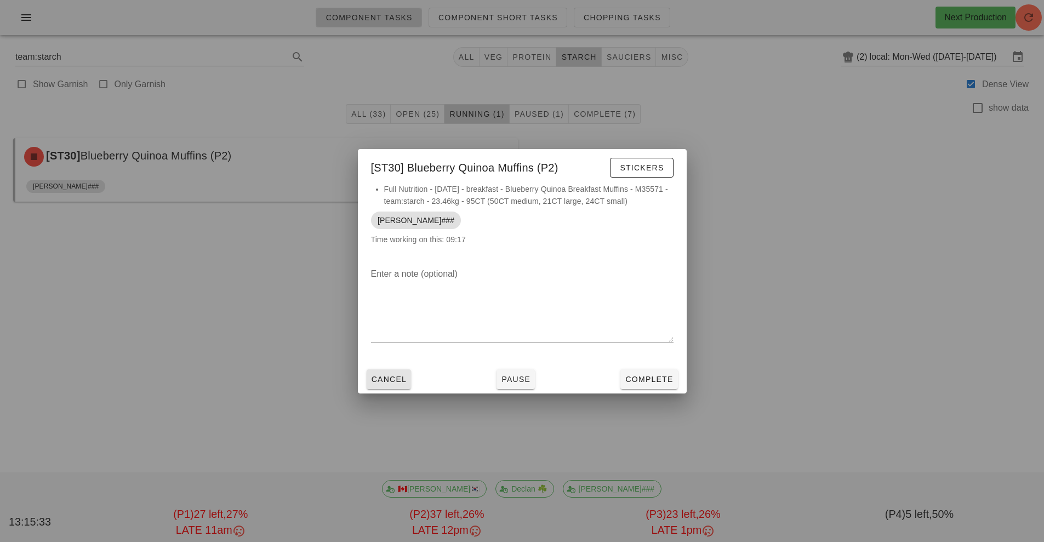
click at [404, 382] on span "Cancel" at bounding box center [389, 379] width 36 height 9
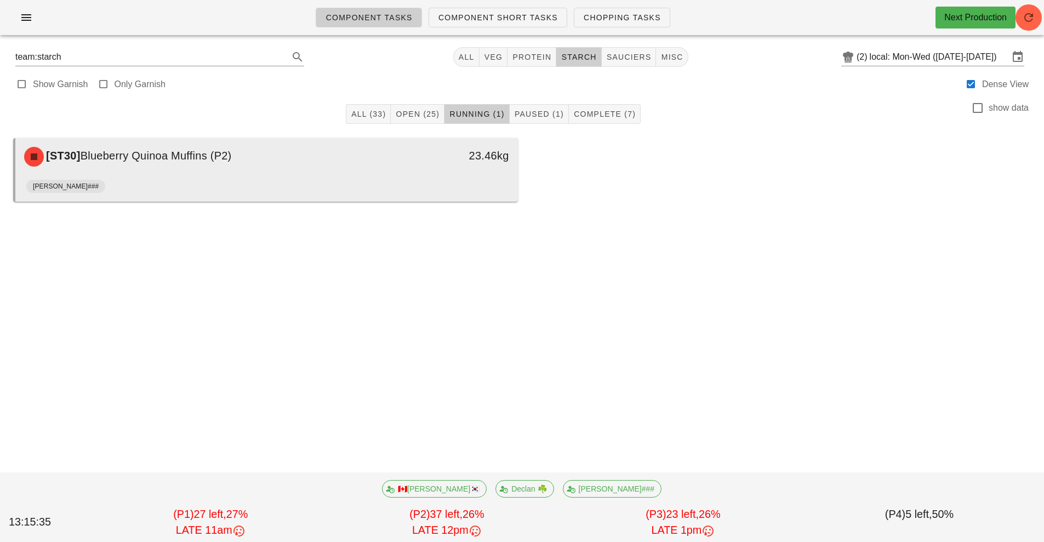
click at [471, 186] on div "[PERSON_NAME]###" at bounding box center [266, 188] width 481 height 26
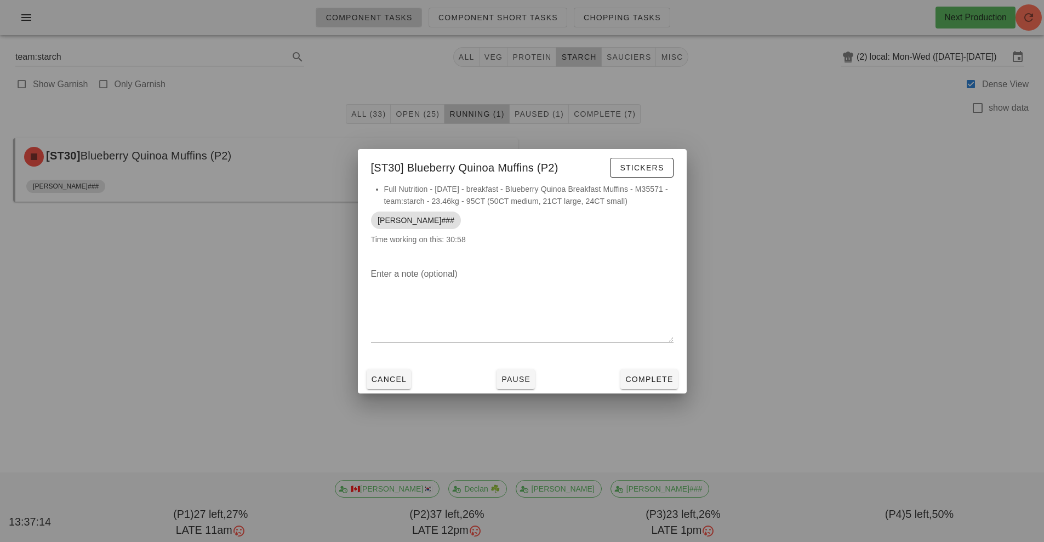
click at [1029, 16] on div at bounding box center [522, 271] width 1044 height 542
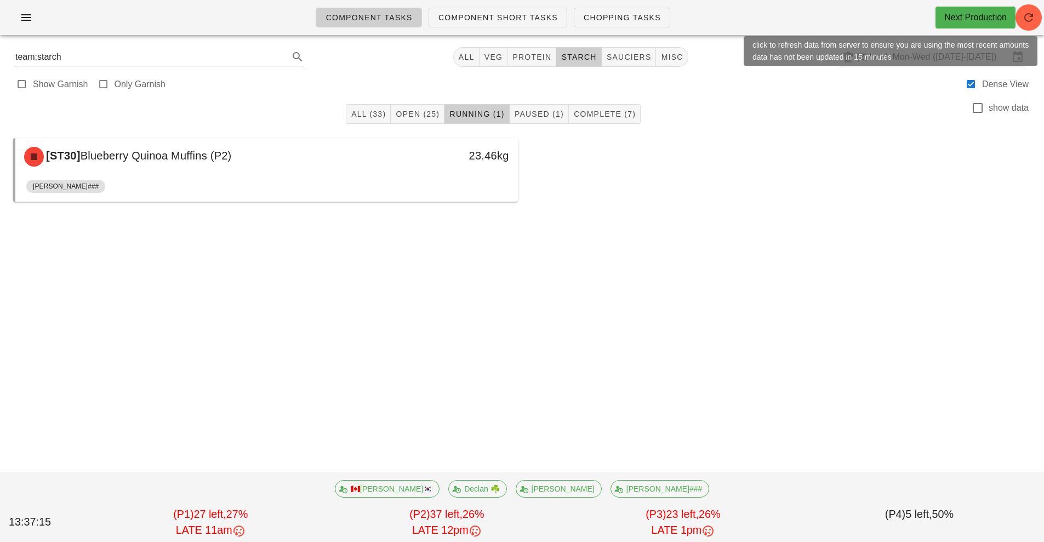
click at [1013, 15] on div "Next Production" at bounding box center [975, 18] width 80 height 22
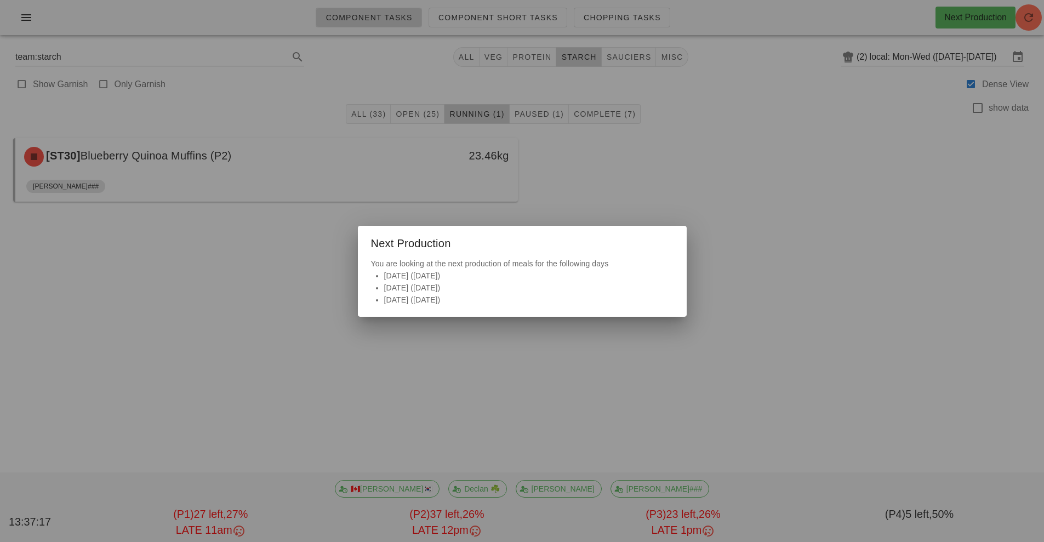
click at [1021, 12] on div at bounding box center [522, 271] width 1044 height 542
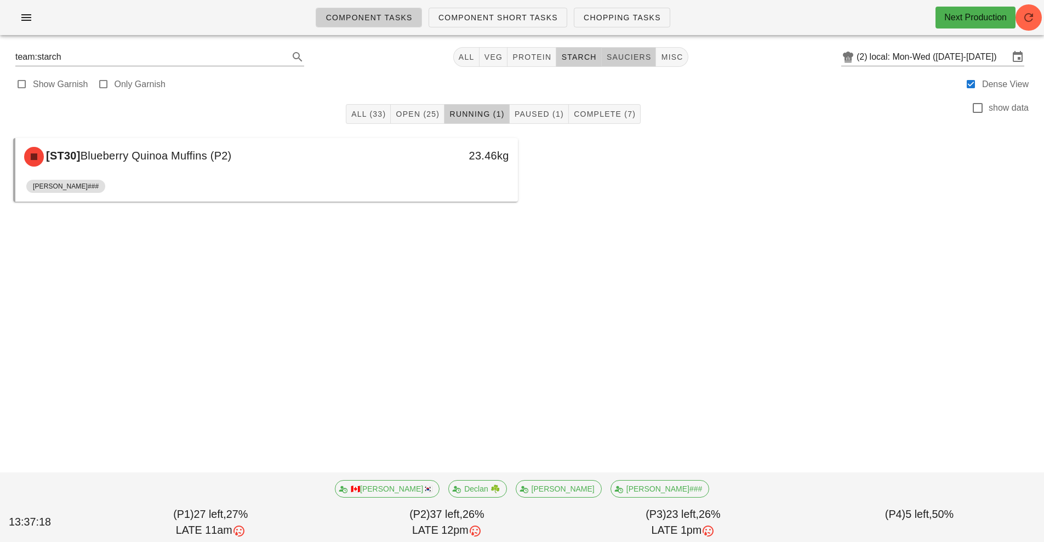
click at [622, 66] on button "sauciers" at bounding box center [629, 57] width 55 height 20
type input "team:sauciers"
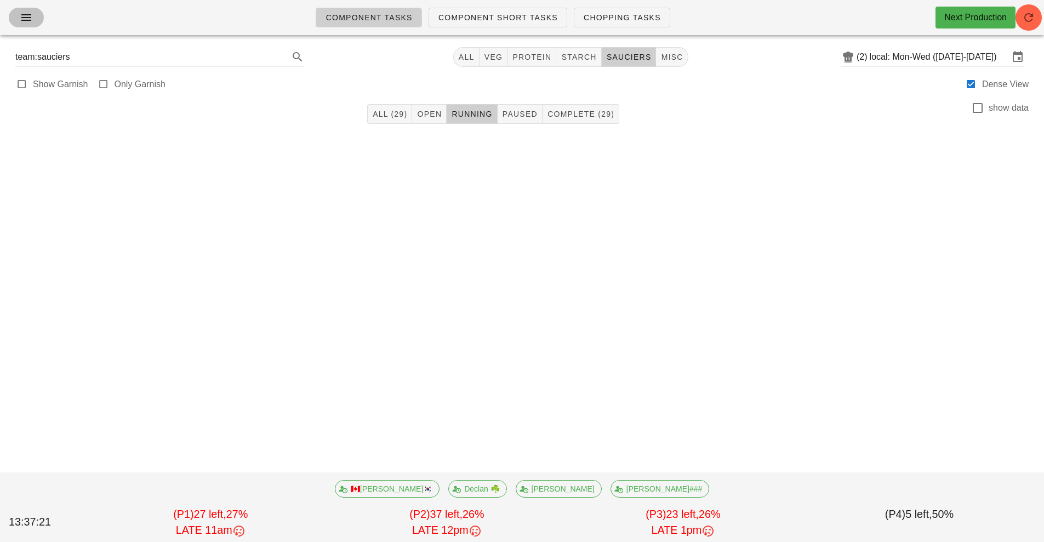
click at [25, 25] on button "button" at bounding box center [26, 18] width 35 height 20
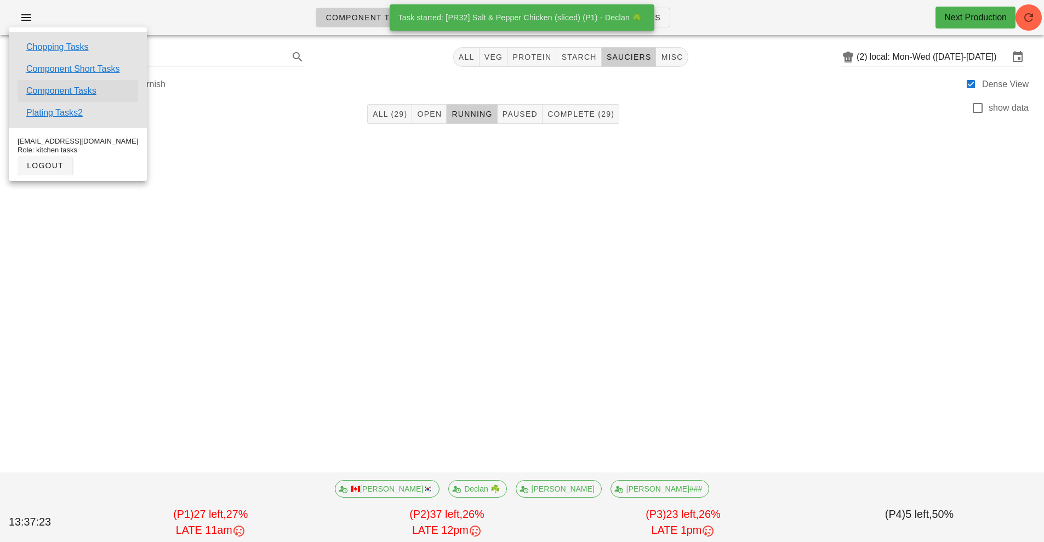
click at [88, 94] on link "Component Tasks" at bounding box center [61, 90] width 70 height 13
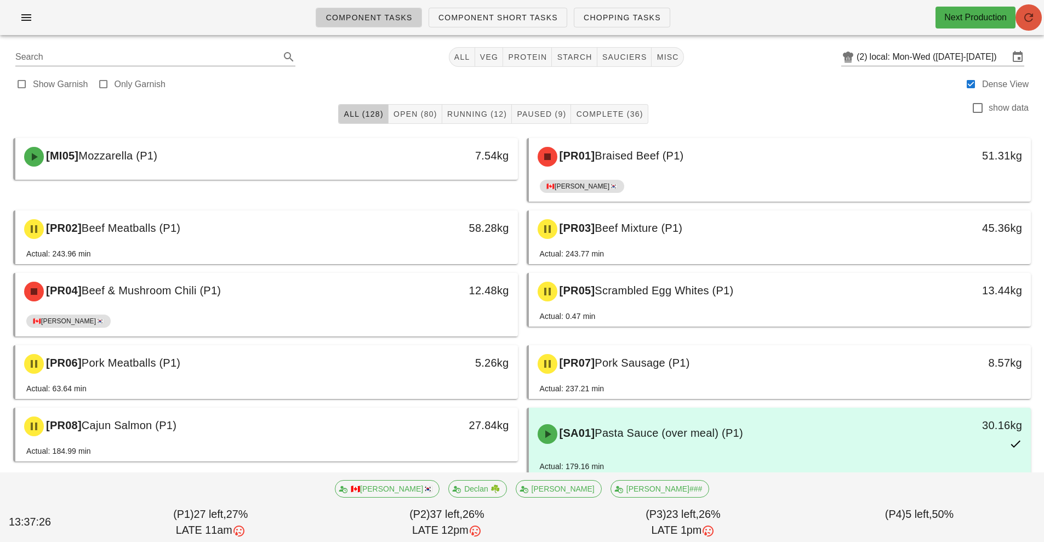
click at [1015, 16] on span "button" at bounding box center [1028, 17] width 26 height 13
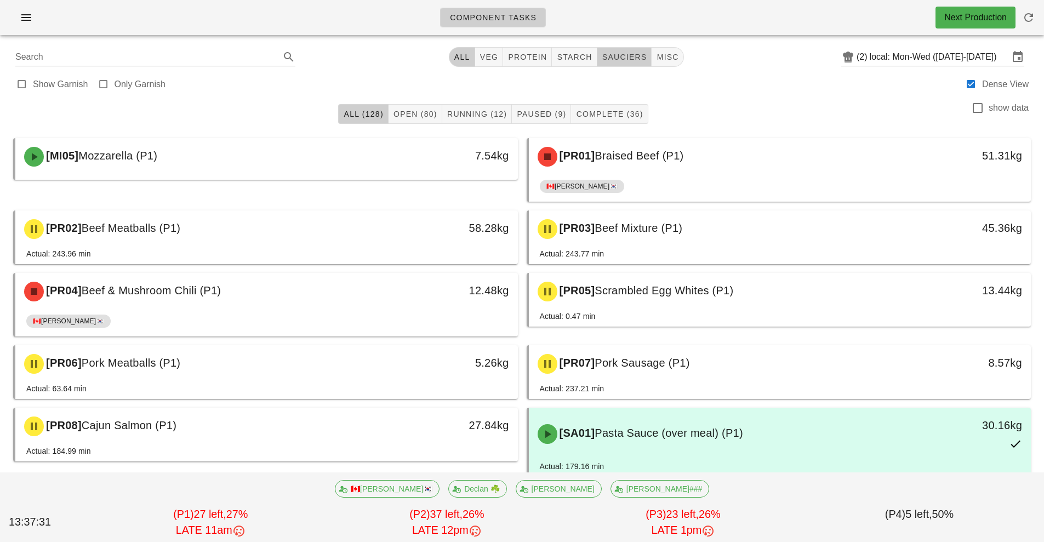
click at [612, 61] on span "sauciers" at bounding box center [624, 57] width 45 height 9
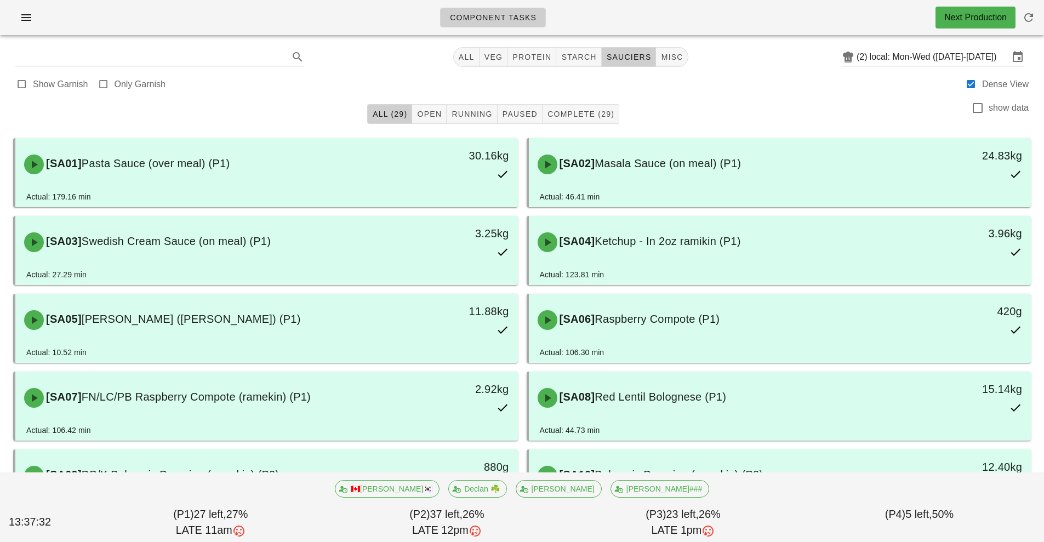
type input "team:sauciers"
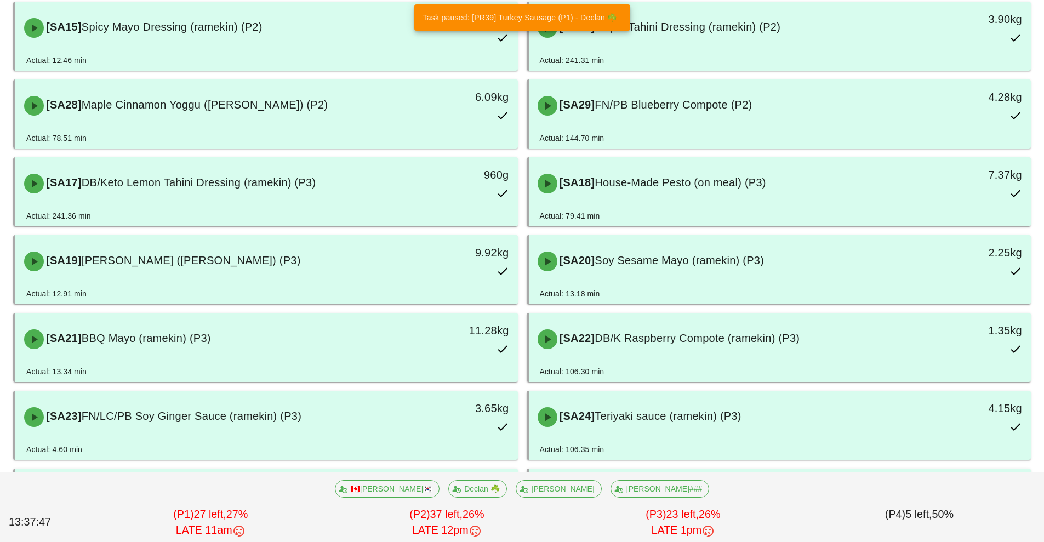
scroll to position [722, 0]
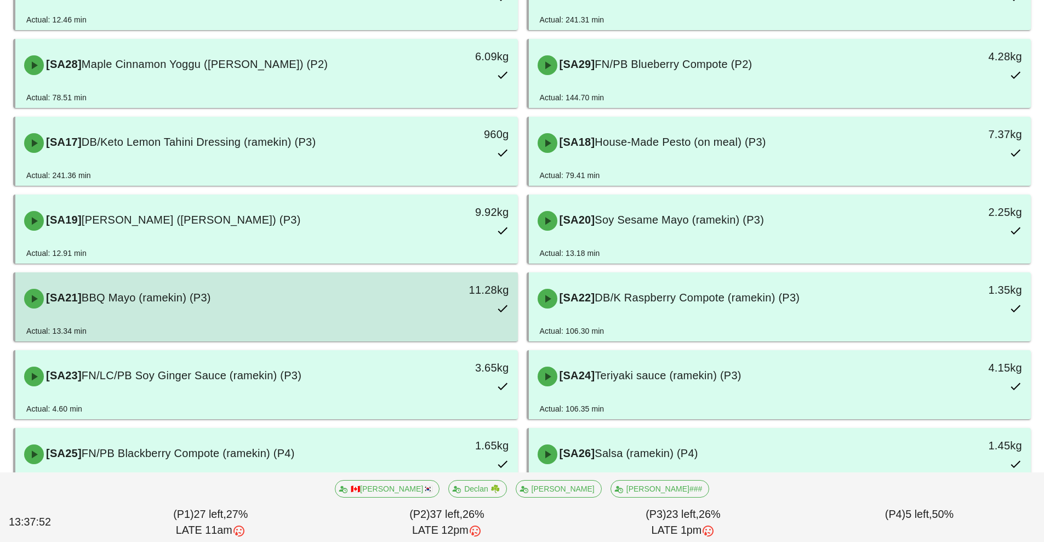
click at [296, 301] on div "[SA21] BBQ Mayo (ramekin) (P3)" at bounding box center [204, 298] width 373 height 33
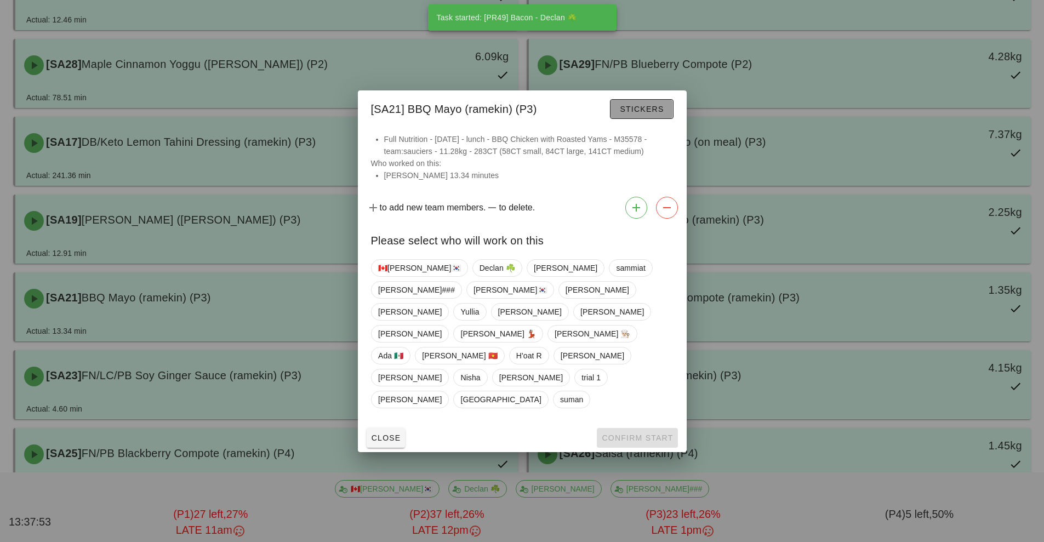
click at [643, 113] on span "Stickers" at bounding box center [641, 109] width 44 height 9
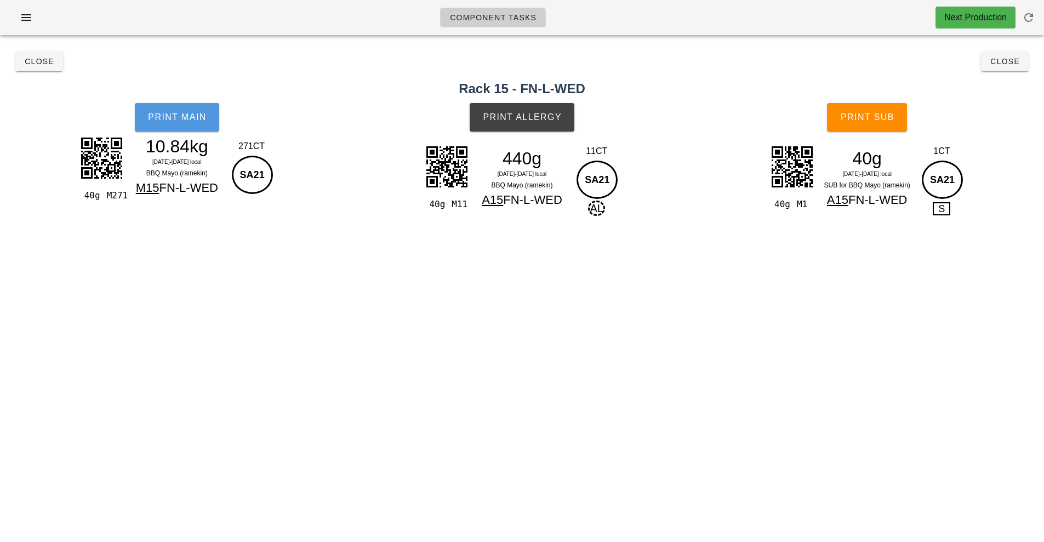
click at [180, 115] on span "Print Main" at bounding box center [176, 117] width 59 height 10
click at [193, 117] on span "Print Main" at bounding box center [176, 117] width 59 height 10
